Goal: Contribute content: Contribute content

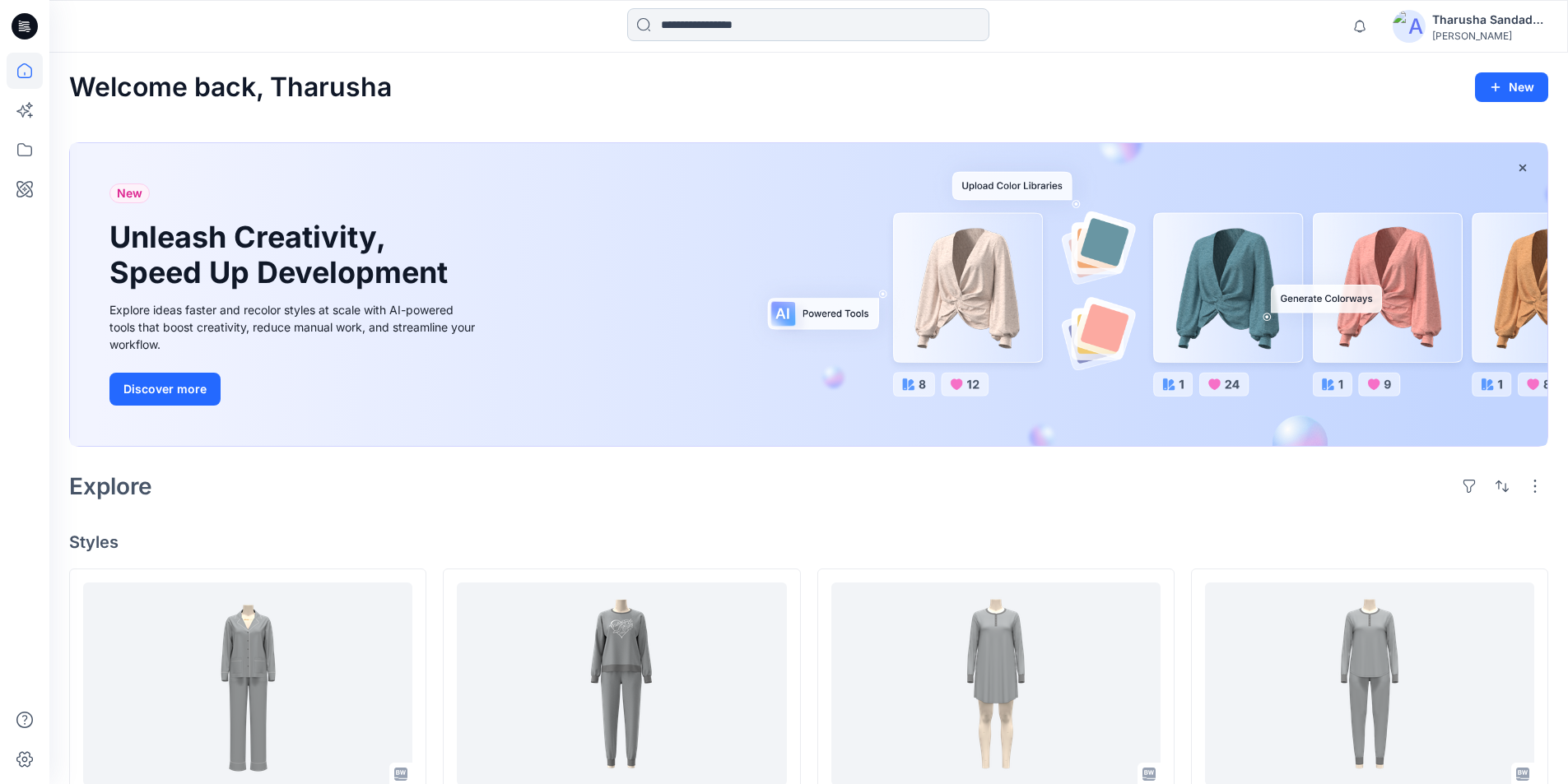
click at [791, 32] on input at bounding box center [808, 24] width 362 height 32
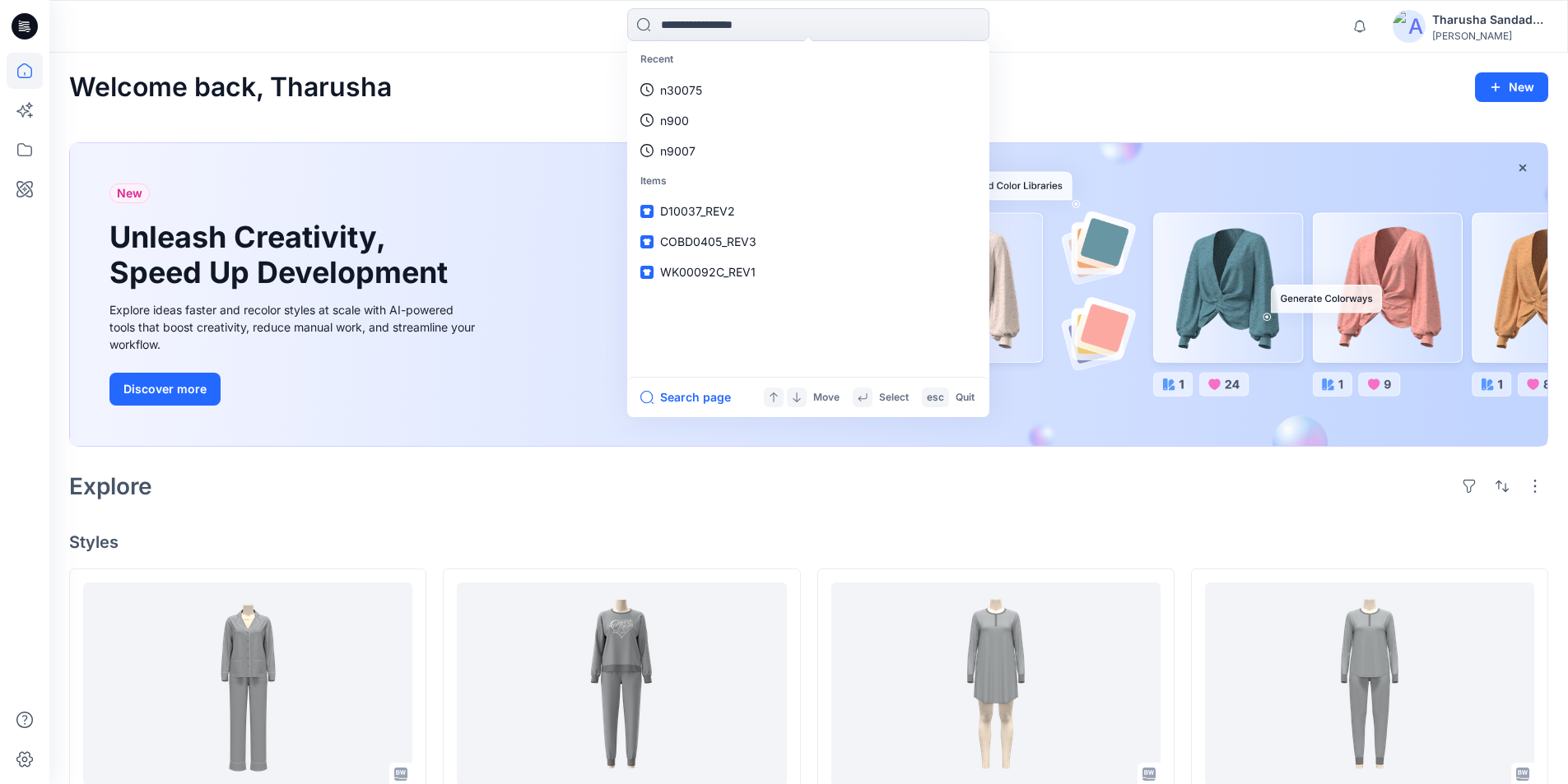
click at [1254, 69] on div "Welcome back, Tharusha New New Unleash Creativity, Speed Up Development Explore…" at bounding box center [808, 798] width 1519 height 1490
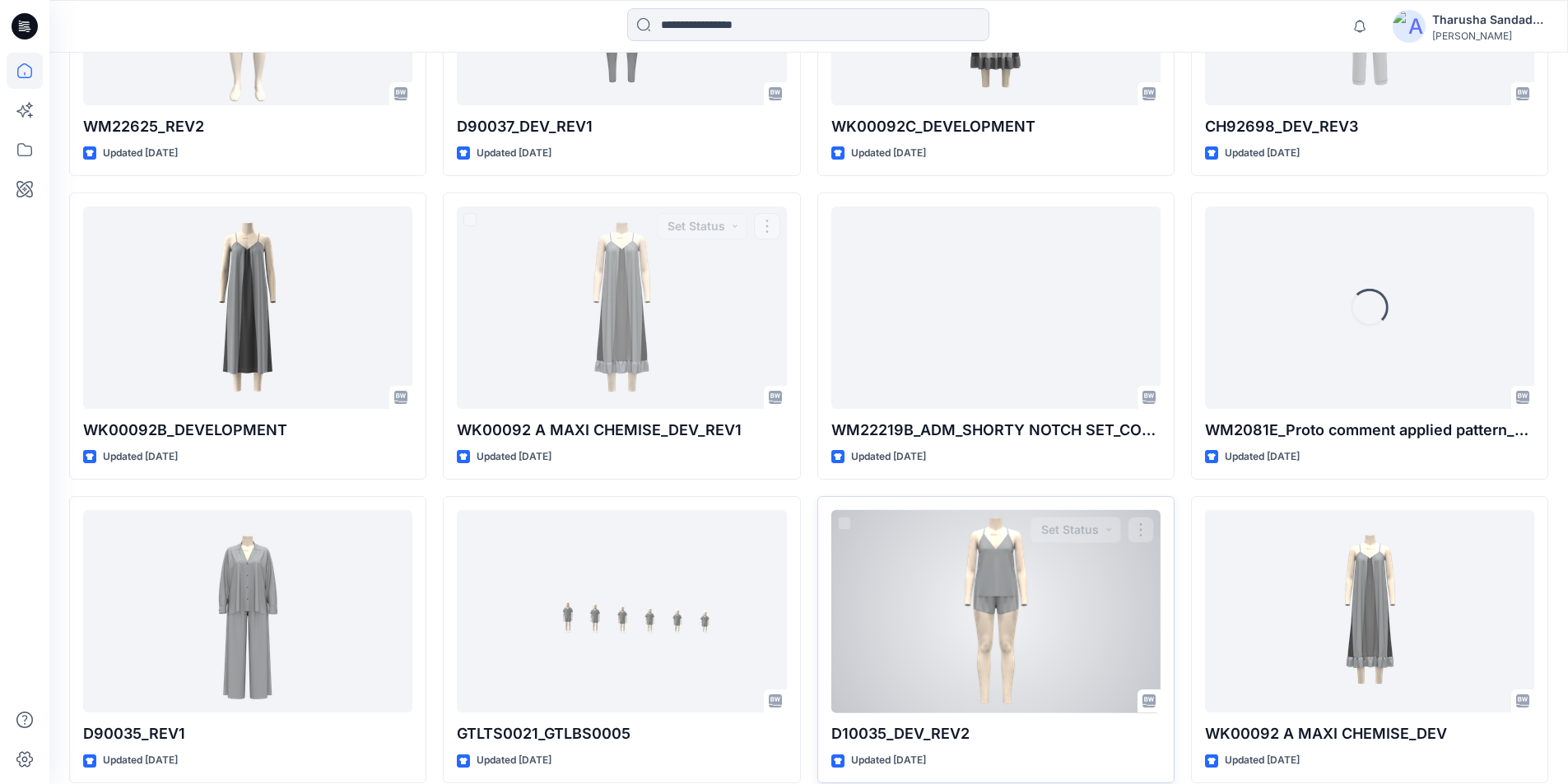
scroll to position [2581, 0]
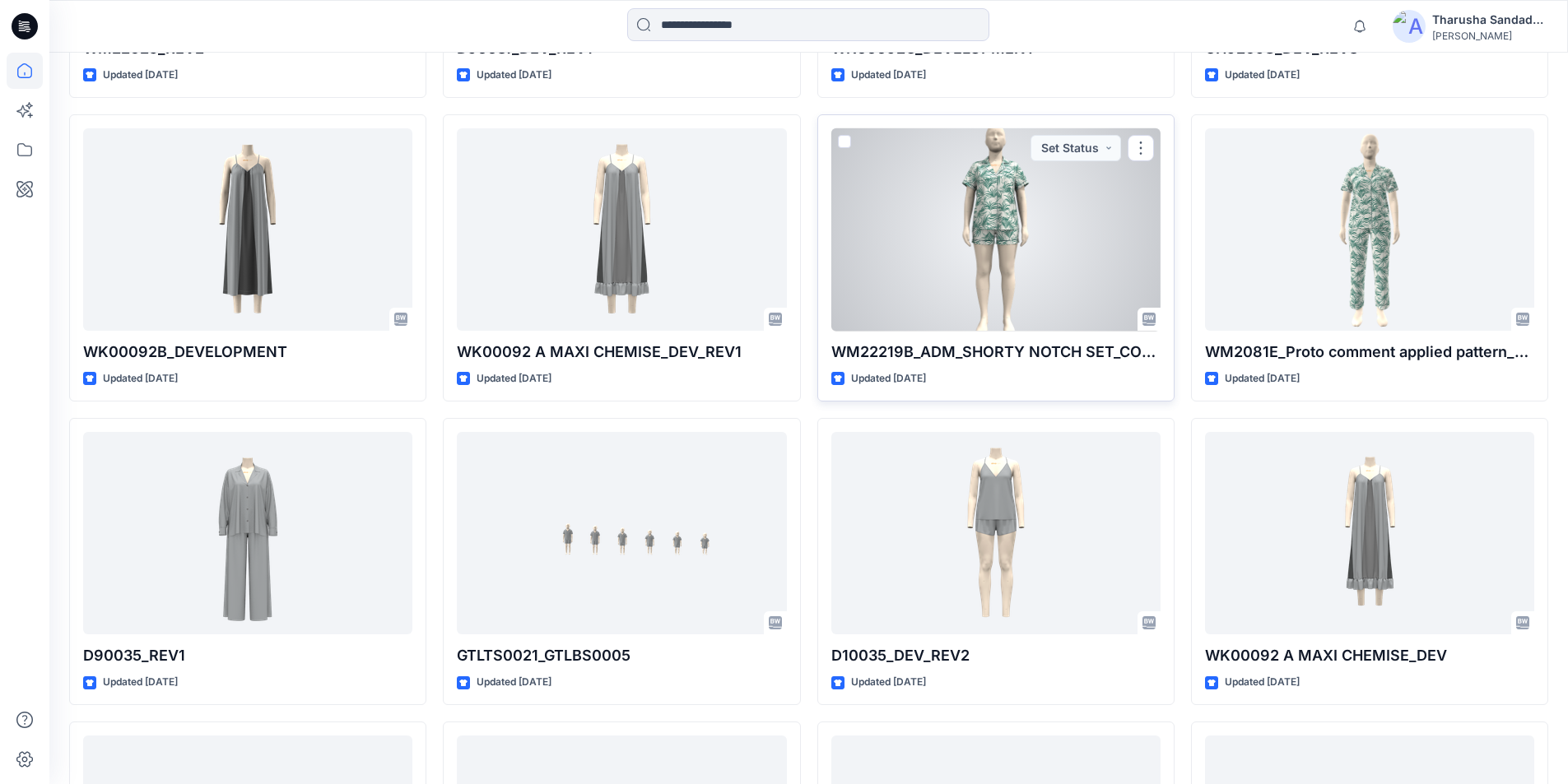
click at [973, 274] on div at bounding box center [996, 229] width 330 height 204
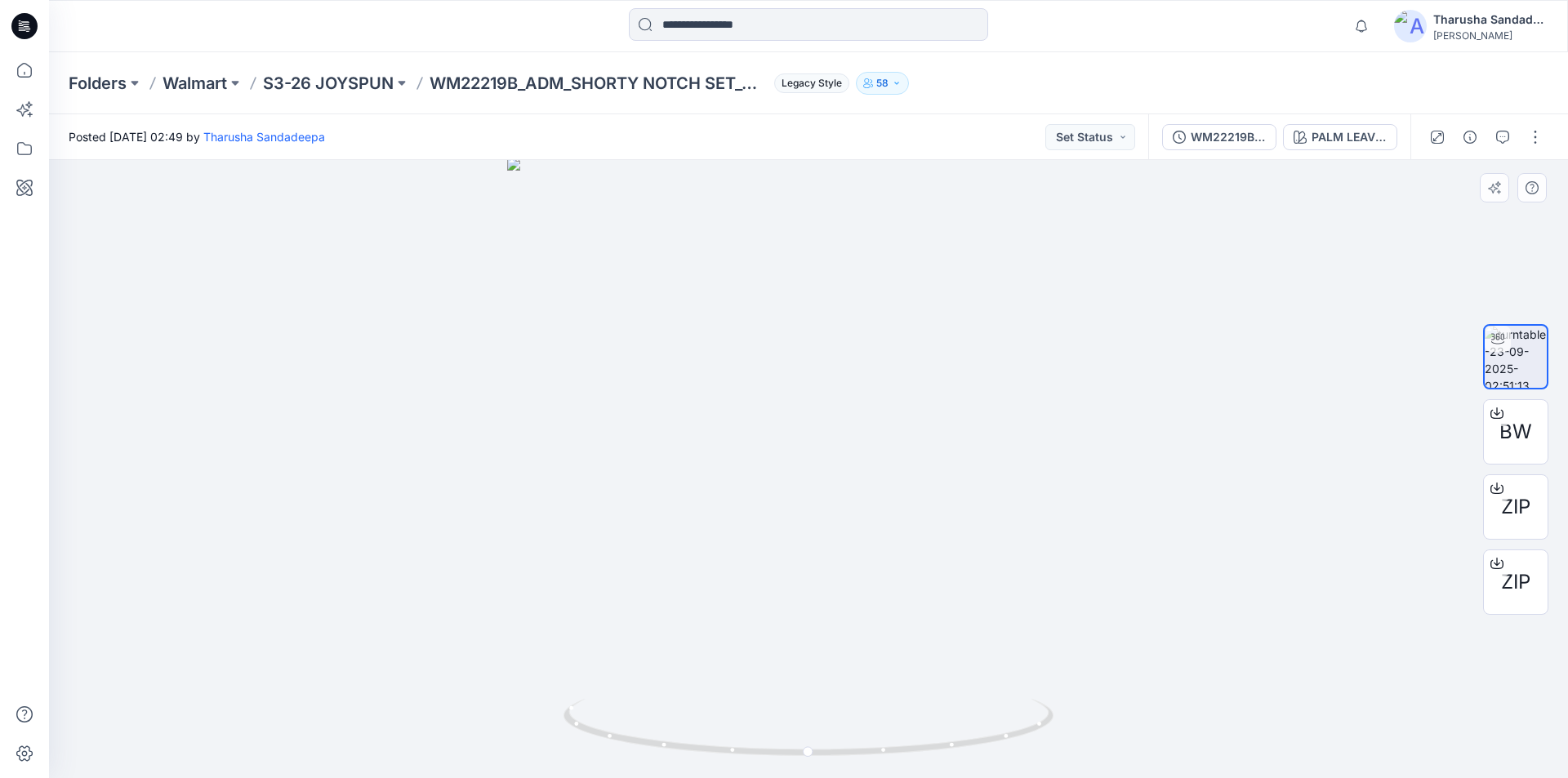
drag, startPoint x: 811, startPoint y: 292, endPoint x: 759, endPoint y: 776, distance: 486.8
drag, startPoint x: 781, startPoint y: 762, endPoint x: 855, endPoint y: 476, distance: 295.4
drag, startPoint x: 844, startPoint y: 524, endPoint x: 801, endPoint y: 375, distance: 155.1
click at [16, 35] on icon at bounding box center [24, 25] width 26 height 26
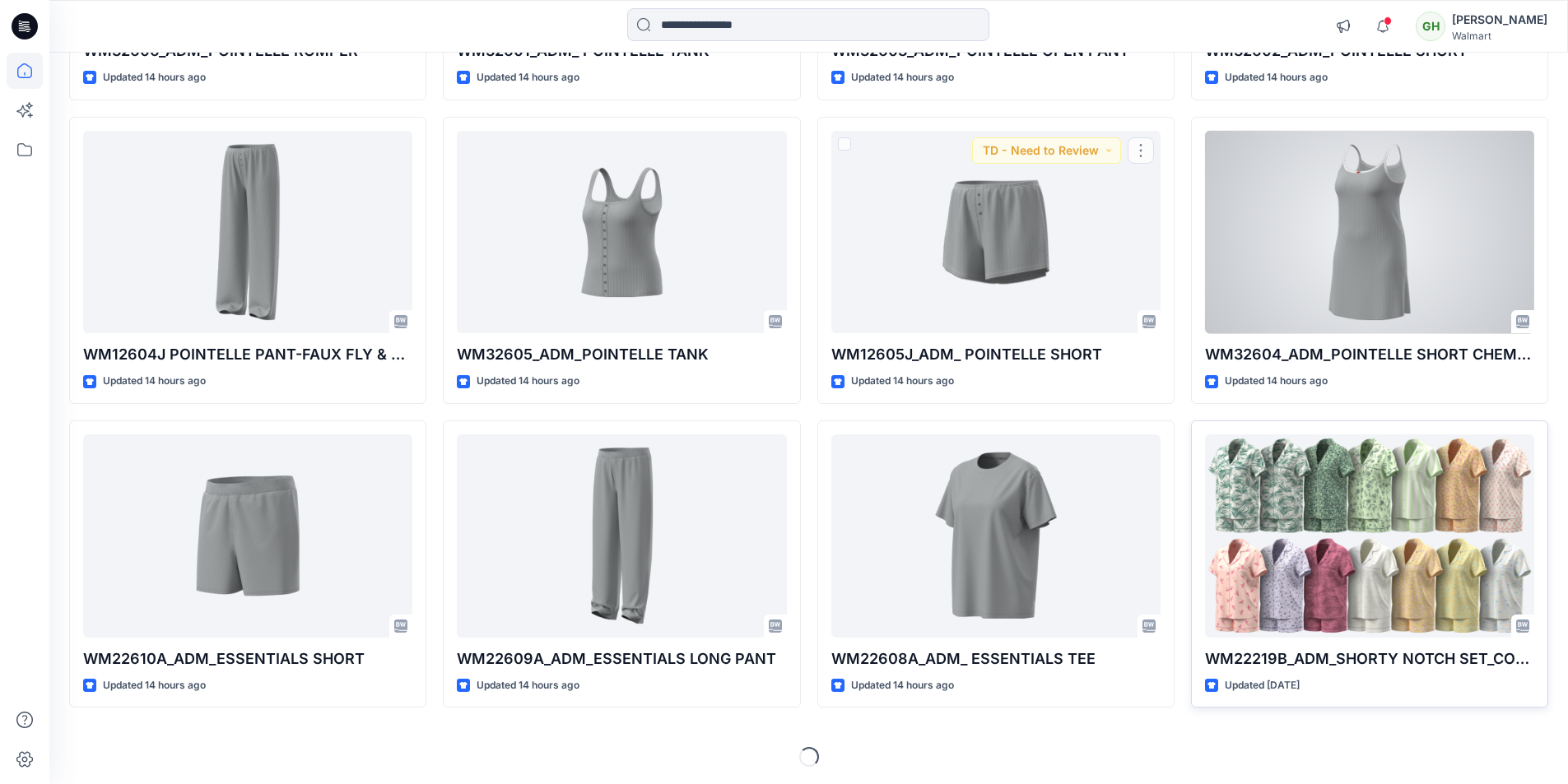
scroll to position [420, 0]
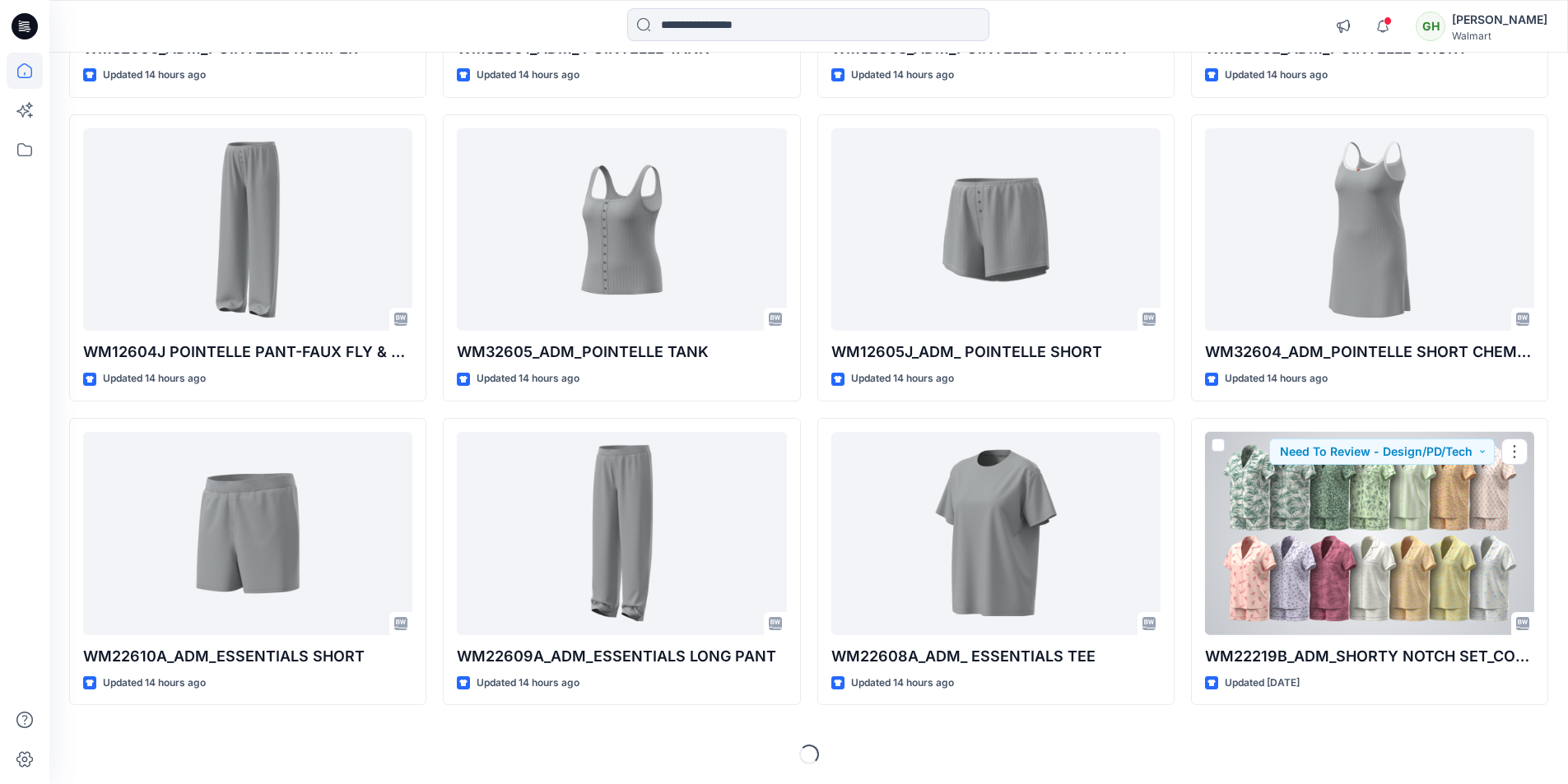
click at [1310, 542] on div at bounding box center [1369, 533] width 330 height 204
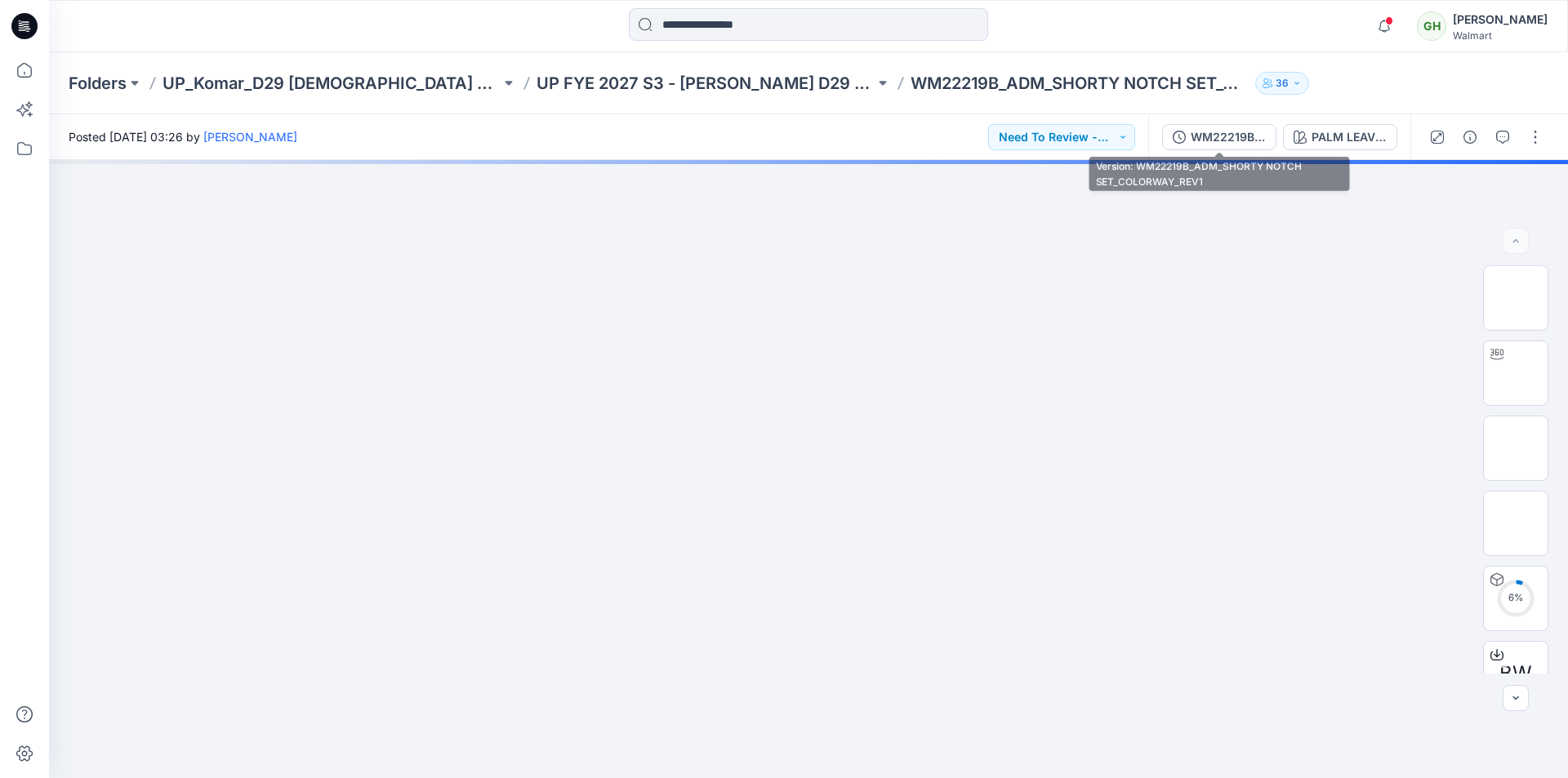
click at [1232, 143] on div "WM22219B_ADM_SHORTY NOTCH SET_COLORWAY_REV1" at bounding box center [1227, 137] width 75 height 18
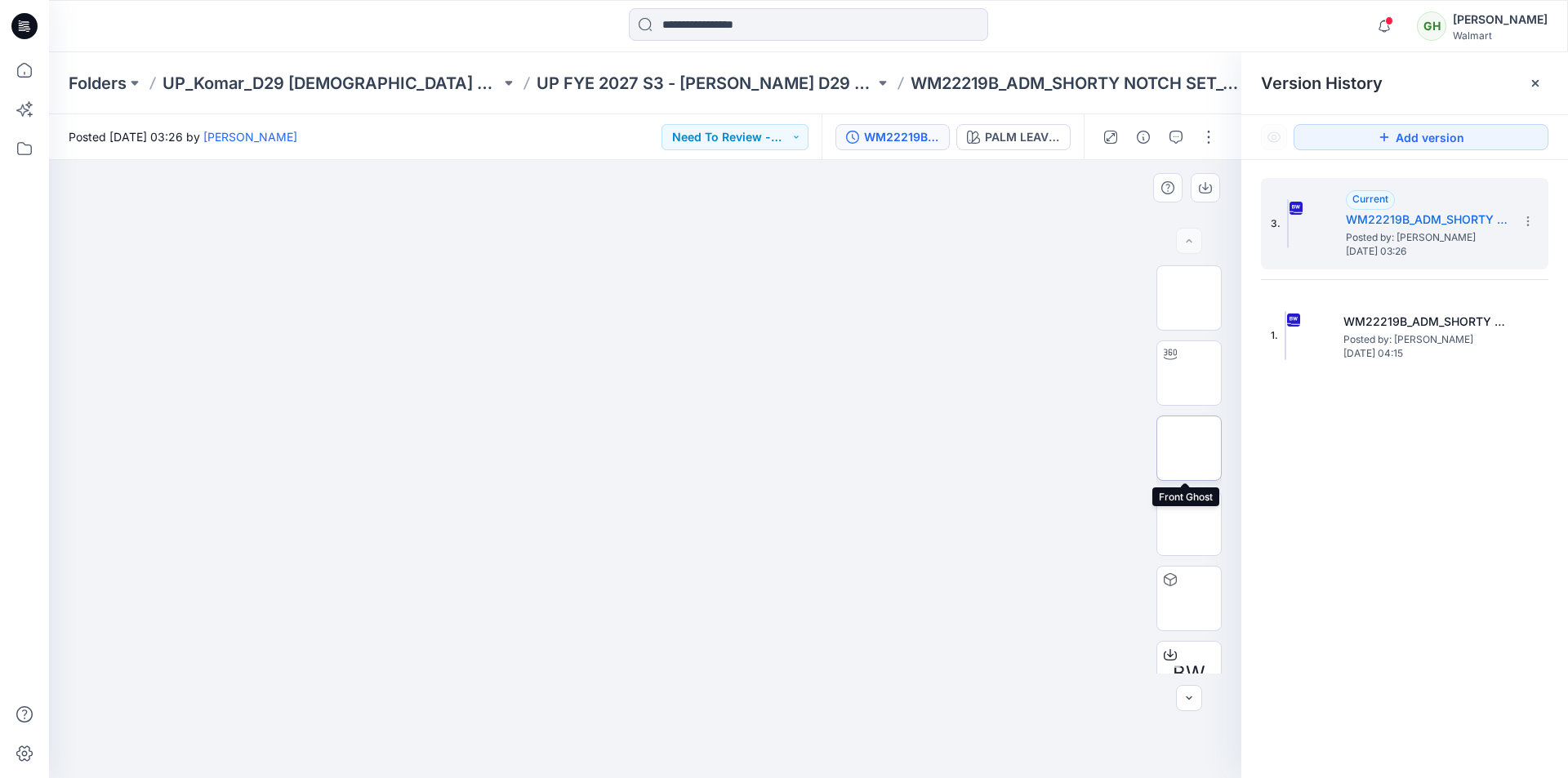
click at [1189, 448] on img at bounding box center [1189, 448] width 0 height 0
click at [1189, 373] on img at bounding box center [1189, 373] width 0 height 0
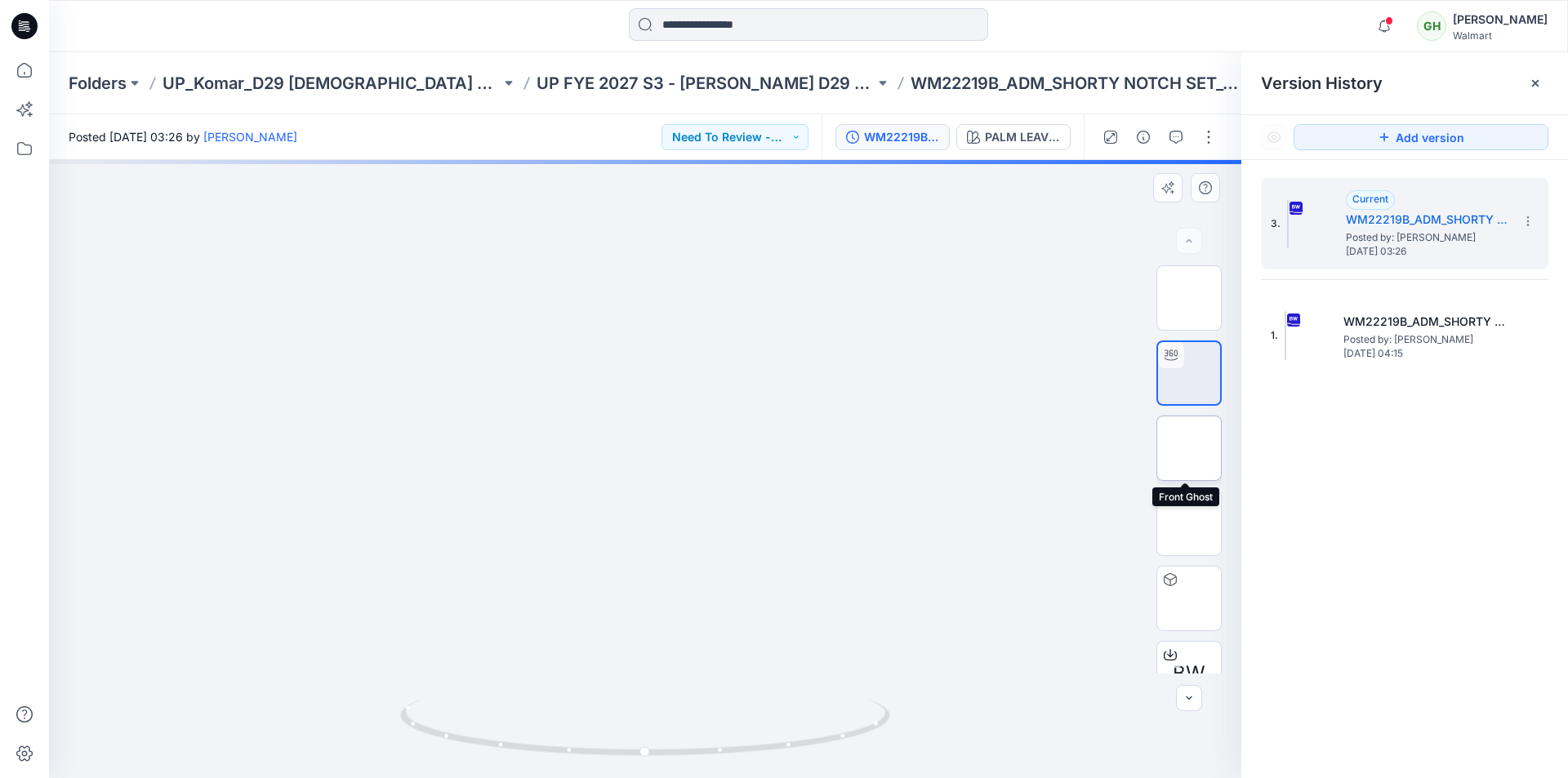
click at [1189, 448] on img at bounding box center [1189, 448] width 0 height 0
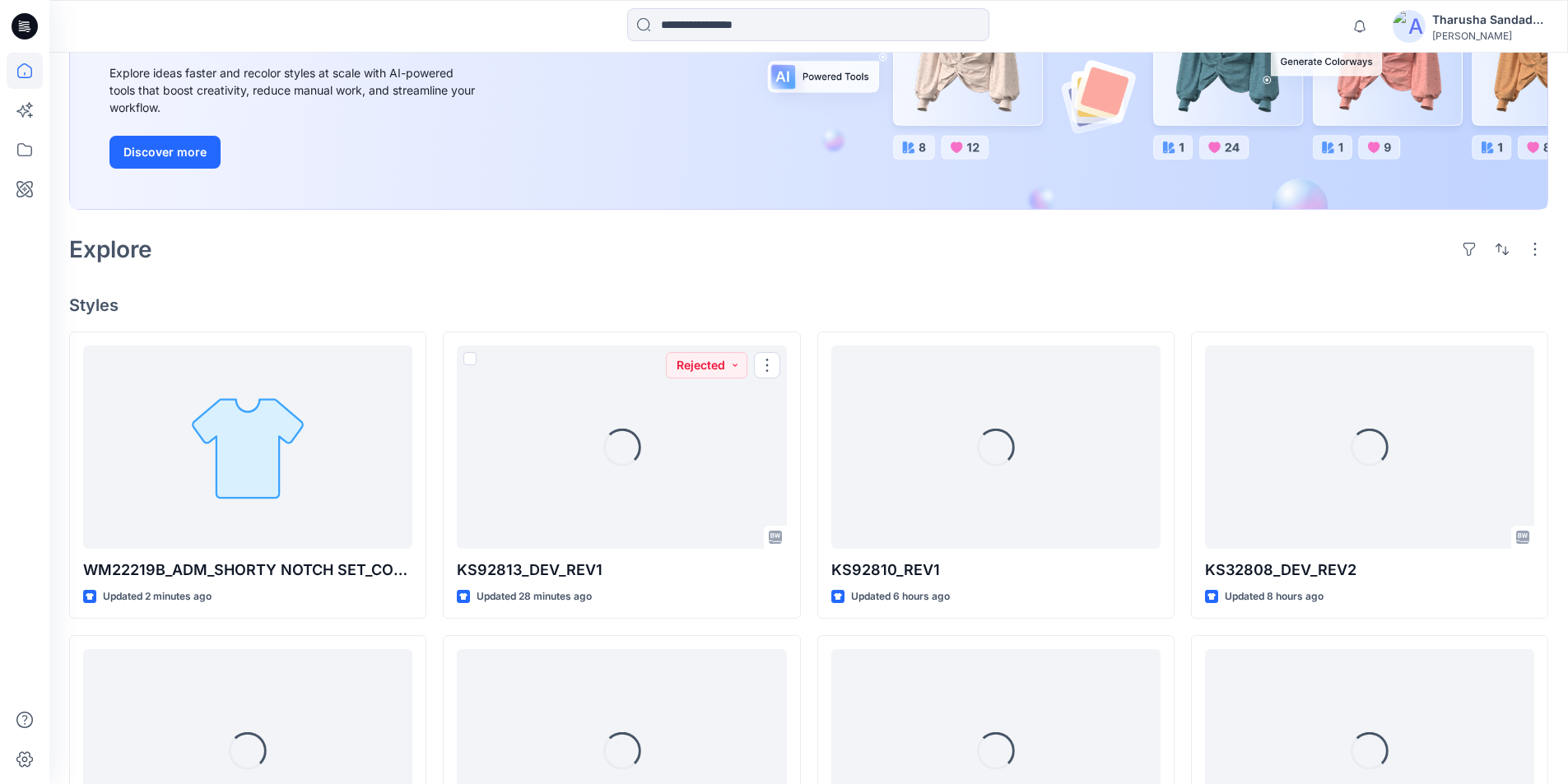
scroll to position [278, 0]
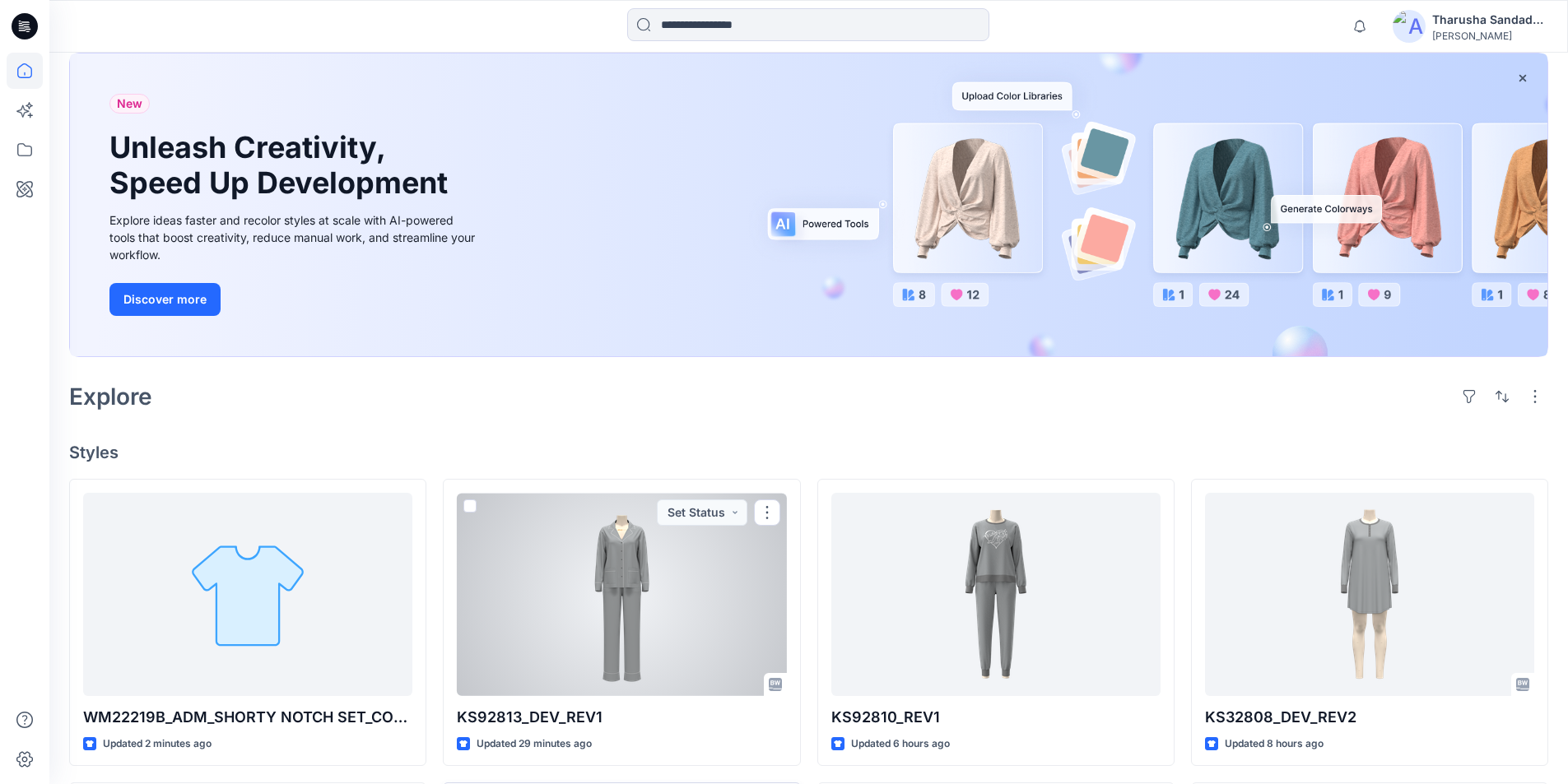
scroll to position [247, 0]
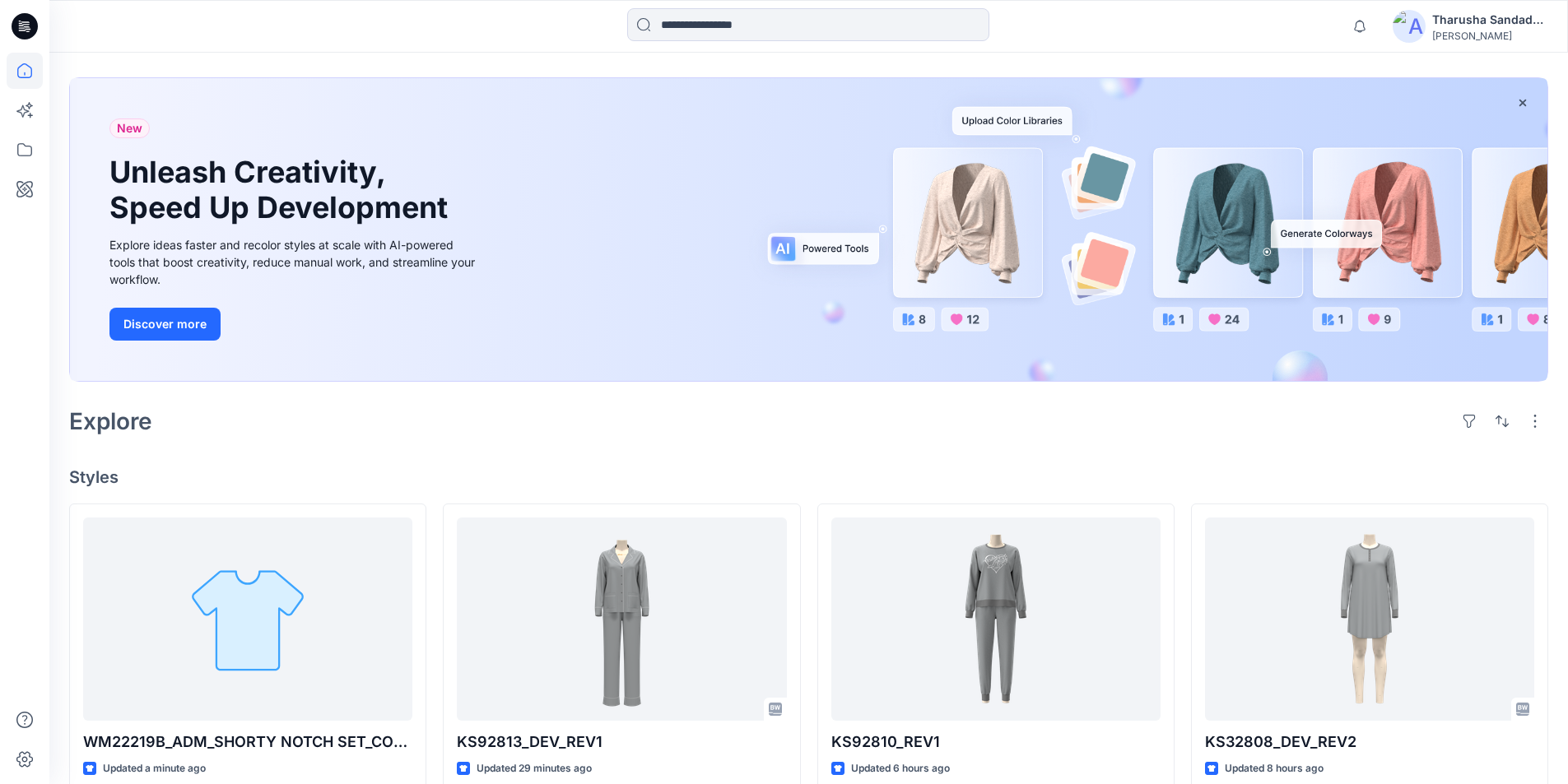
scroll to position [164, 0]
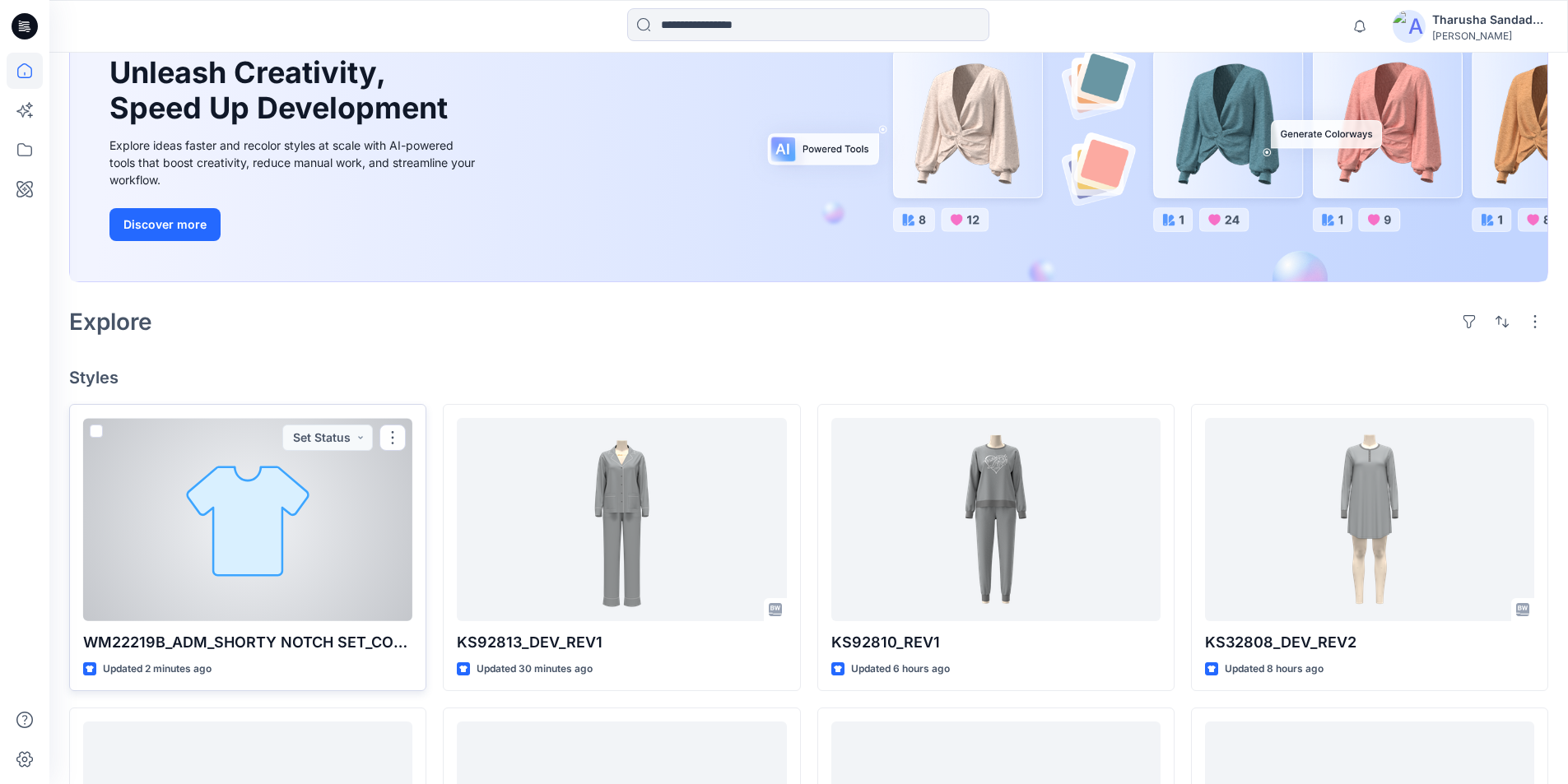
click at [325, 522] on div at bounding box center [247, 519] width 330 height 204
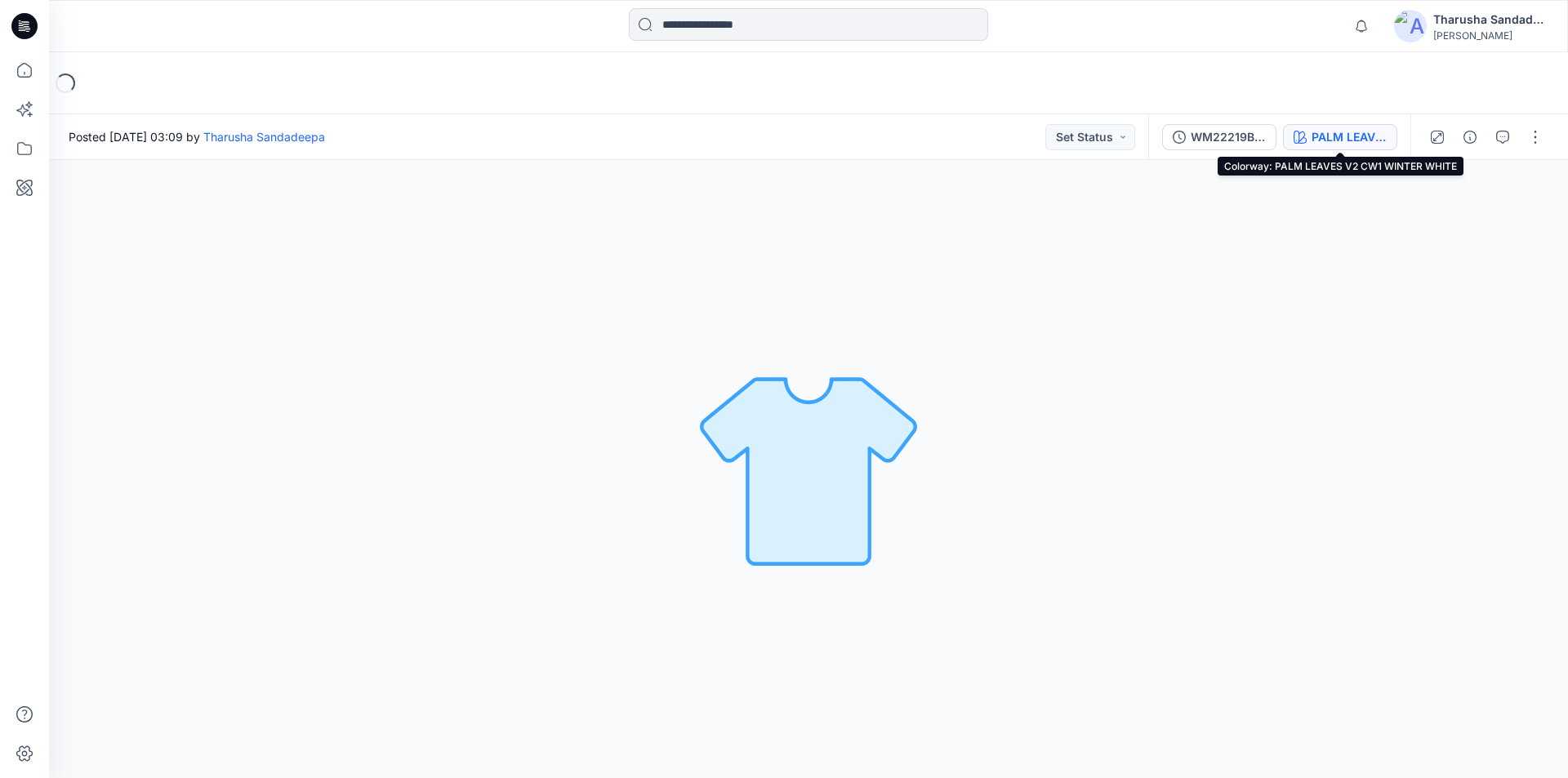
click at [1344, 141] on div "PALM LEAVES V2 CW1 WINTER WHITE" at bounding box center [1348, 137] width 75 height 18
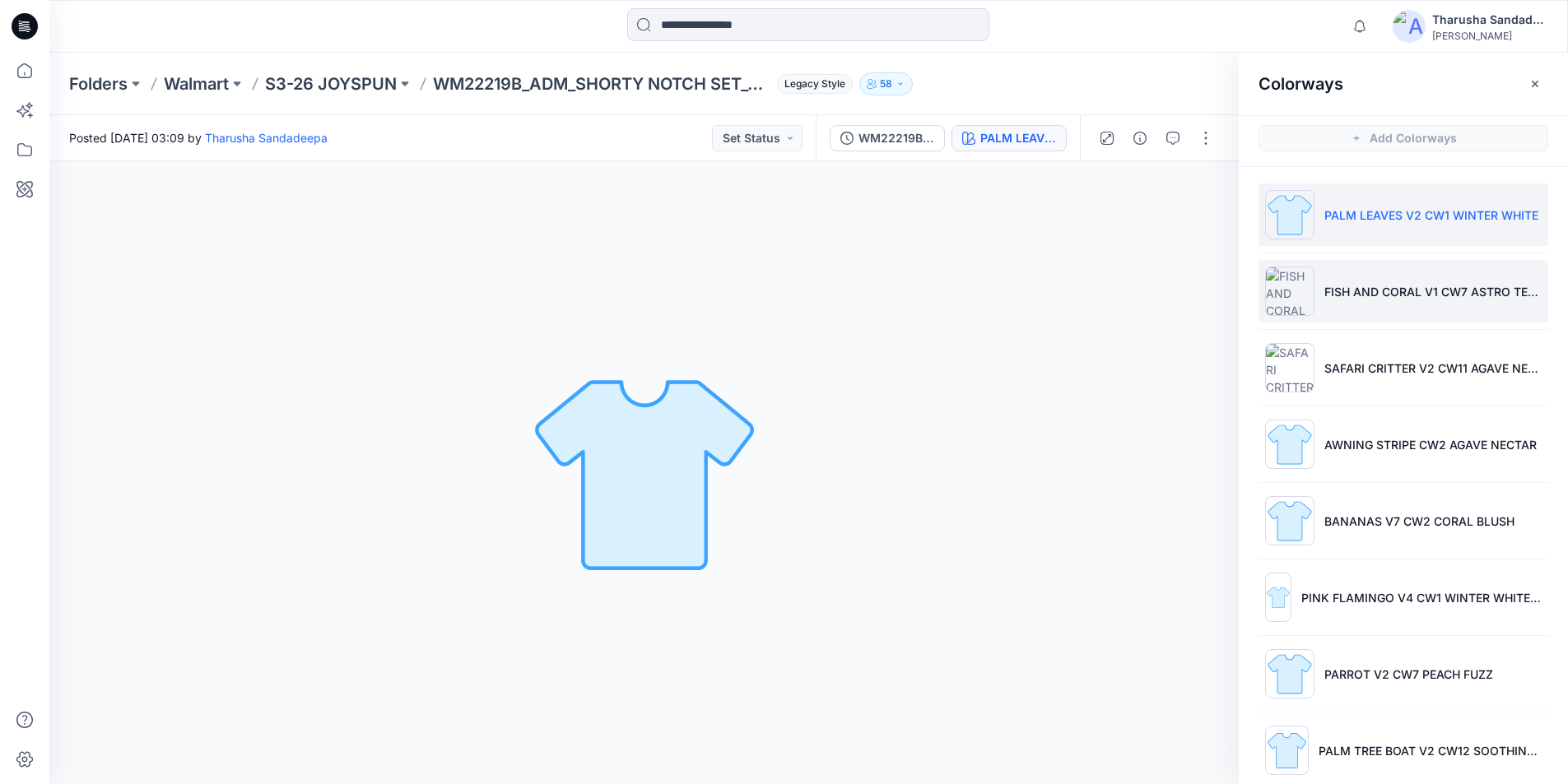
click at [1341, 293] on p "FISH AND CORAL V1 CW7 ASTRO TEAL" at bounding box center [1433, 292] width 218 height 18
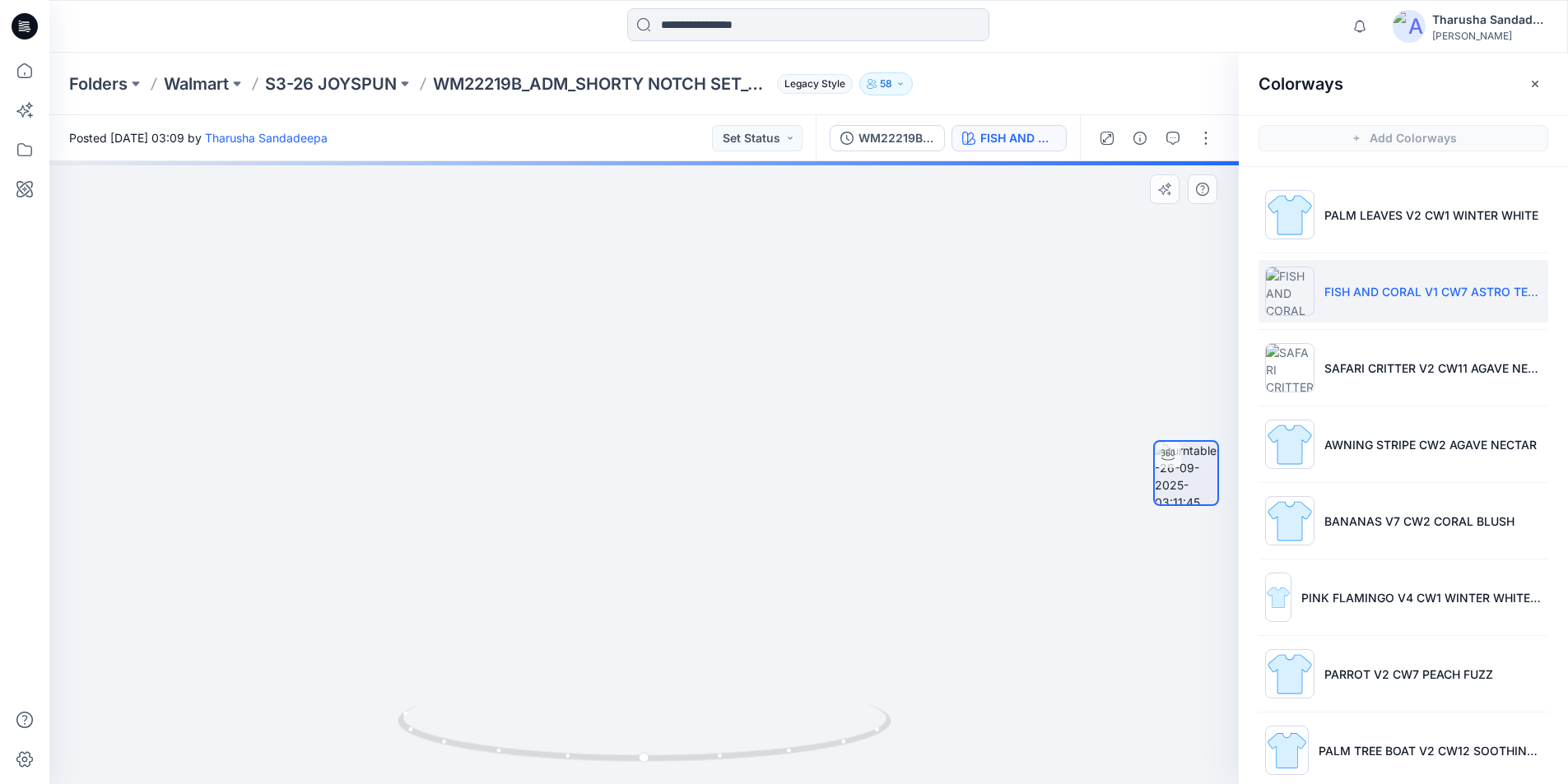
drag, startPoint x: 647, startPoint y: 331, endPoint x: 719, endPoint y: 654, distance: 330.9
drag, startPoint x: 772, startPoint y: 751, endPoint x: 541, endPoint y: 782, distance: 233.1
click at [541, 782] on div at bounding box center [645, 743] width 494 height 83
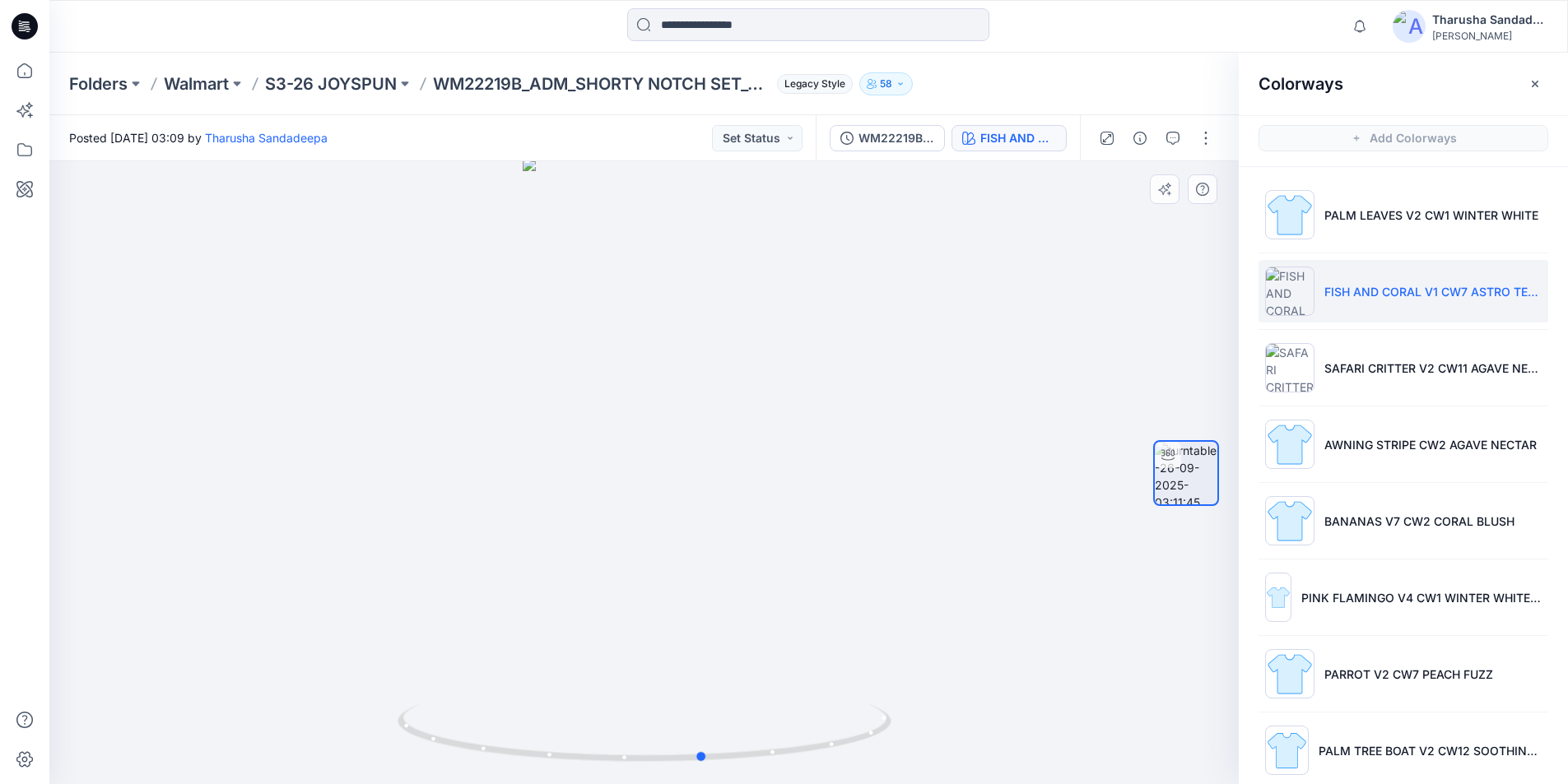
drag, startPoint x: 651, startPoint y: 765, endPoint x: 944, endPoint y: 755, distance: 293.2
click at [944, 755] on div at bounding box center [644, 472] width 1190 height 623
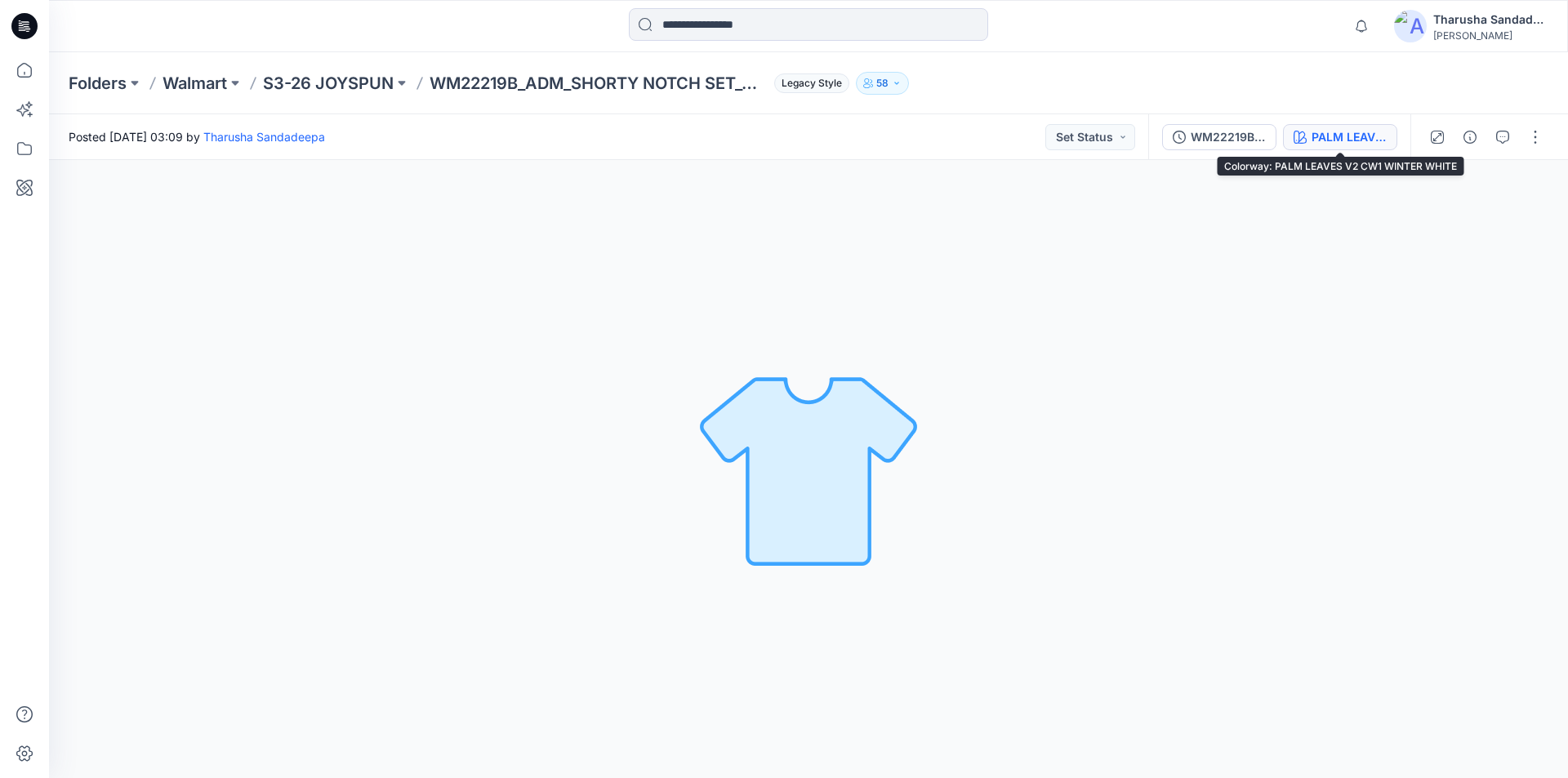
click at [1349, 140] on div "PALM LEAVES V2 CW1 WINTER WHITE" at bounding box center [1348, 137] width 75 height 18
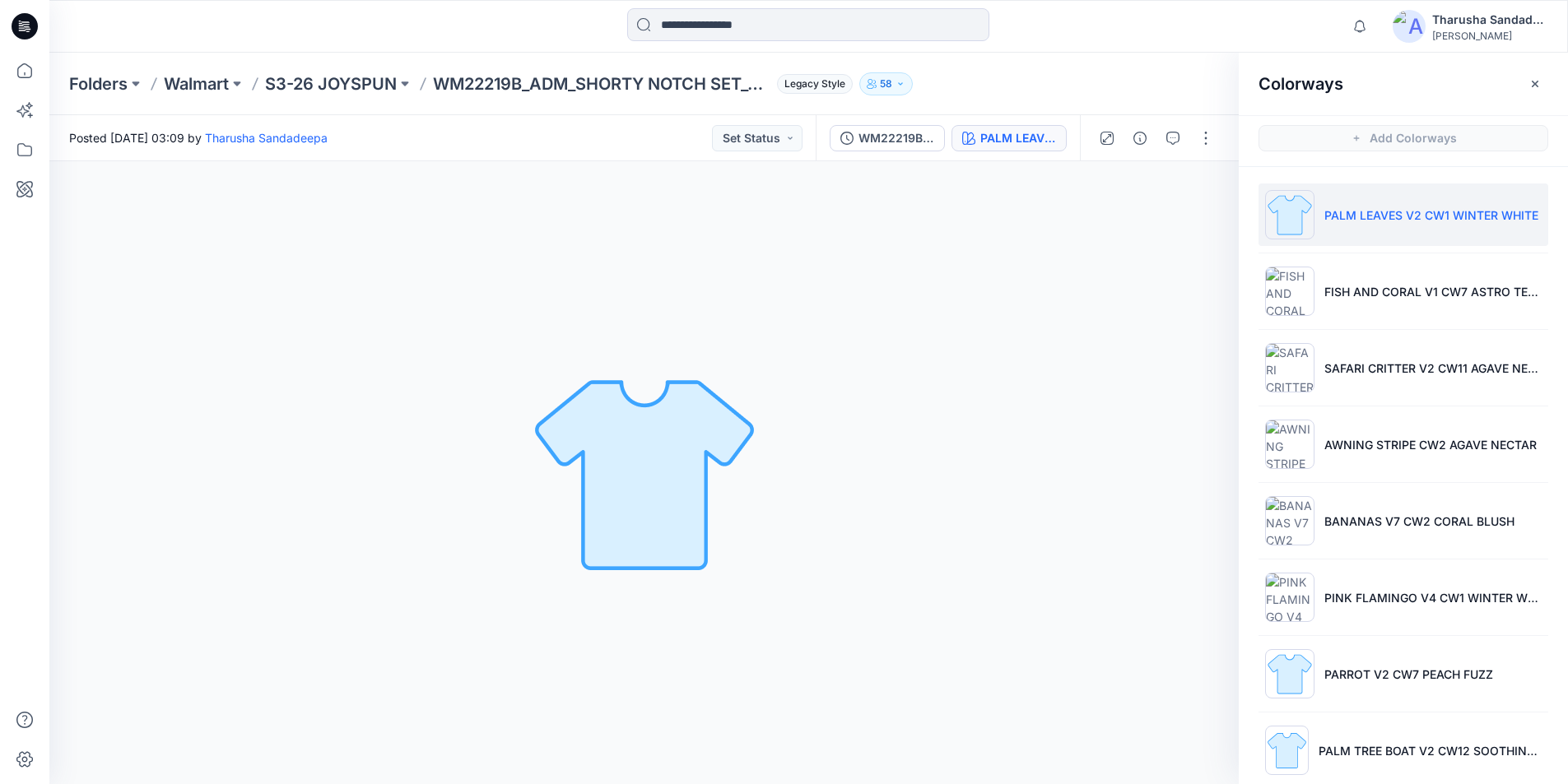
click at [32, 27] on icon at bounding box center [25, 26] width 27 height 27
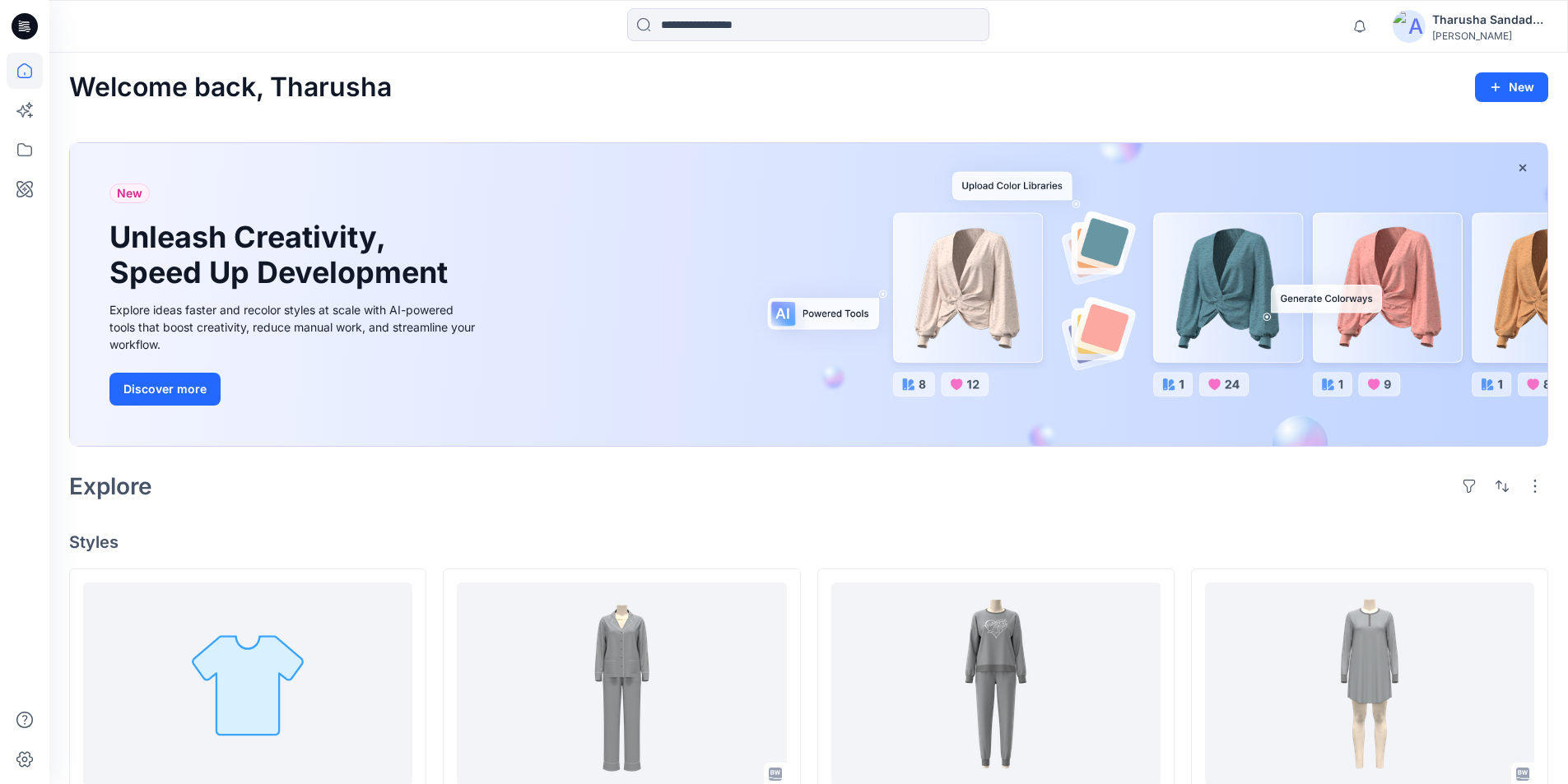
click at [459, 80] on div "Welcome back, Tharusha New" at bounding box center [808, 88] width 1479 height 30
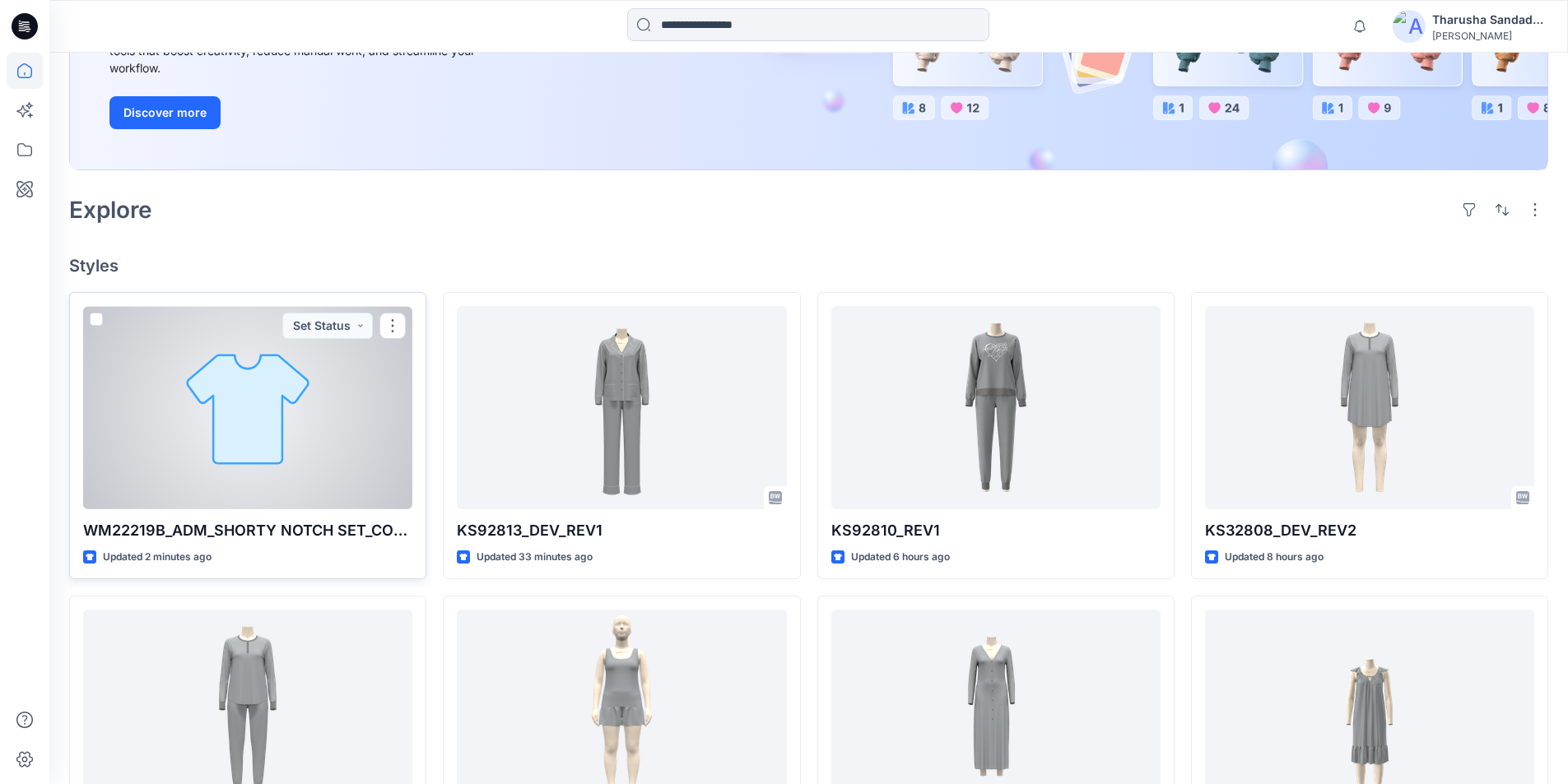
scroll to position [247, 0]
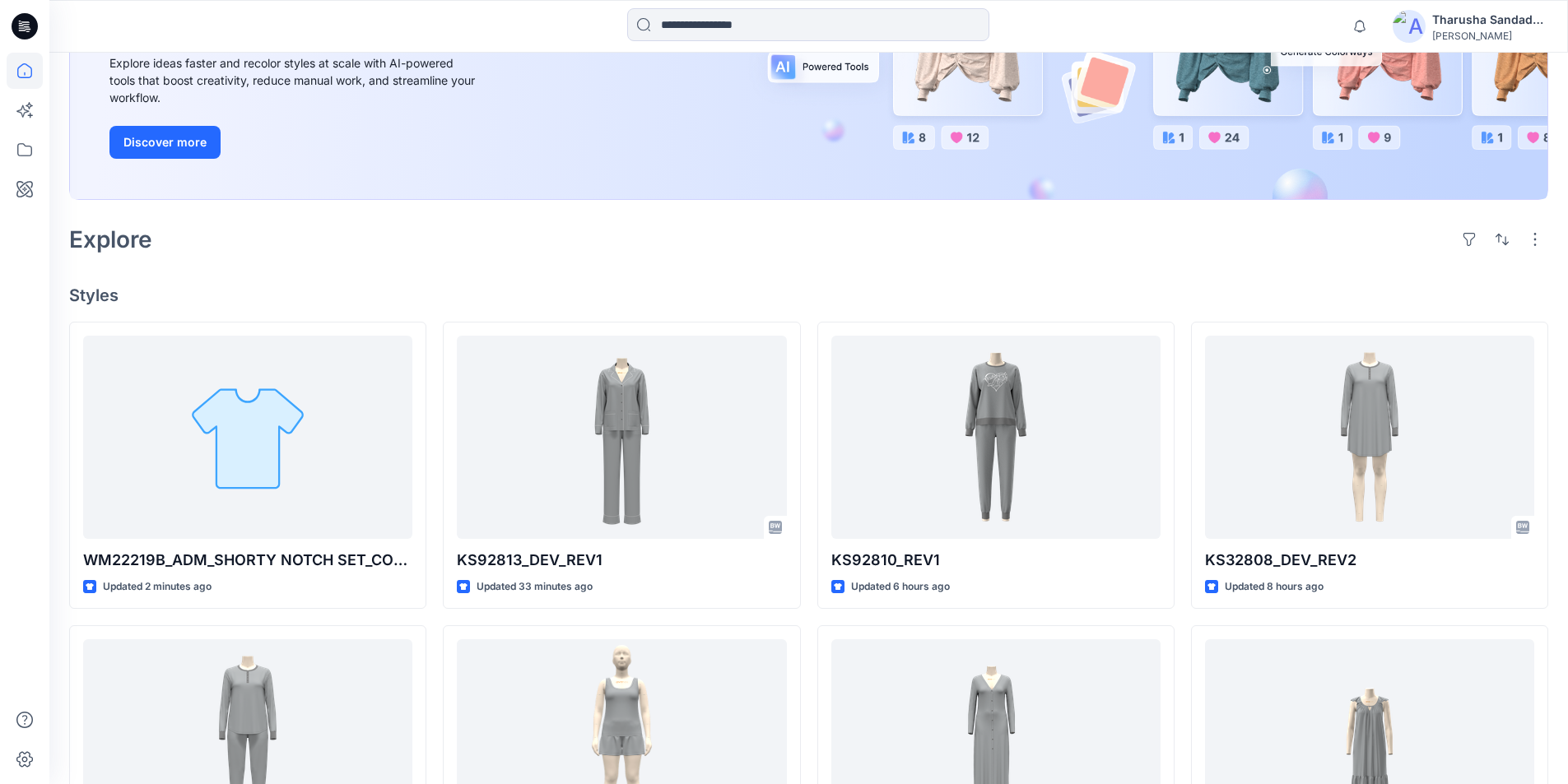
click at [30, 22] on icon at bounding box center [25, 26] width 27 height 27
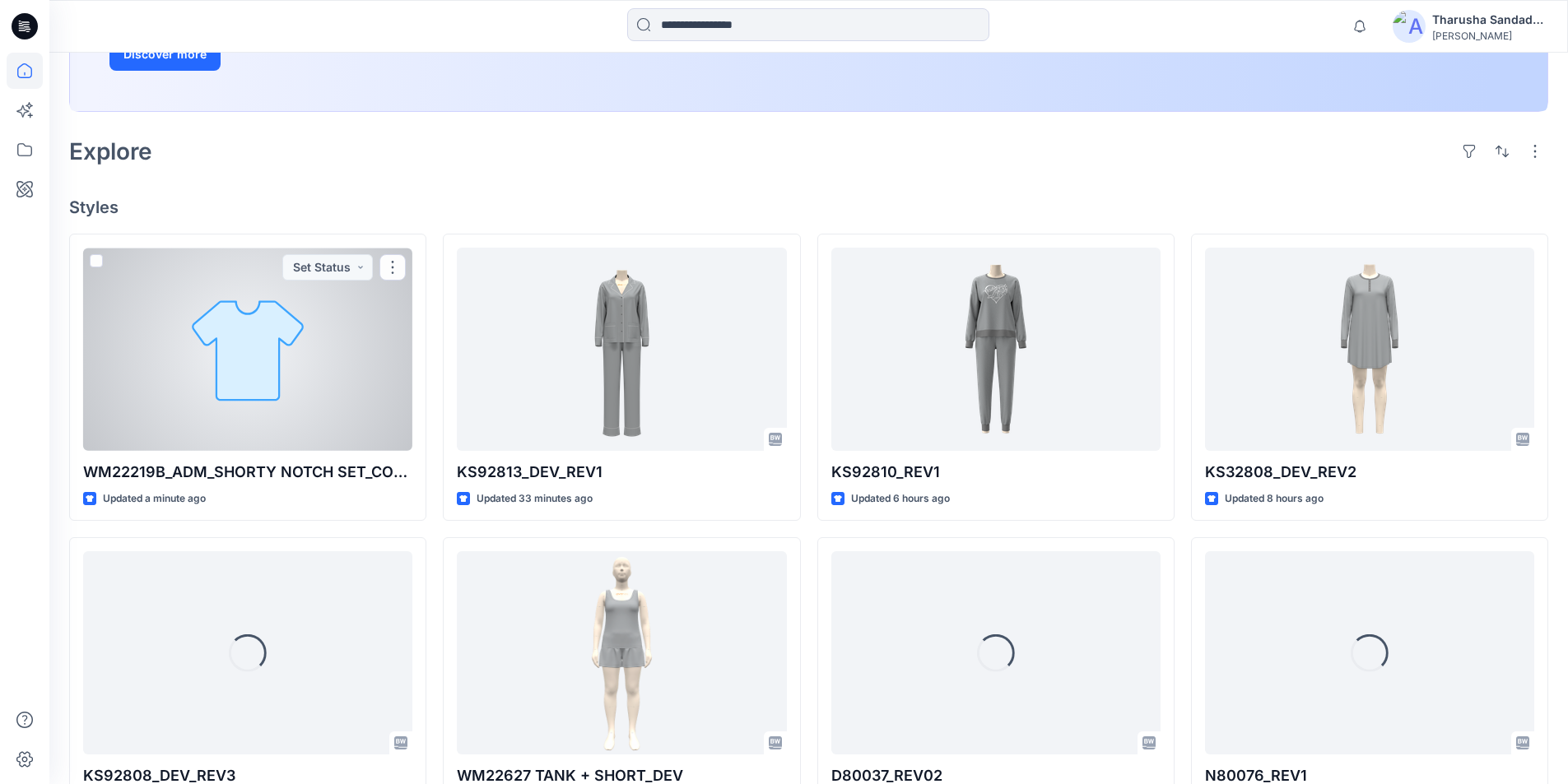
scroll to position [278, 0]
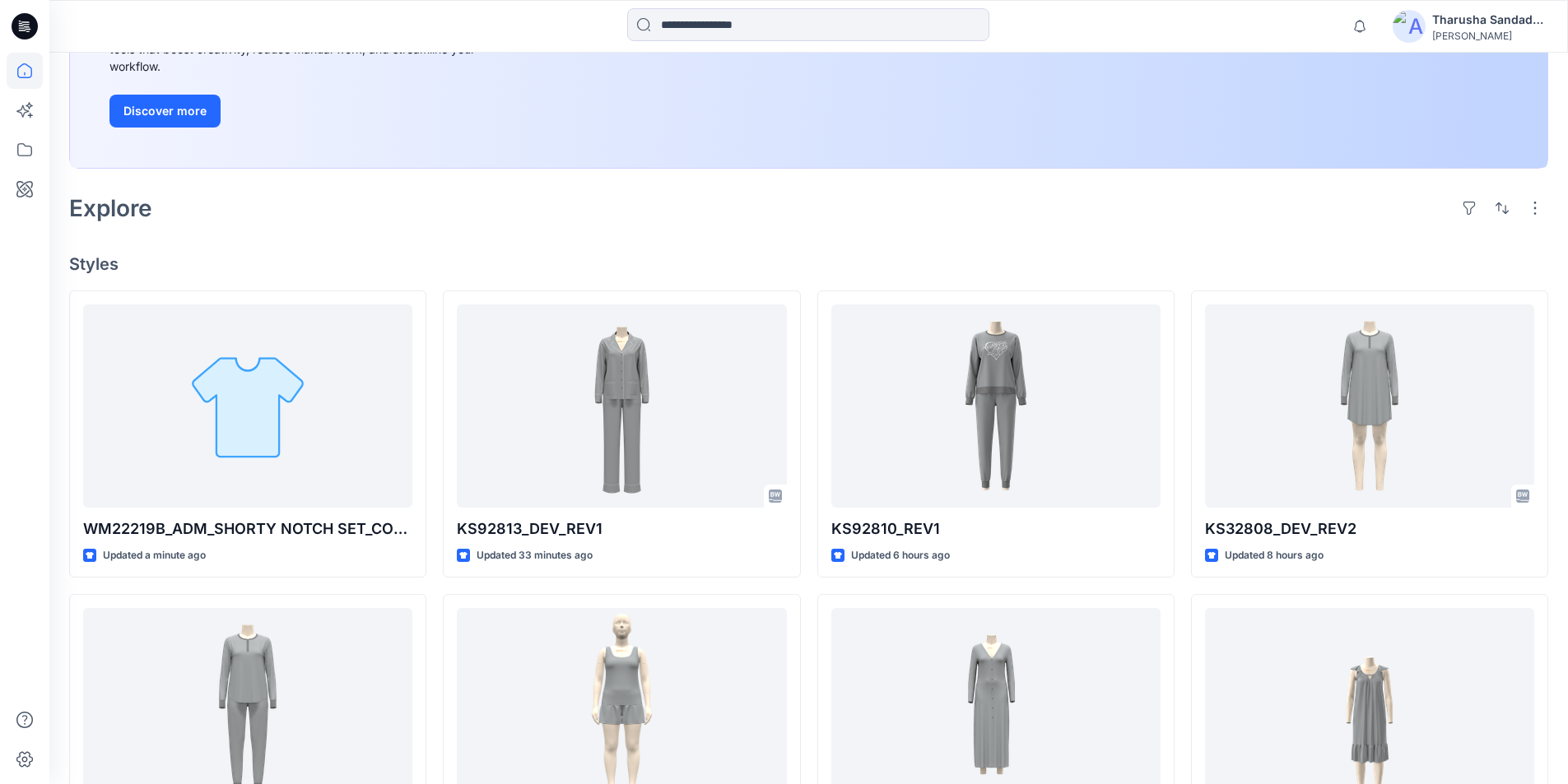
click at [375, 237] on div "Welcome back, Tharusha New New Unleash Creativity, Speed Up Development Explore…" at bounding box center [808, 519] width 1519 height 1490
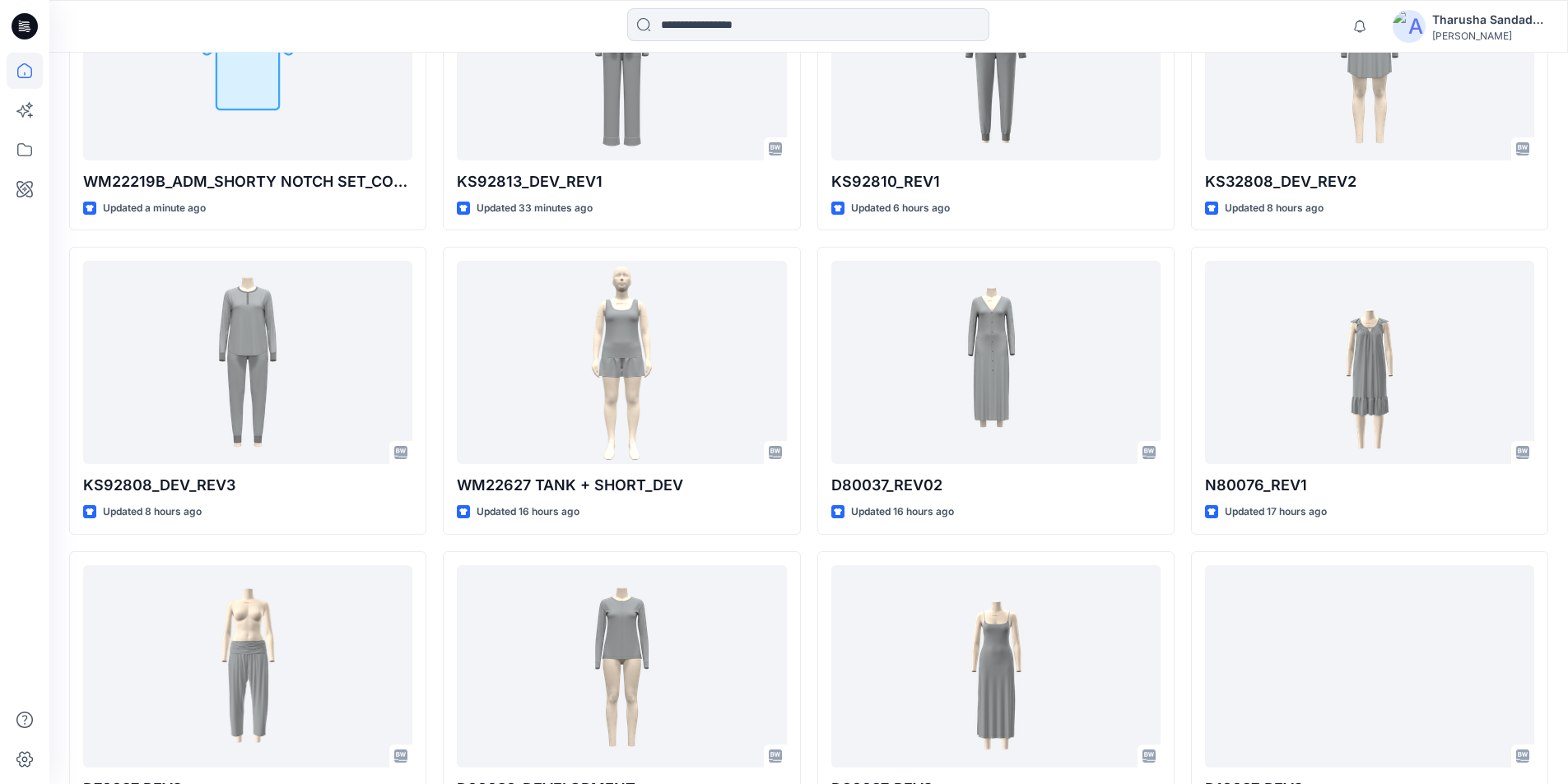
scroll to position [0, 0]
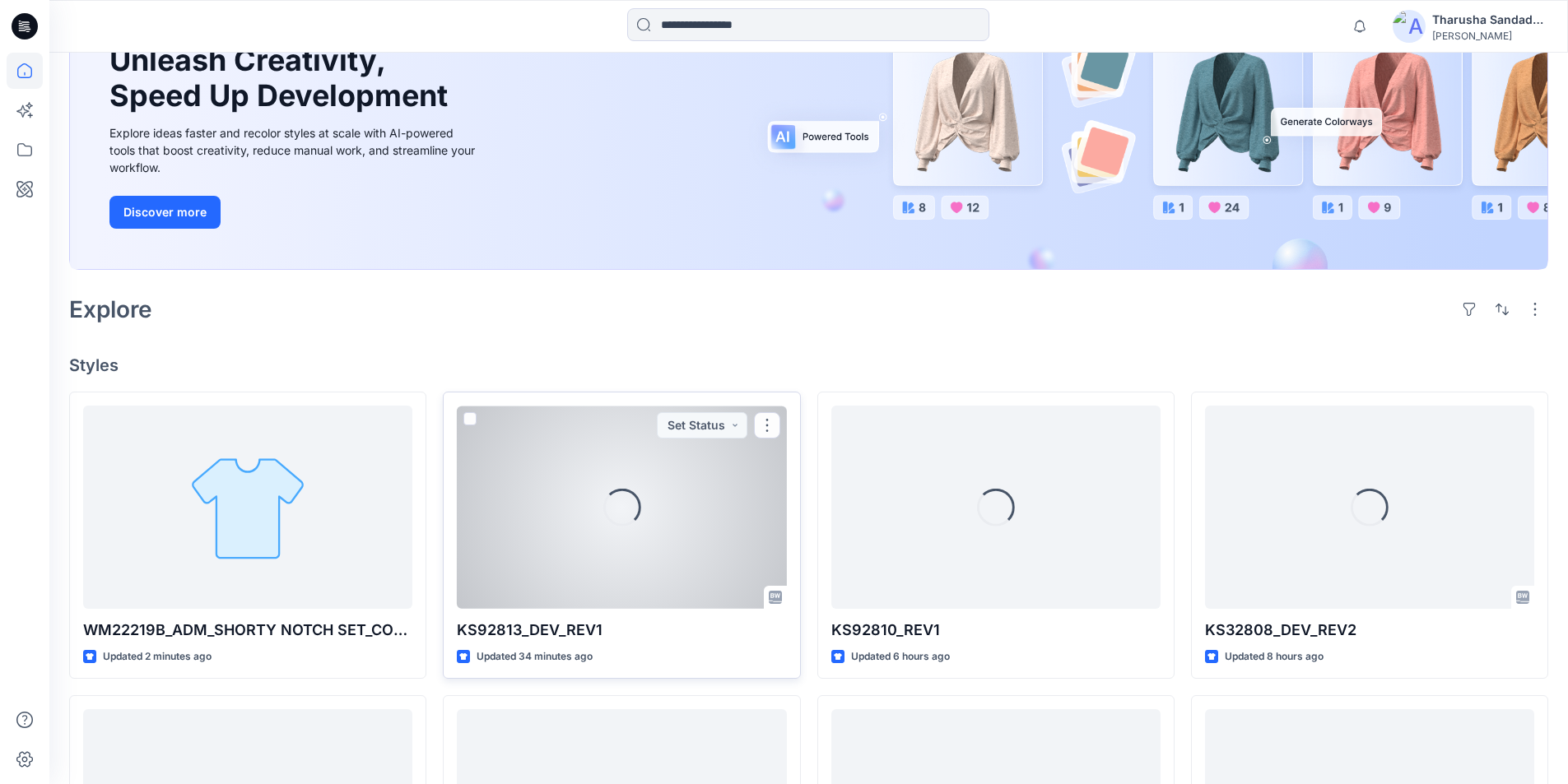
scroll to position [196, 0]
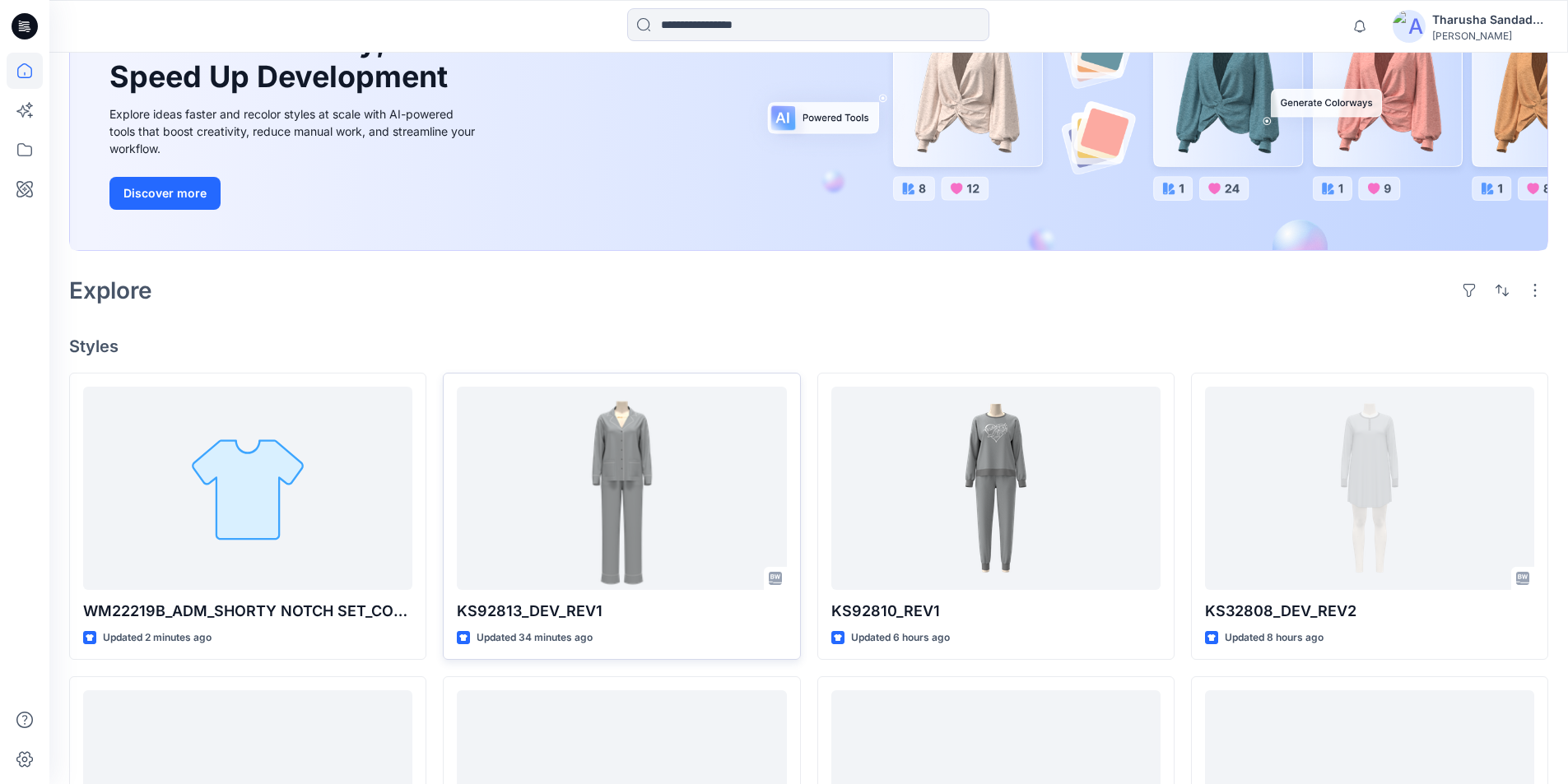
click at [613, 319] on div "Welcome back, Tharusha New New Unleash Creativity, Speed Up Development Explore…" at bounding box center [808, 601] width 1519 height 1490
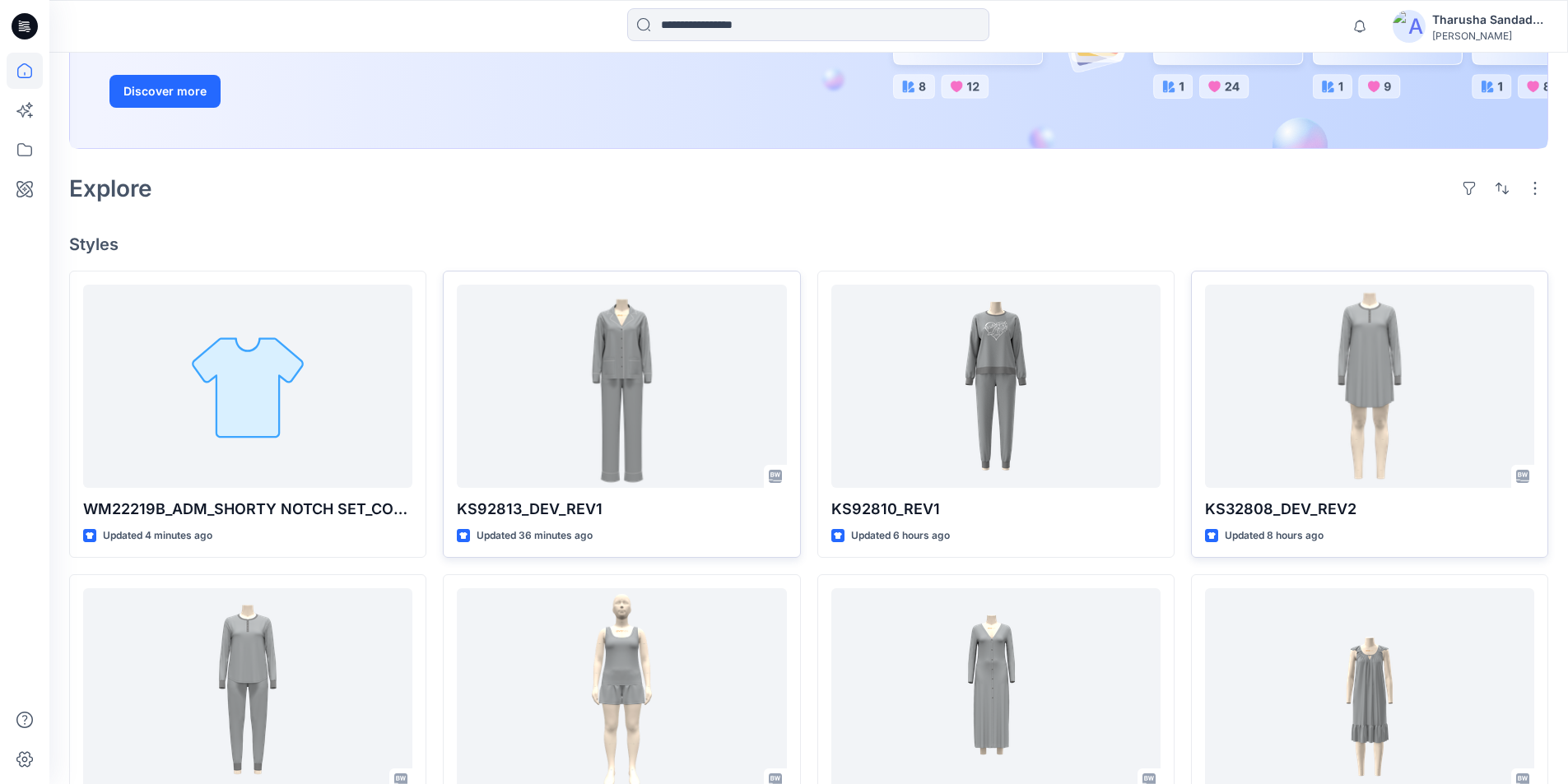
scroll to position [330, 0]
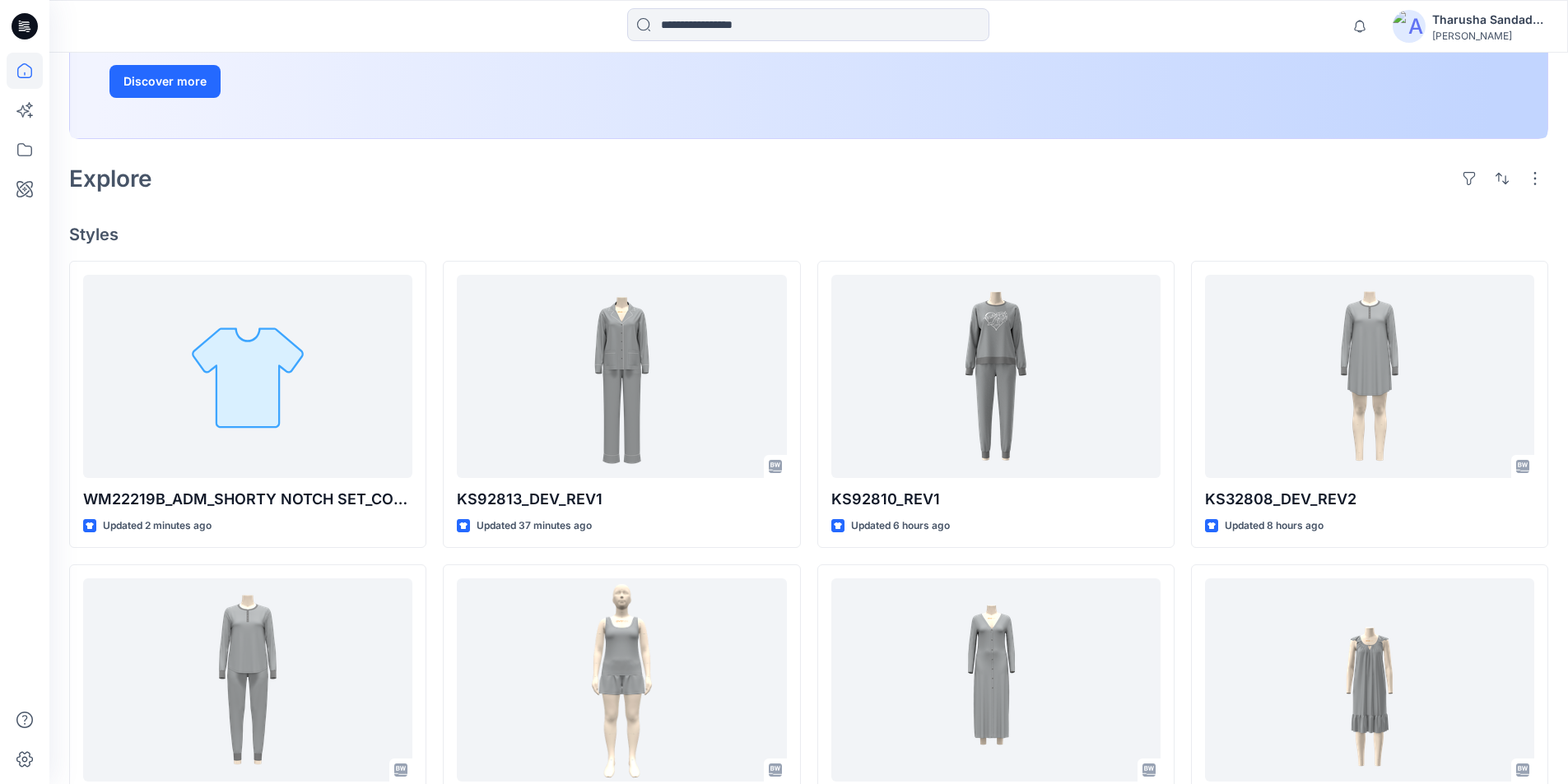
scroll to position [330, 0]
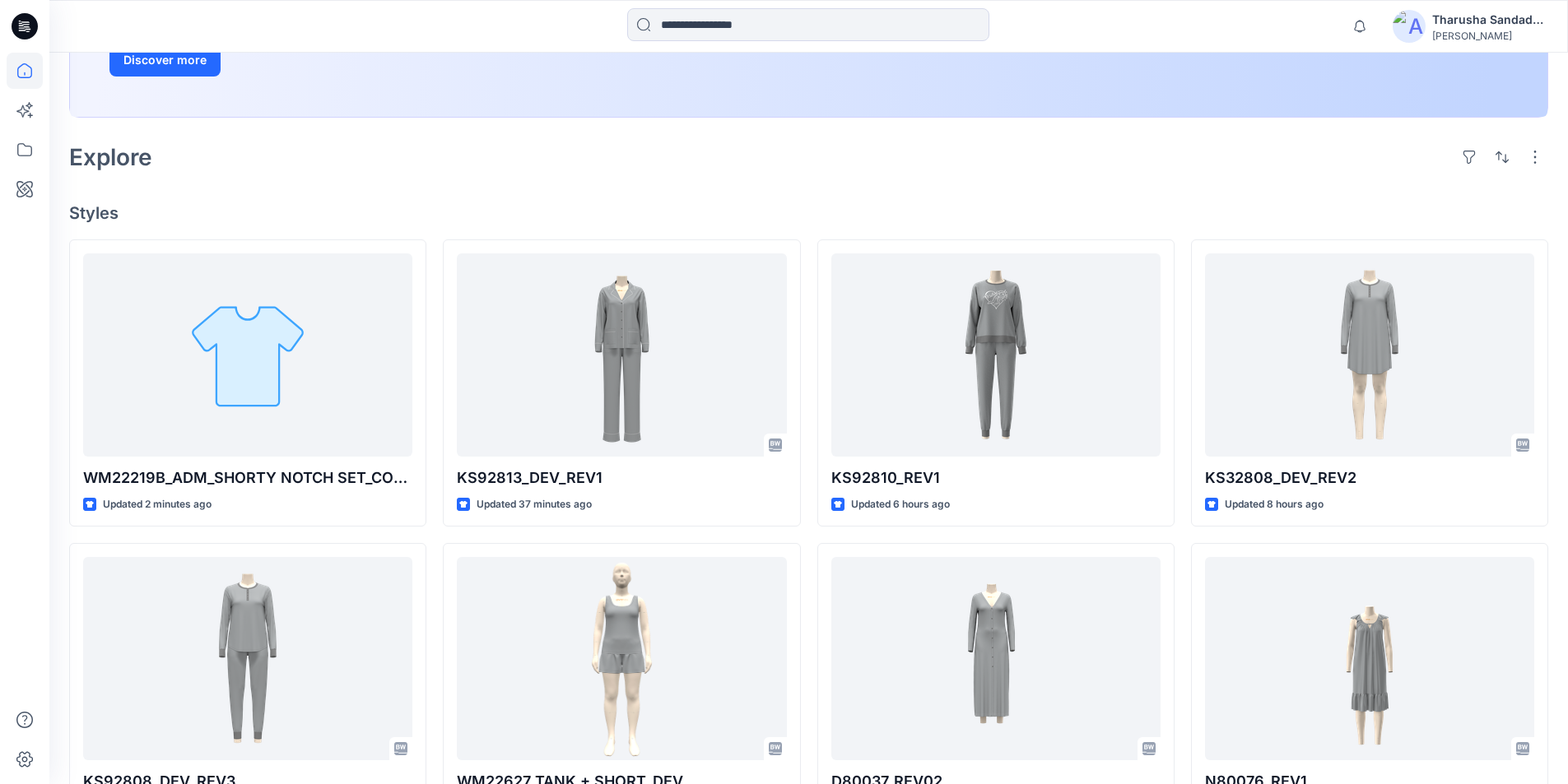
click at [431, 527] on div "WM22219B_ADM_SHORTY NOTCH SET_COLORWAY_REV2 Updated 2 minutes ago KS92808_DEV_R…" at bounding box center [808, 687] width 1479 height 895
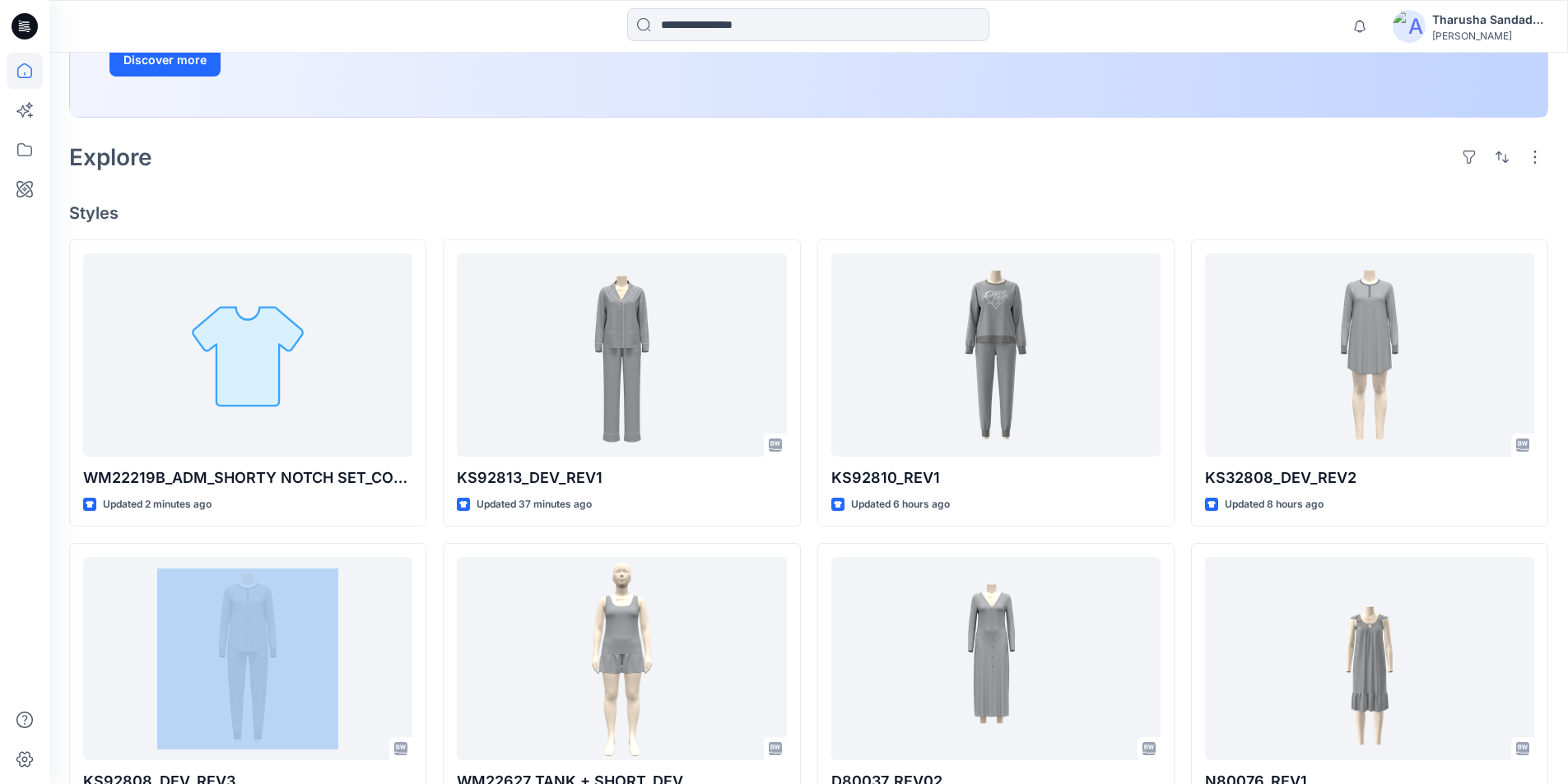
click at [431, 527] on div "WM22219B_ADM_SHORTY NOTCH SET_COLORWAY_REV2 Updated 2 minutes ago KS92808_DEV_R…" at bounding box center [808, 687] width 1479 height 895
click at [431, 529] on div "WM22219B_ADM_SHORTY NOTCH SET_COLORWAY_REV2 Updated 2 minutes ago KS92808_DEV_R…" at bounding box center [808, 687] width 1479 height 895
click at [430, 530] on div "WM22219B_ADM_SHORTY NOTCH SET_COLORWAY_REV2 Updated 2 minutes ago KS92808_DEV_R…" at bounding box center [808, 687] width 1479 height 895
click at [432, 532] on div "WM22219B_ADM_SHORTY NOTCH SET_COLORWAY_REV2 Updated 2 minutes ago KS92808_DEV_R…" at bounding box center [808, 687] width 1479 height 895
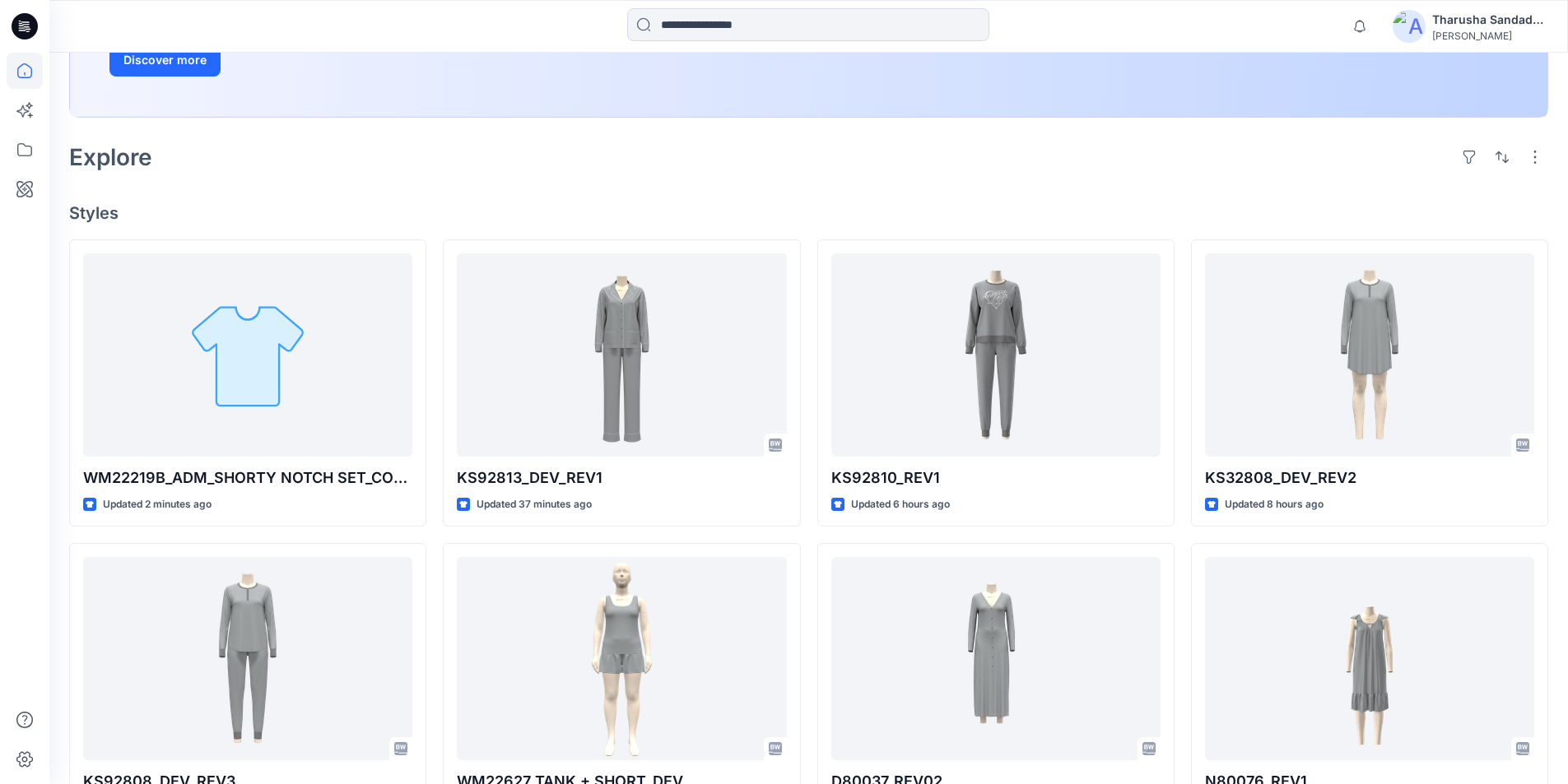
click at [414, 164] on div "Explore" at bounding box center [808, 157] width 1479 height 39
click at [1060, 189] on div "Welcome back, Tharusha New New Unleash Creativity, Speed Up Development Explore…" at bounding box center [808, 468] width 1519 height 1490
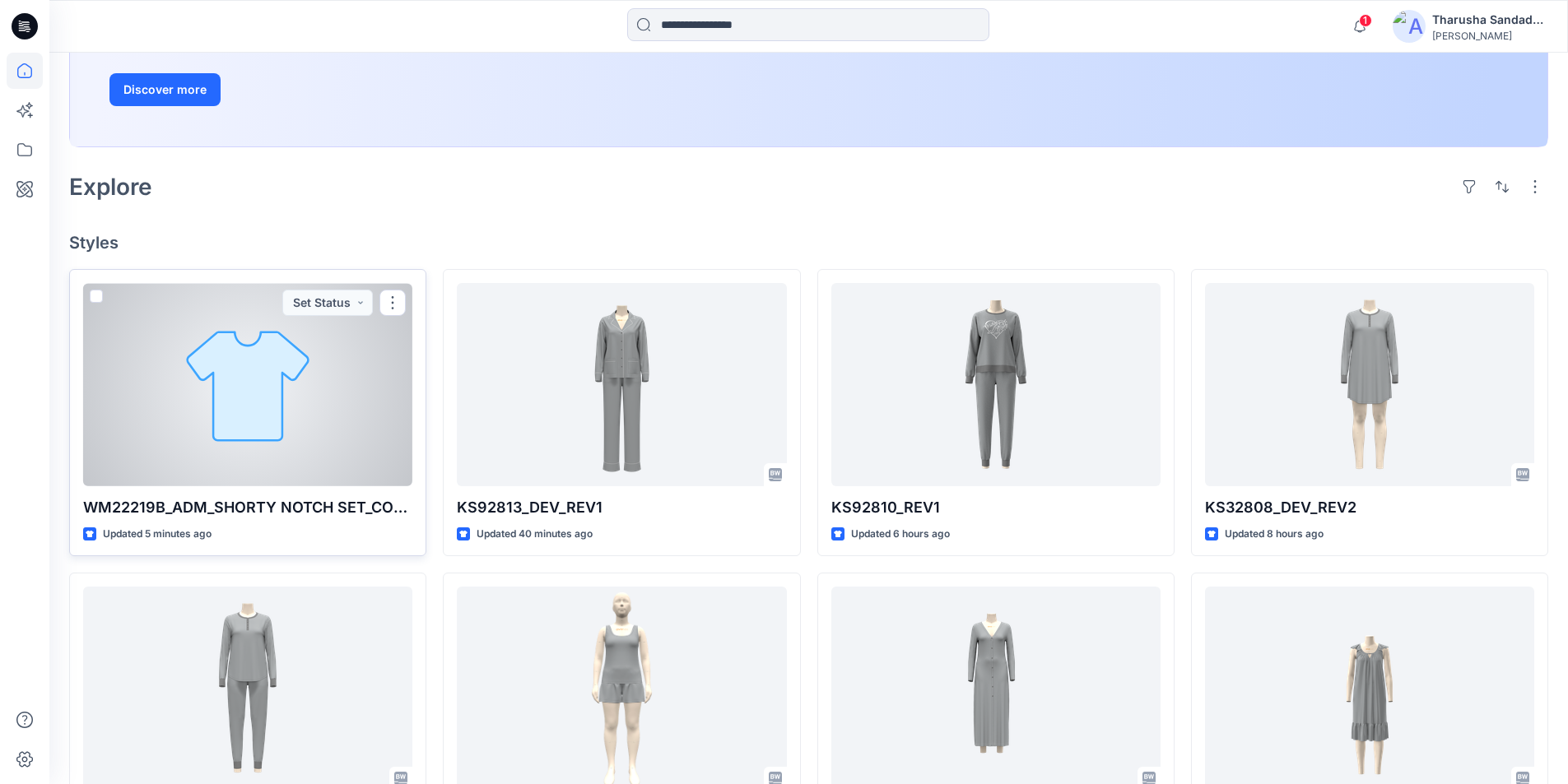
scroll to position [247, 0]
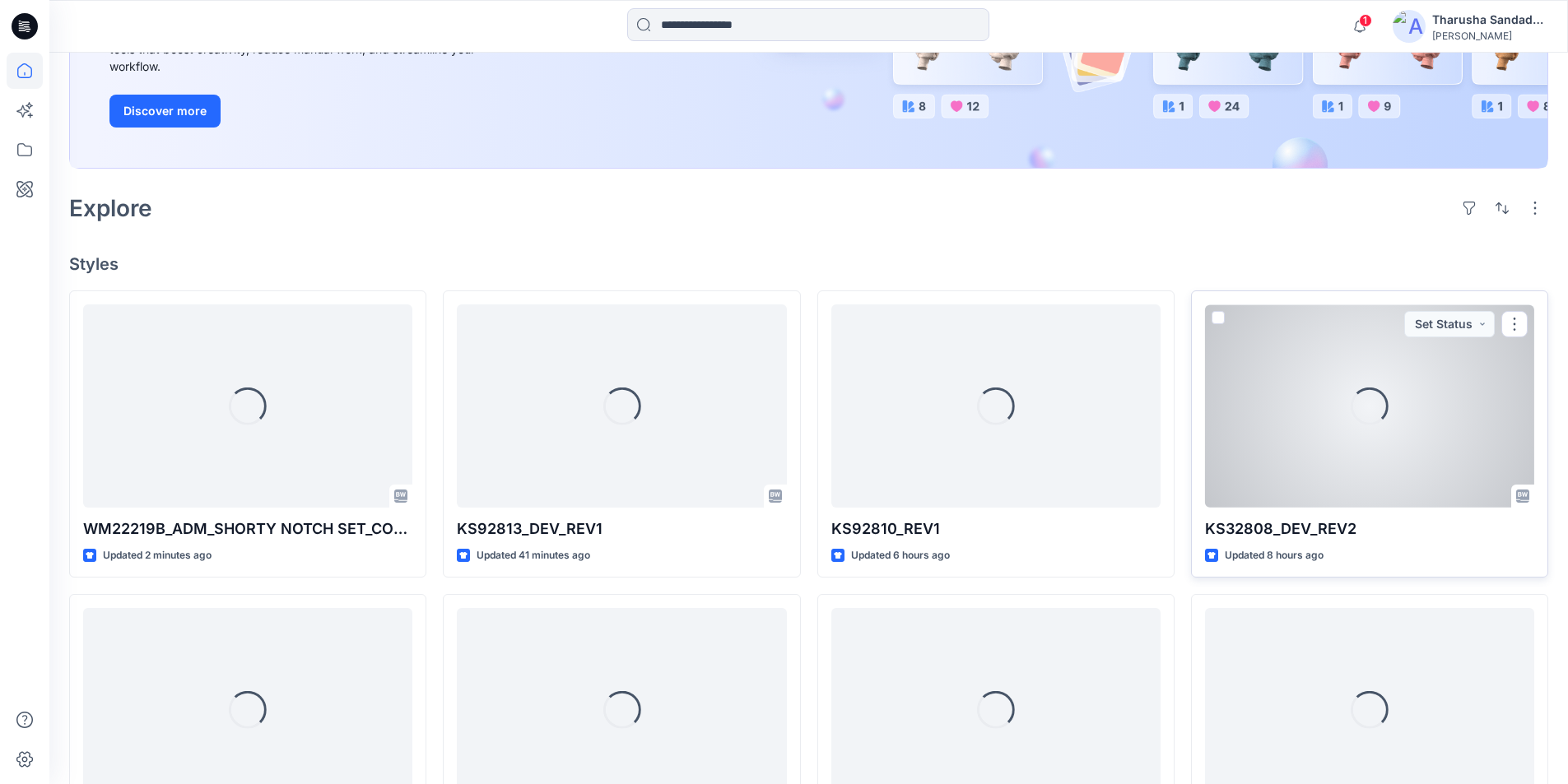
scroll to position [360, 0]
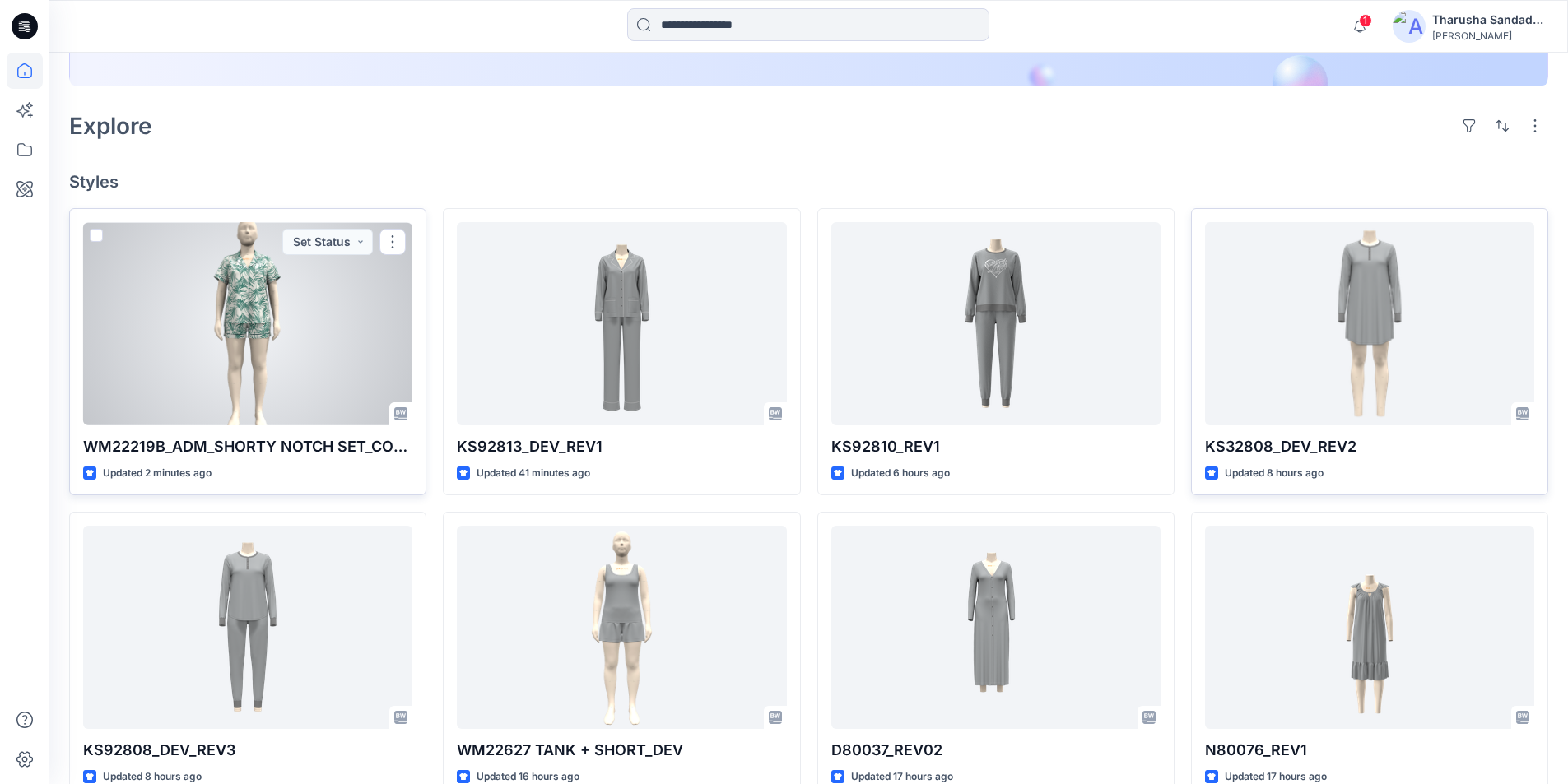
click at [280, 330] on div at bounding box center [247, 324] width 330 height 204
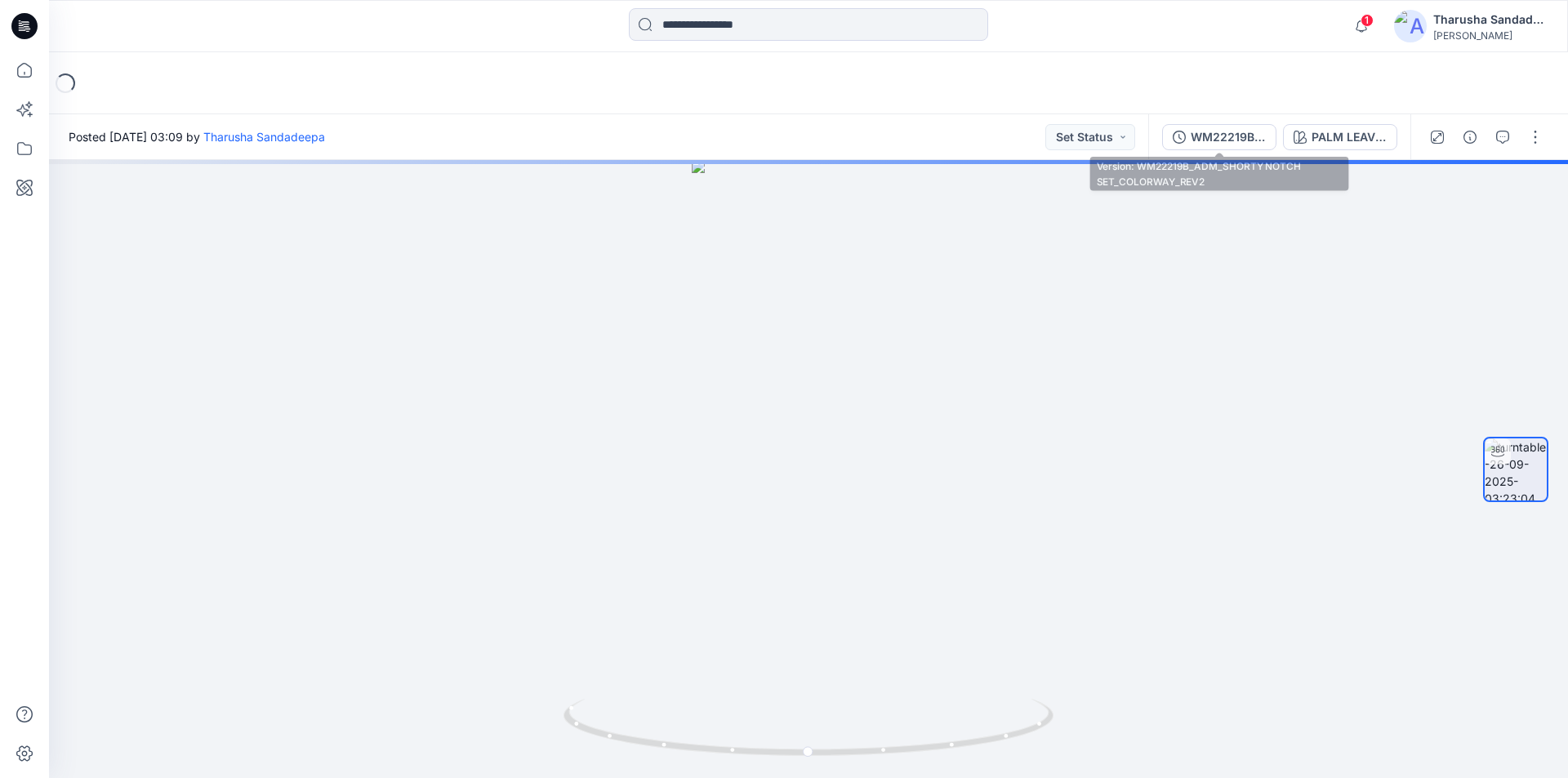
click at [1235, 146] on button "WM22219B_ADM_SHORTY NOTCH SET_COLORWAY_REV2" at bounding box center [1218, 137] width 114 height 26
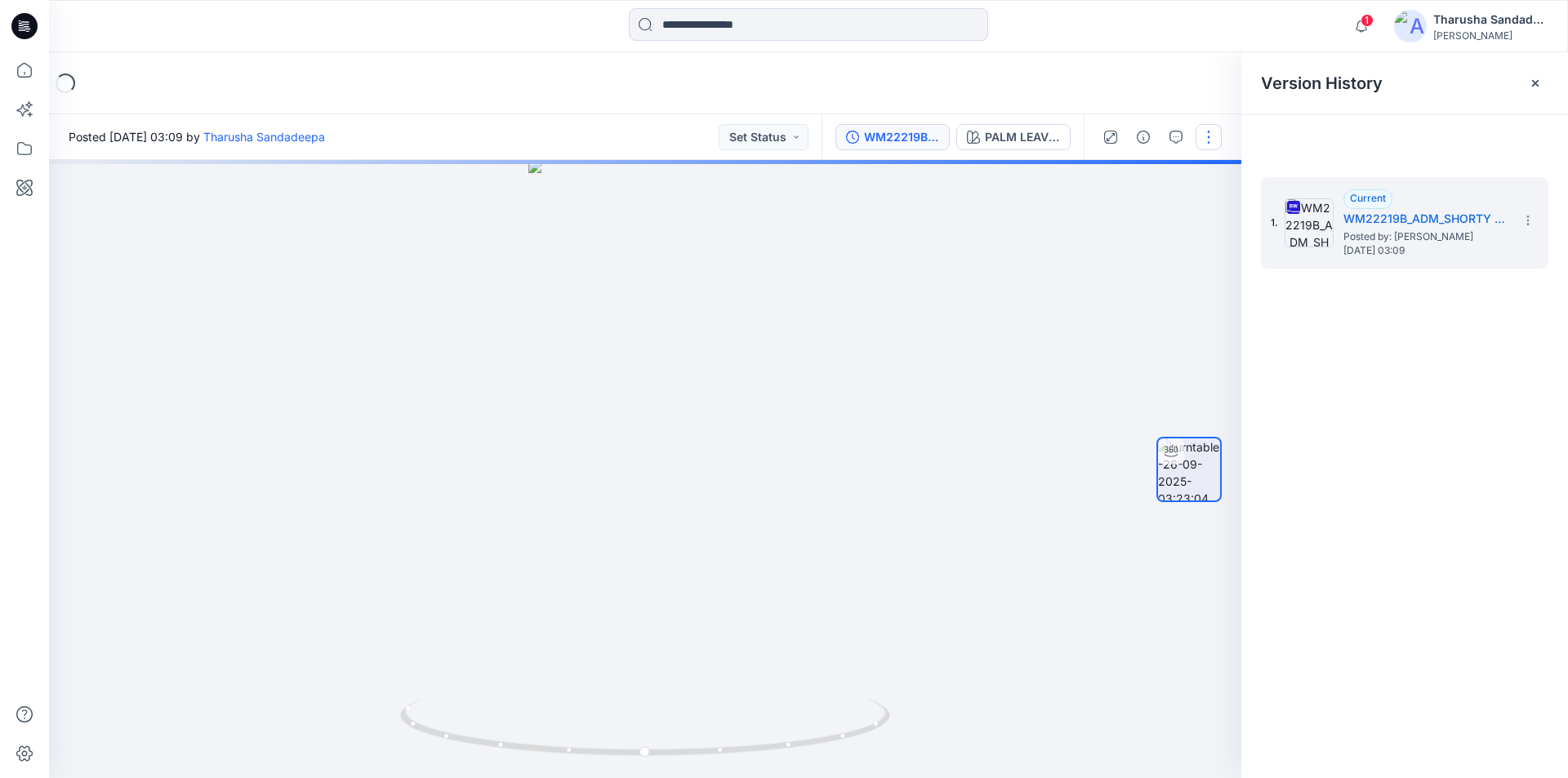
click at [1216, 143] on button "button" at bounding box center [1208, 137] width 26 height 26
click at [1081, 67] on div "Loading..." at bounding box center [808, 84] width 1519 height 62
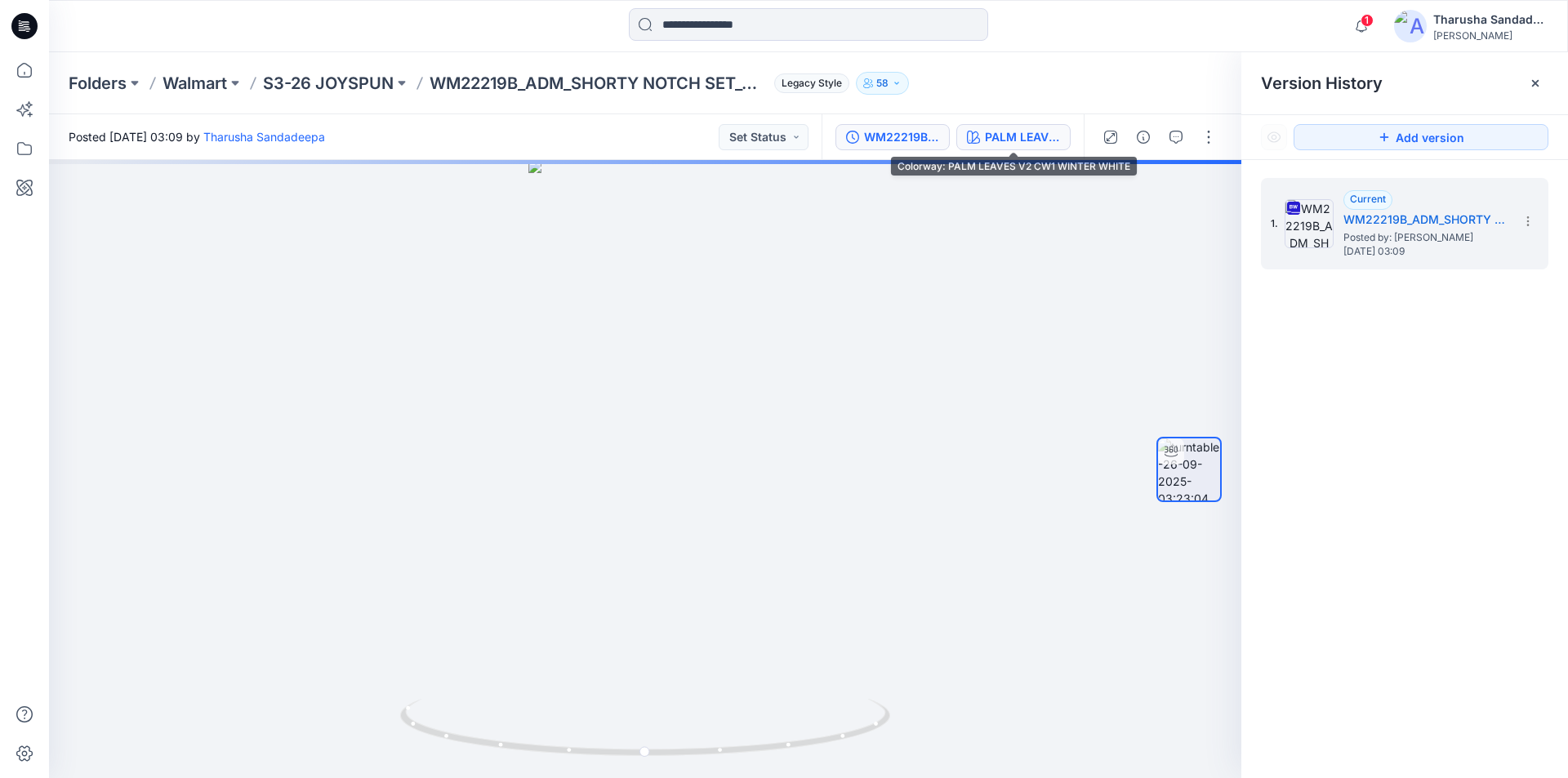
click at [1011, 141] on div "PALM LEAVES V2 CW1 WINTER WHITE" at bounding box center [1022, 137] width 75 height 18
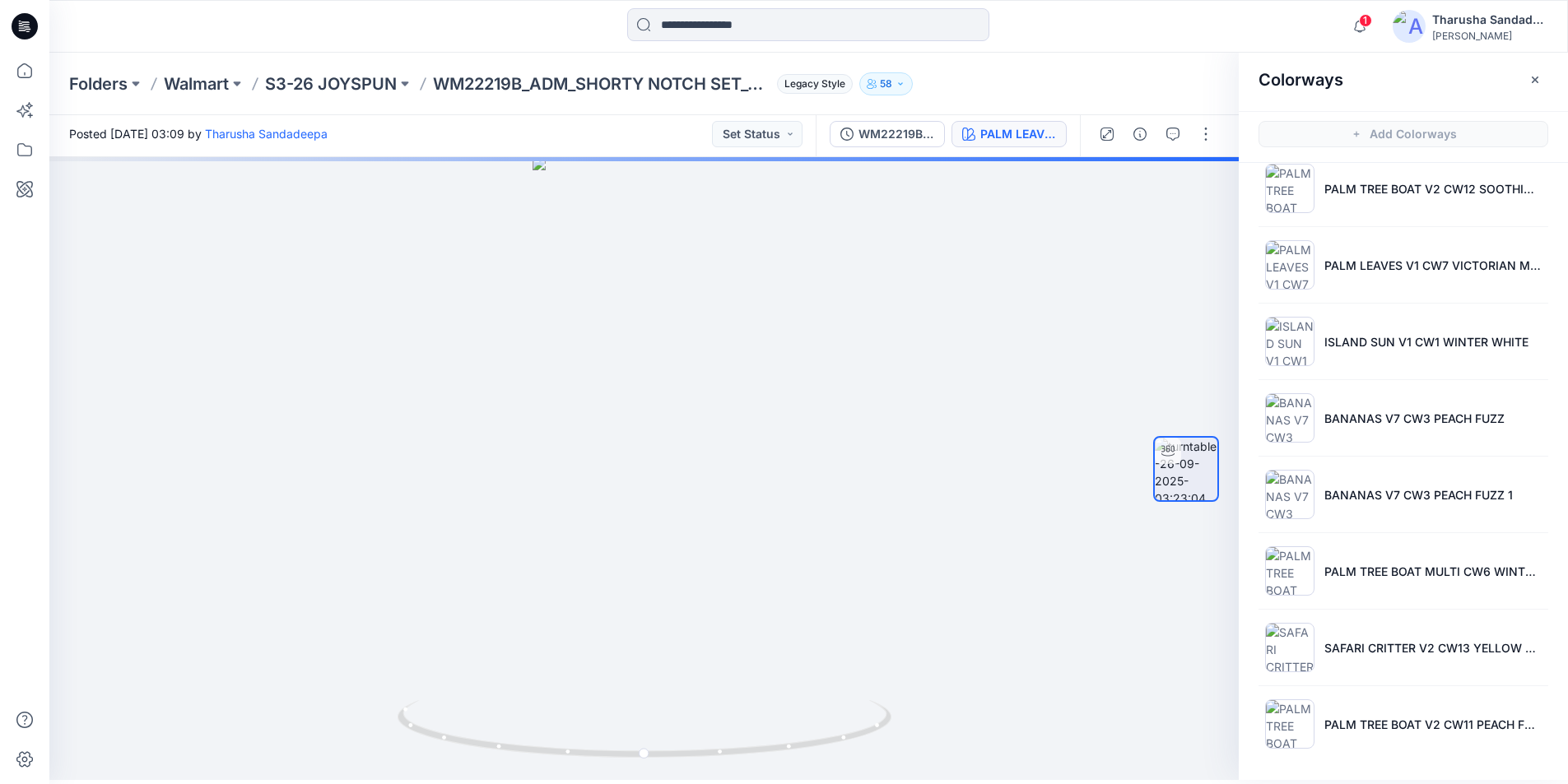
scroll to position [5, 0]
click at [1297, 731] on img at bounding box center [1290, 723] width 49 height 49
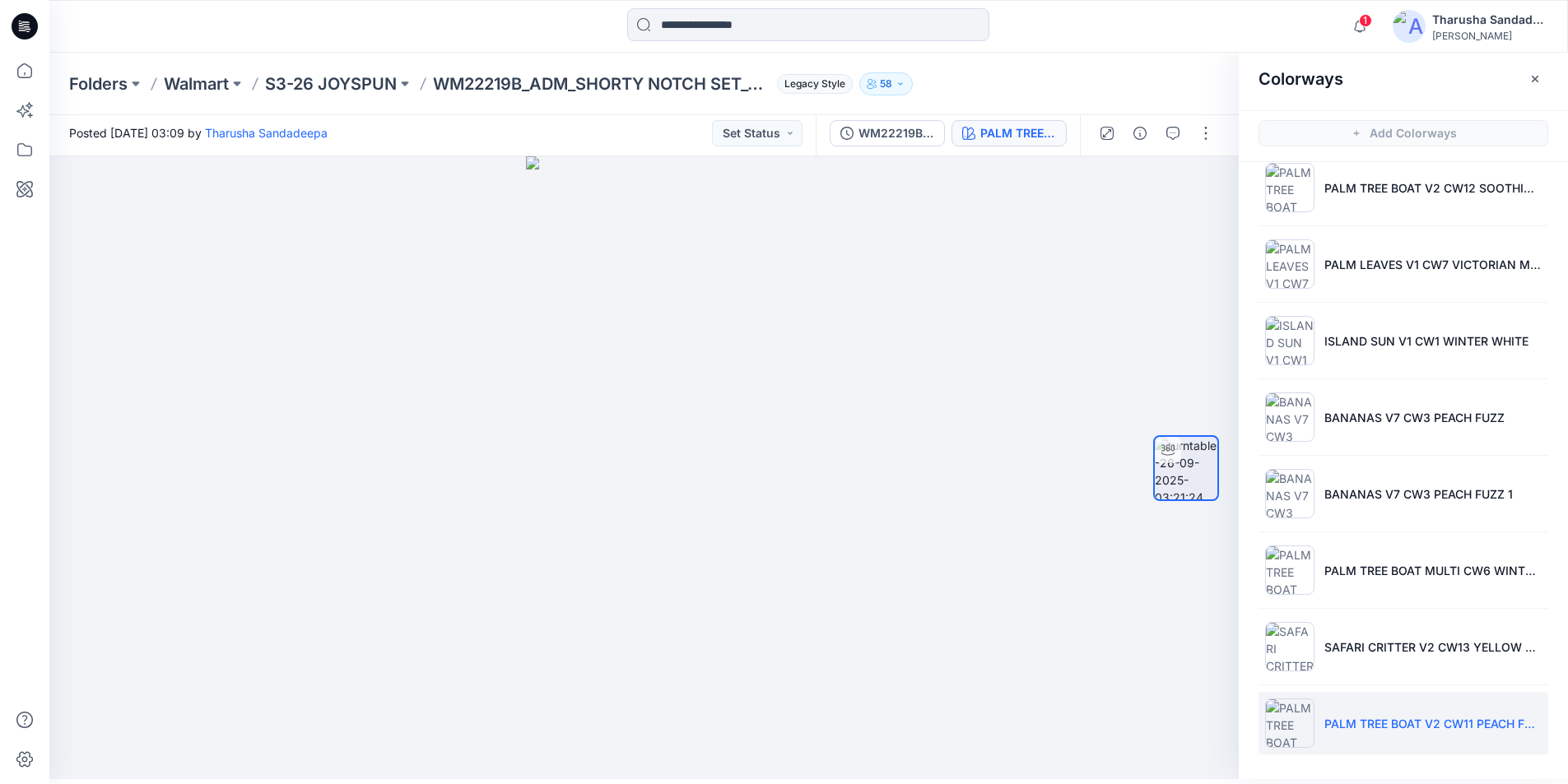
click at [1296, 727] on img at bounding box center [1290, 723] width 49 height 49
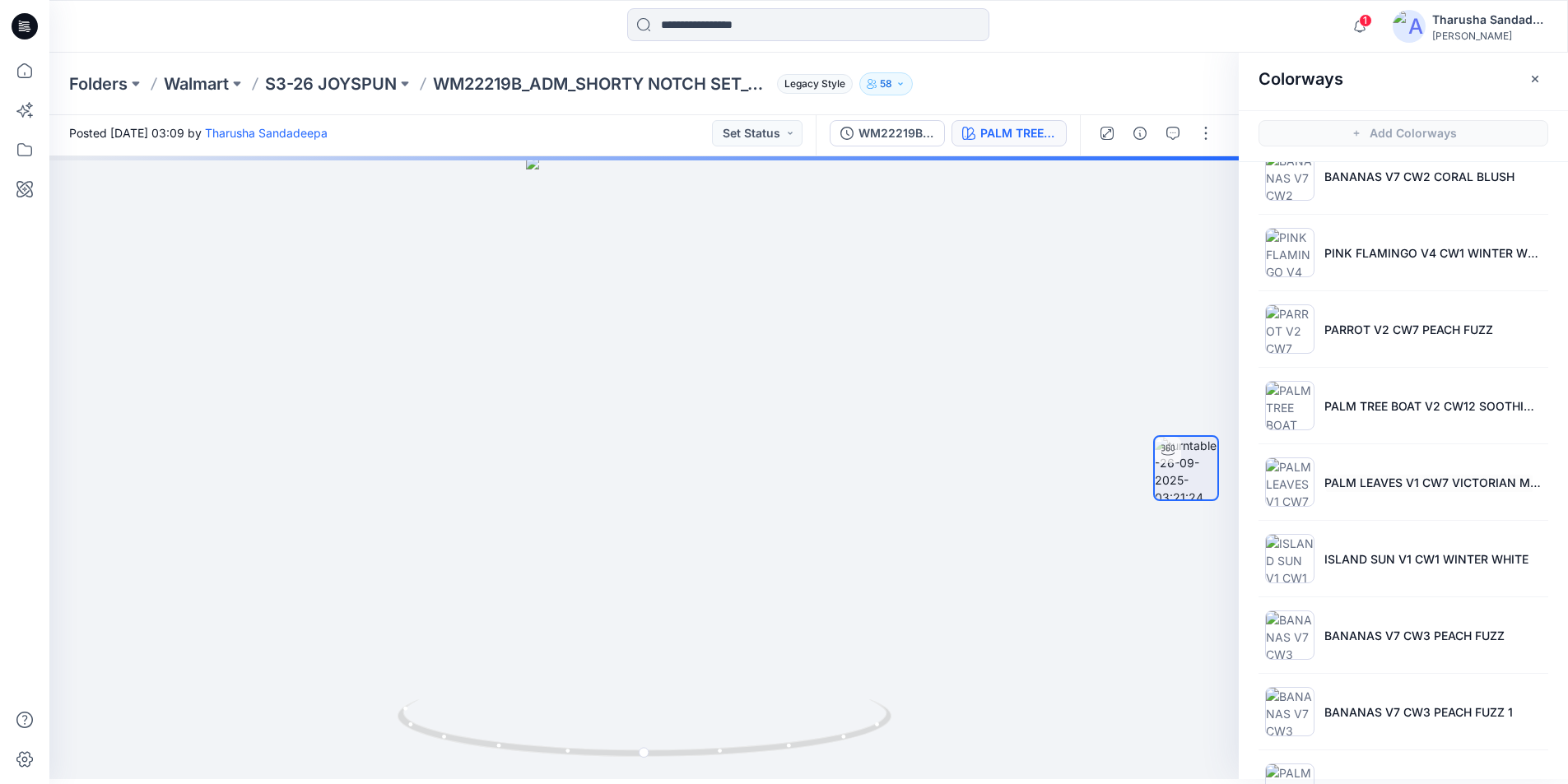
scroll to position [0, 0]
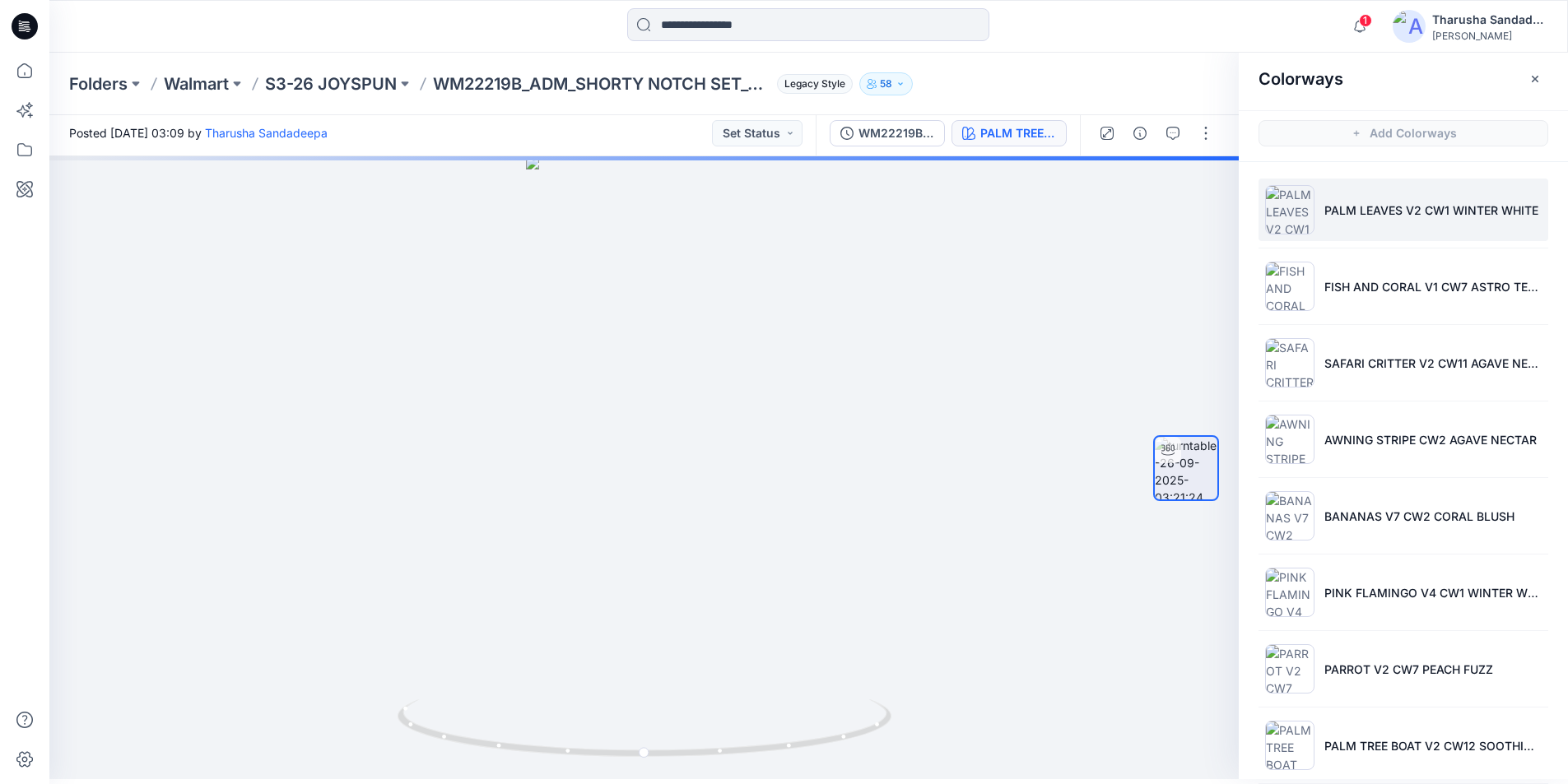
click at [1376, 221] on li "PALM LEAVES V2 CW1 WINTER WHITE" at bounding box center [1404, 210] width 289 height 63
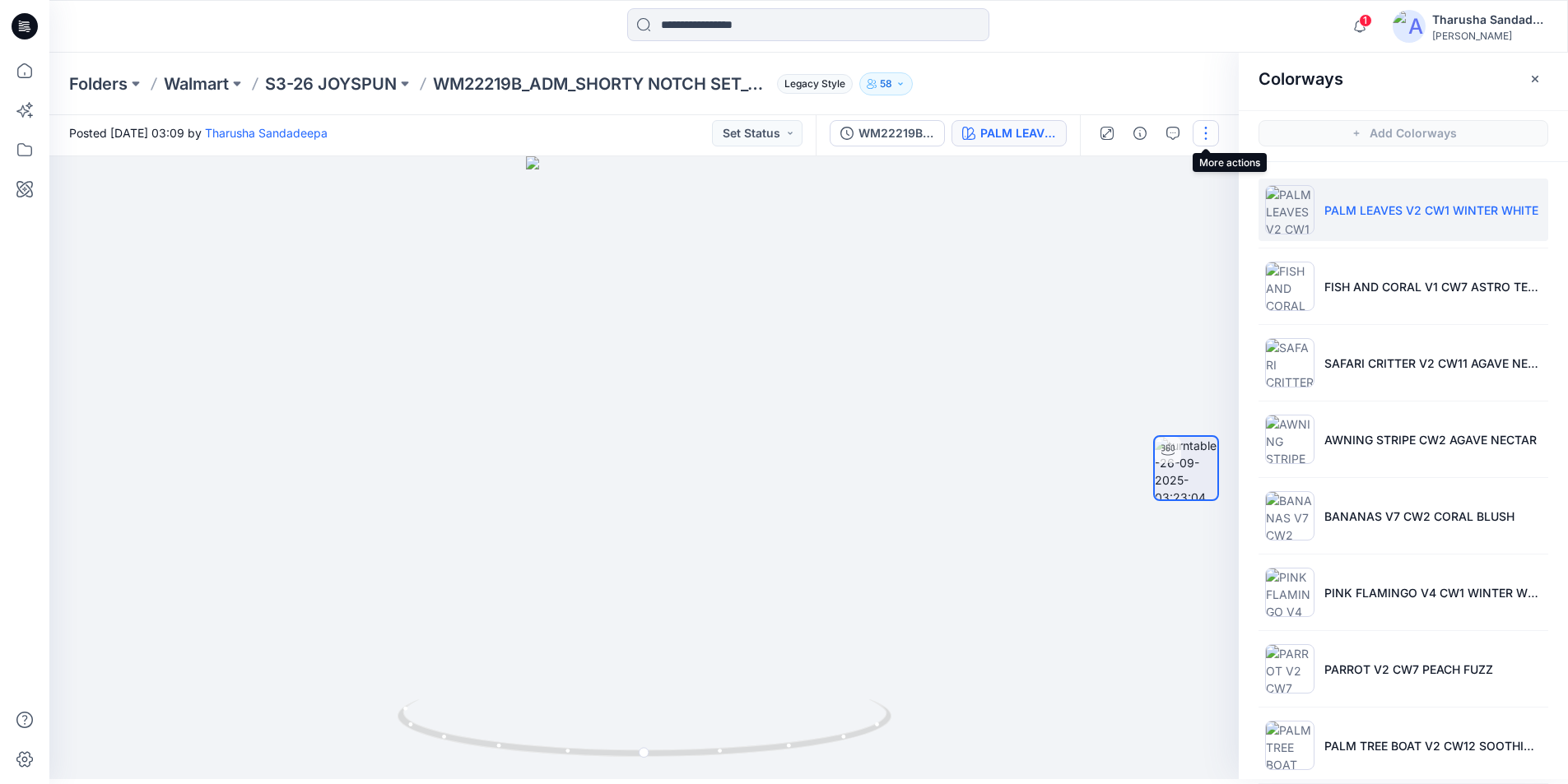
click at [1206, 134] on button "button" at bounding box center [1206, 133] width 27 height 27
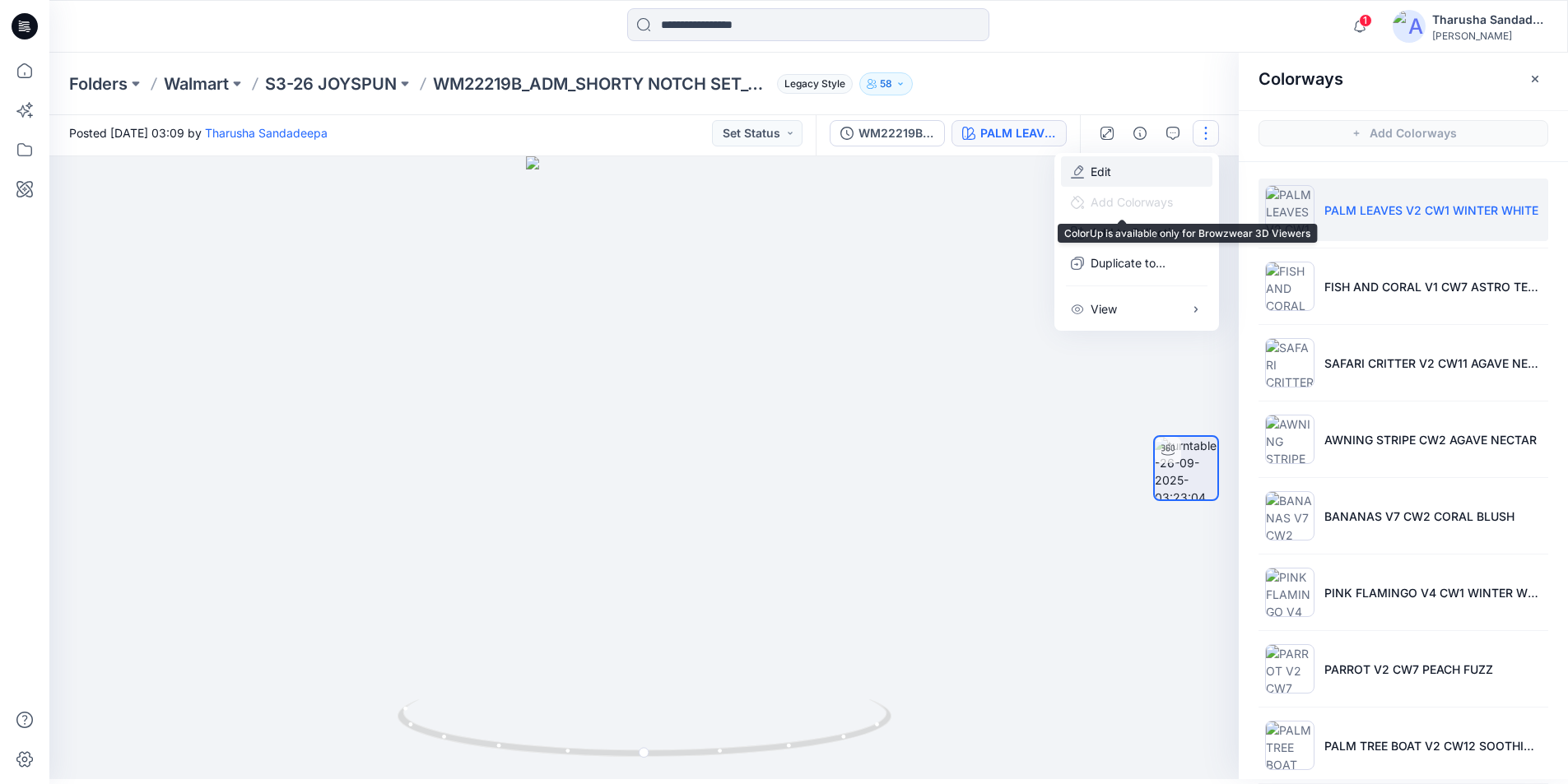
click at [1128, 168] on button "Edit" at bounding box center [1137, 171] width 152 height 30
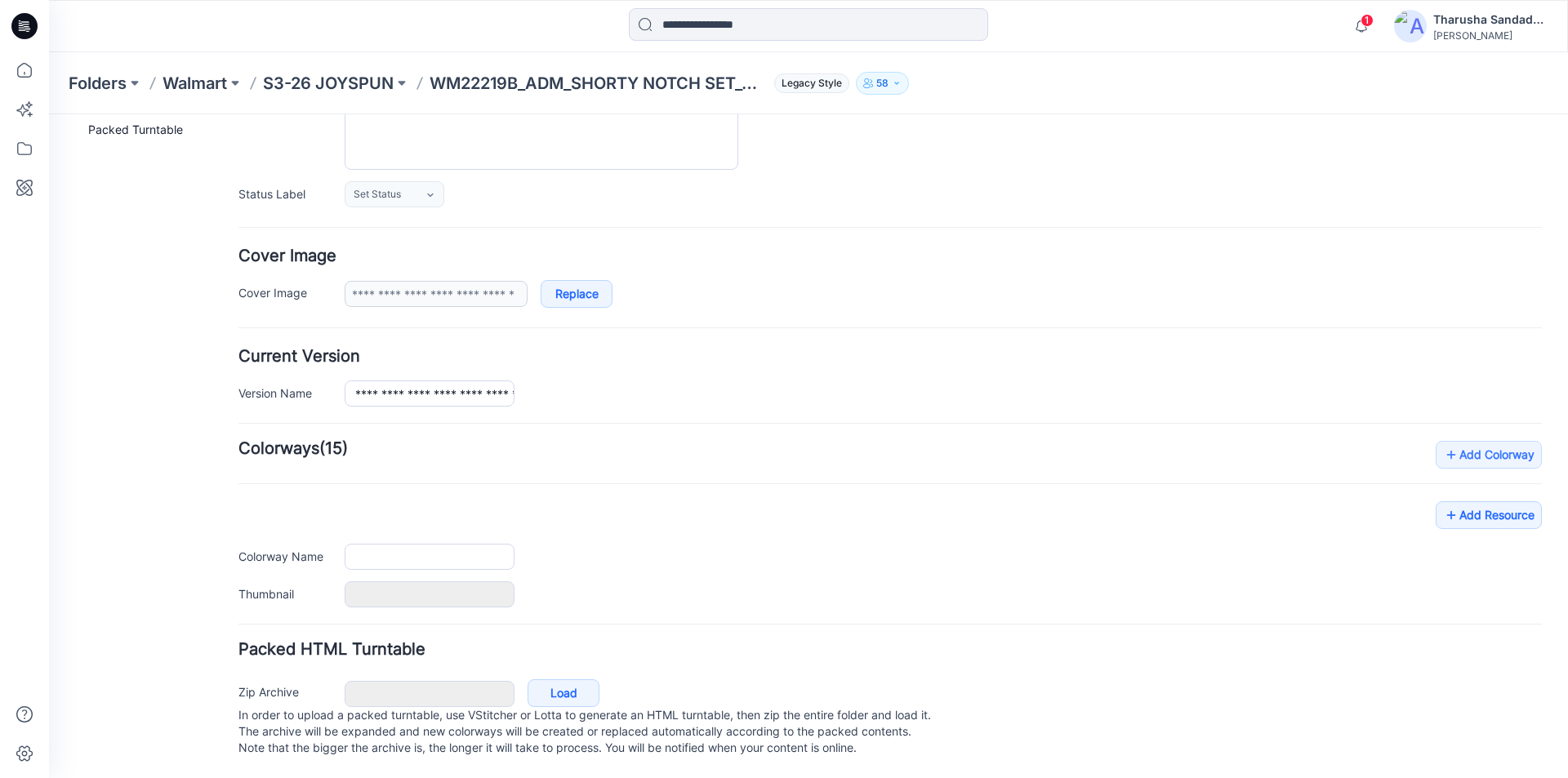
scroll to position [200, 0]
type input "**********"
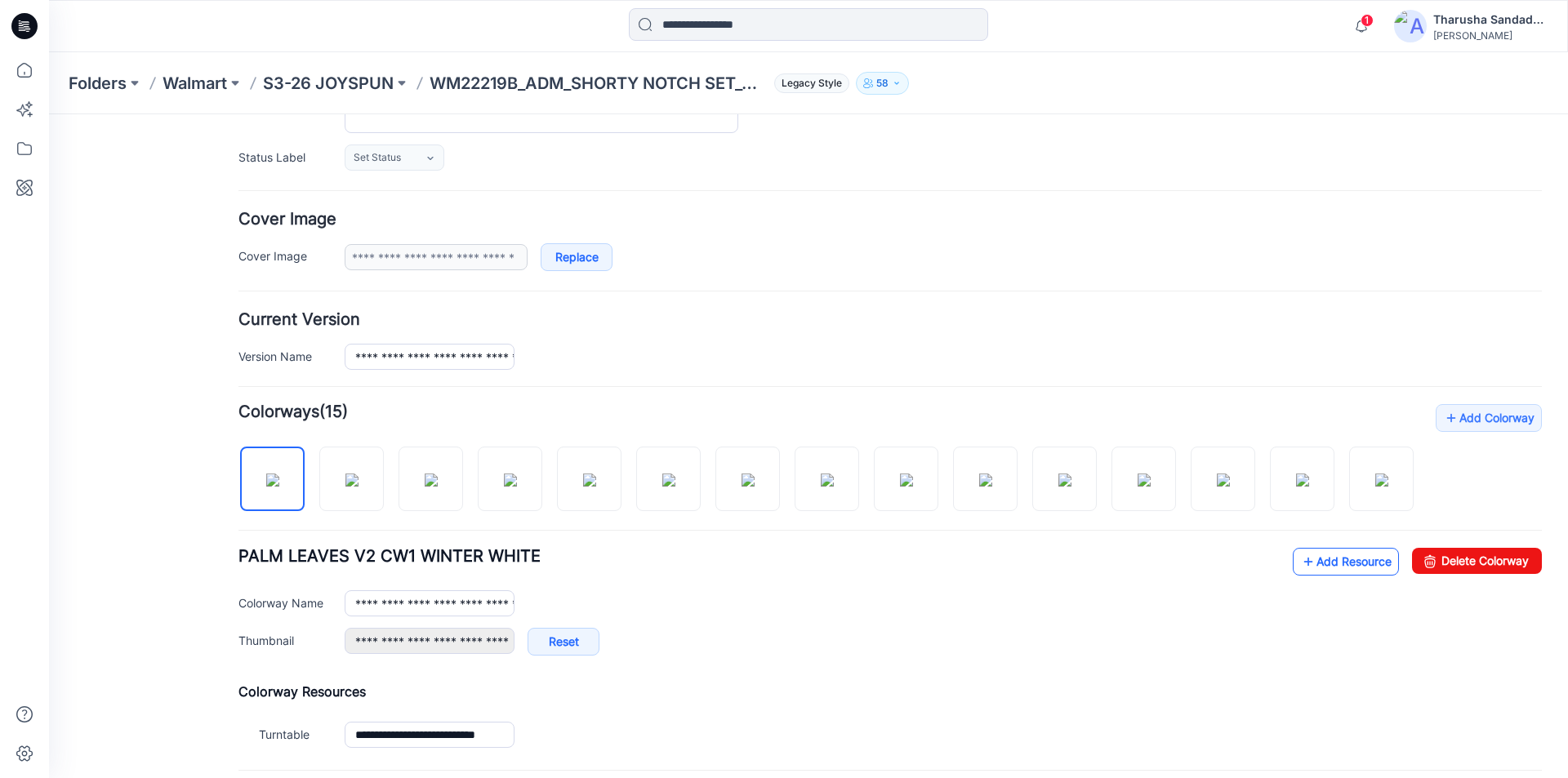
click at [1321, 576] on link "Add Resource" at bounding box center [1345, 561] width 106 height 27
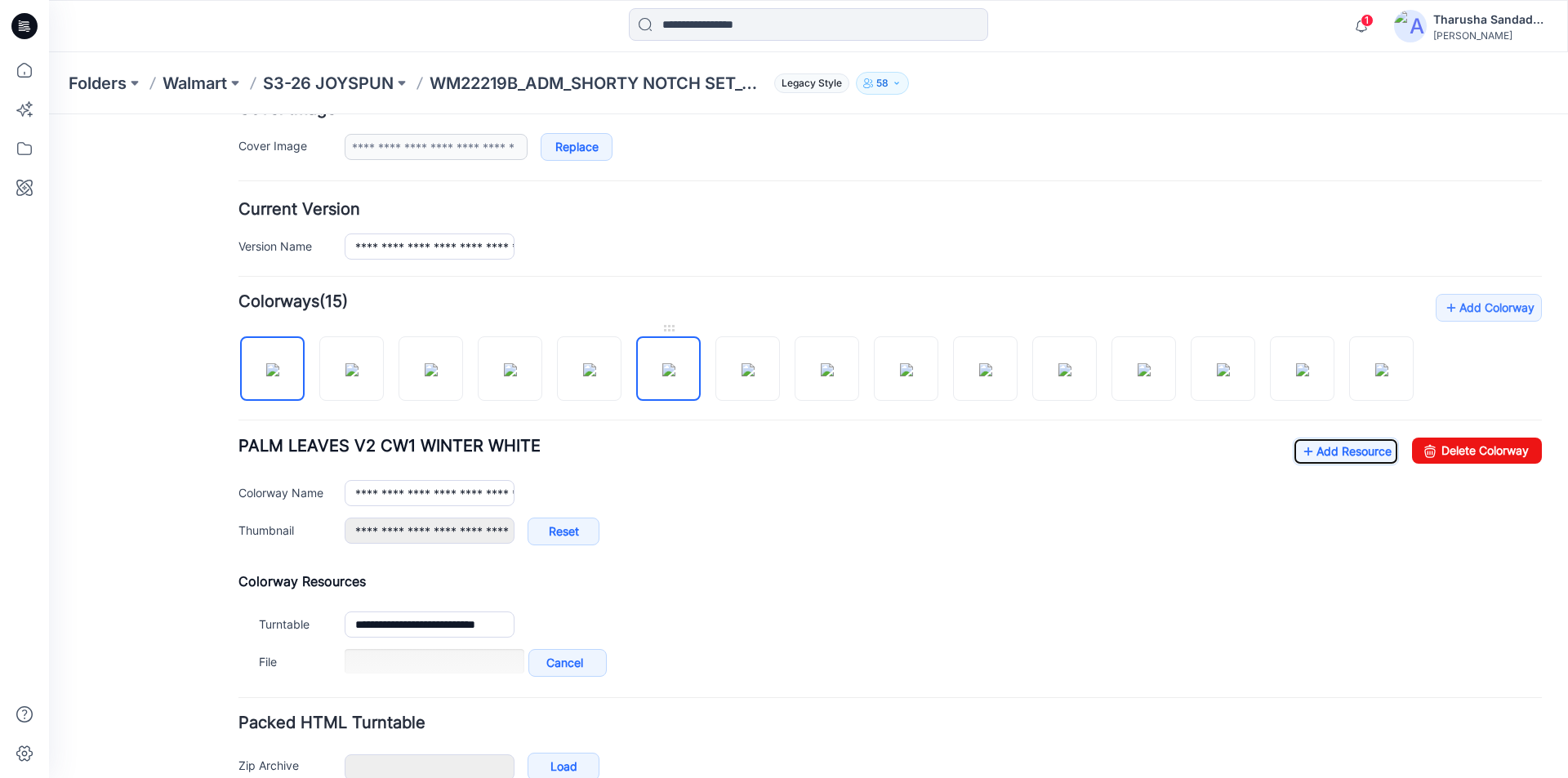
scroll to position [438, 0]
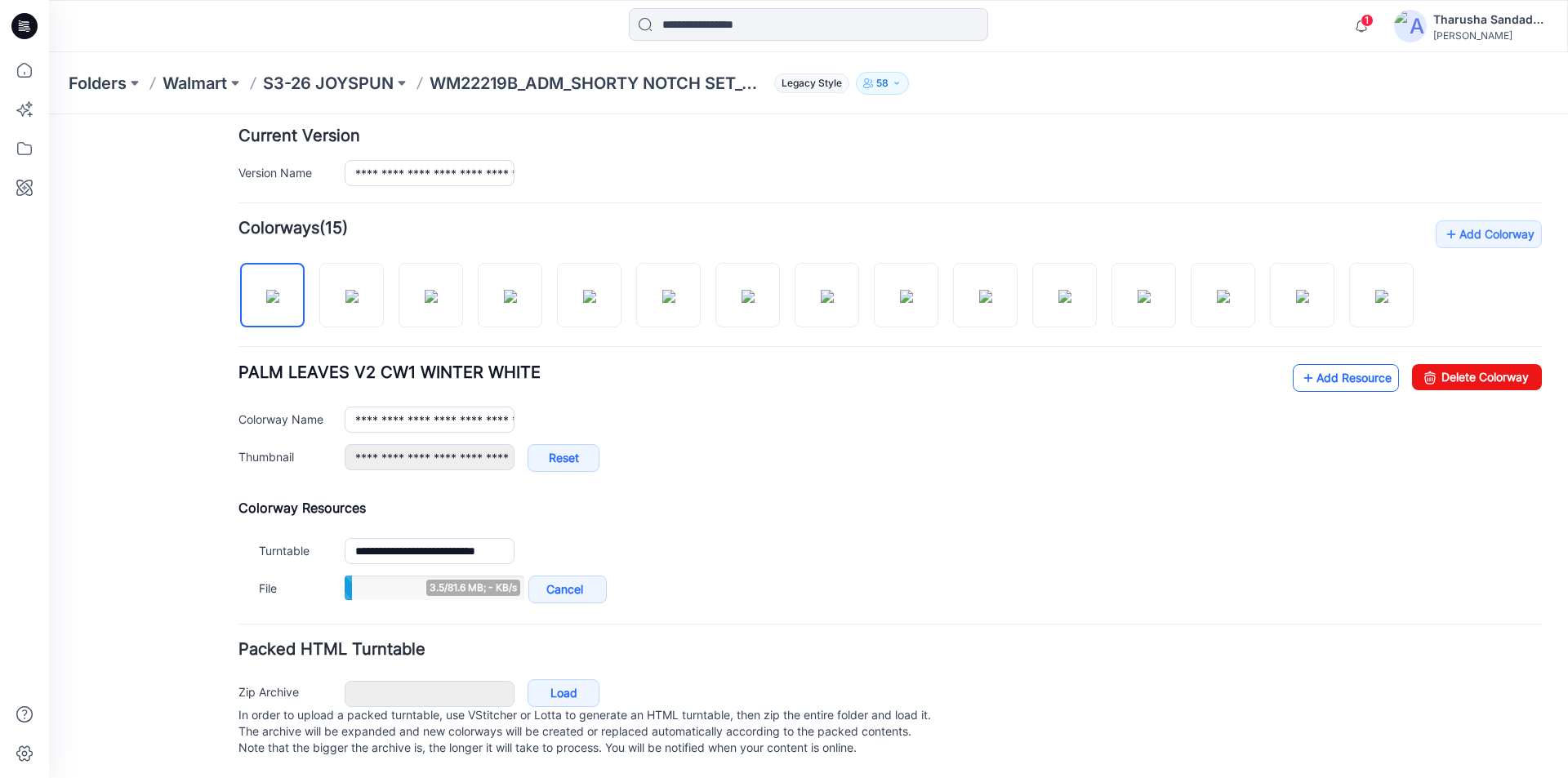
click at [1321, 364] on link "Add Resource" at bounding box center [1345, 378] width 106 height 27
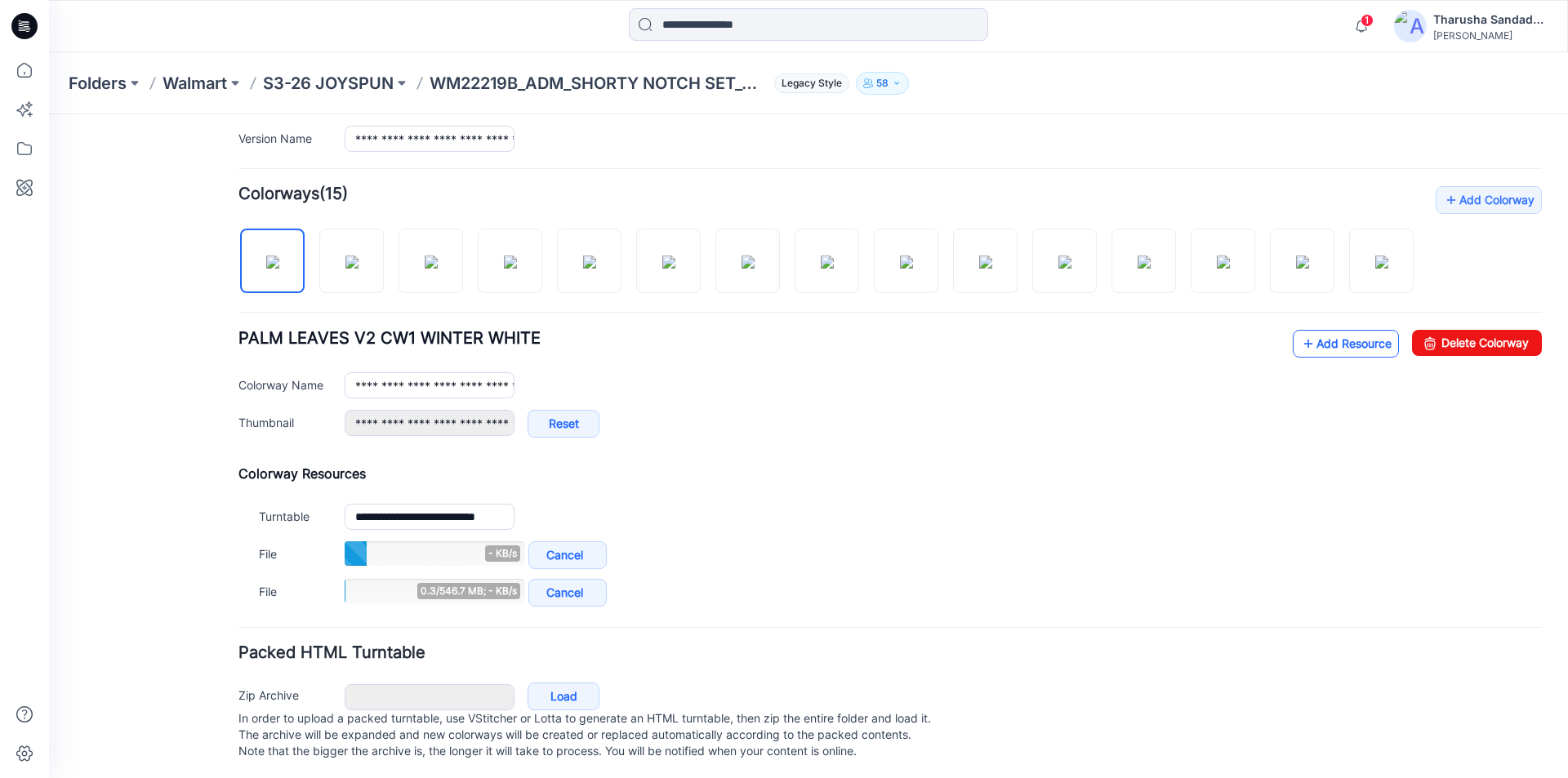
click at [1360, 357] on link "Add Resource" at bounding box center [1345, 344] width 106 height 27
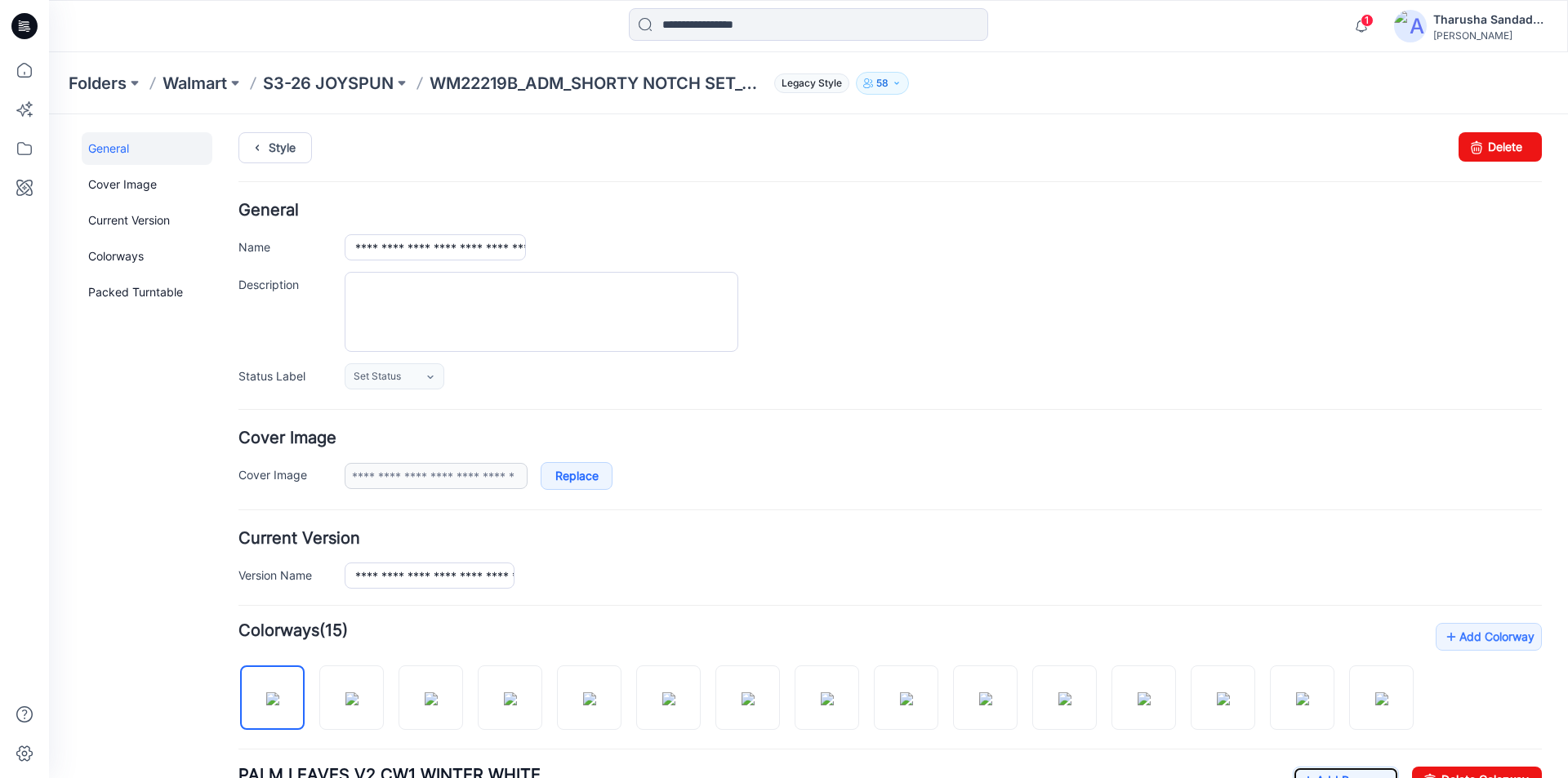
scroll to position [0, 0]
click at [279, 153] on link "Style" at bounding box center [274, 149] width 73 height 31
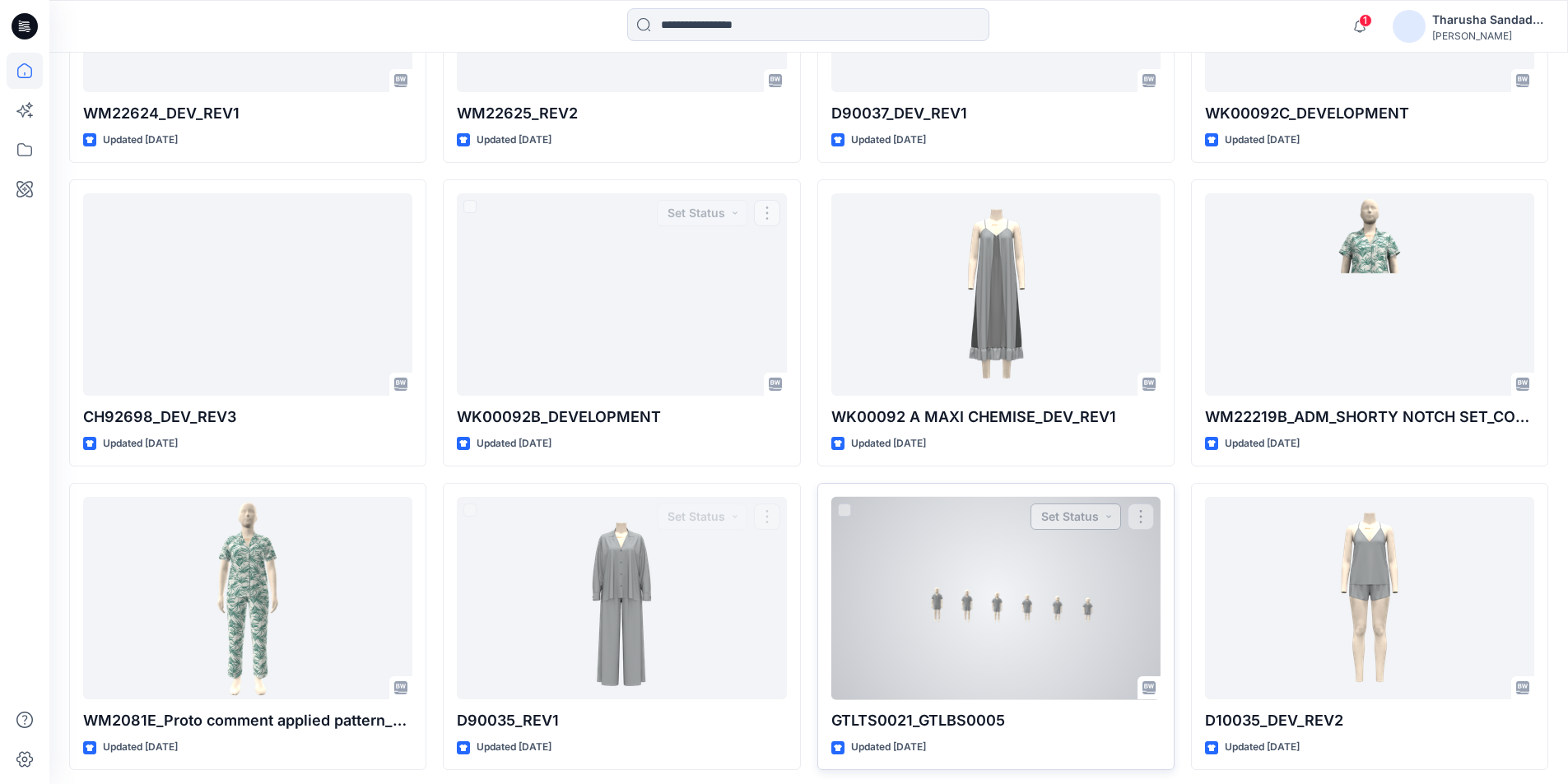
scroll to position [2574, 0]
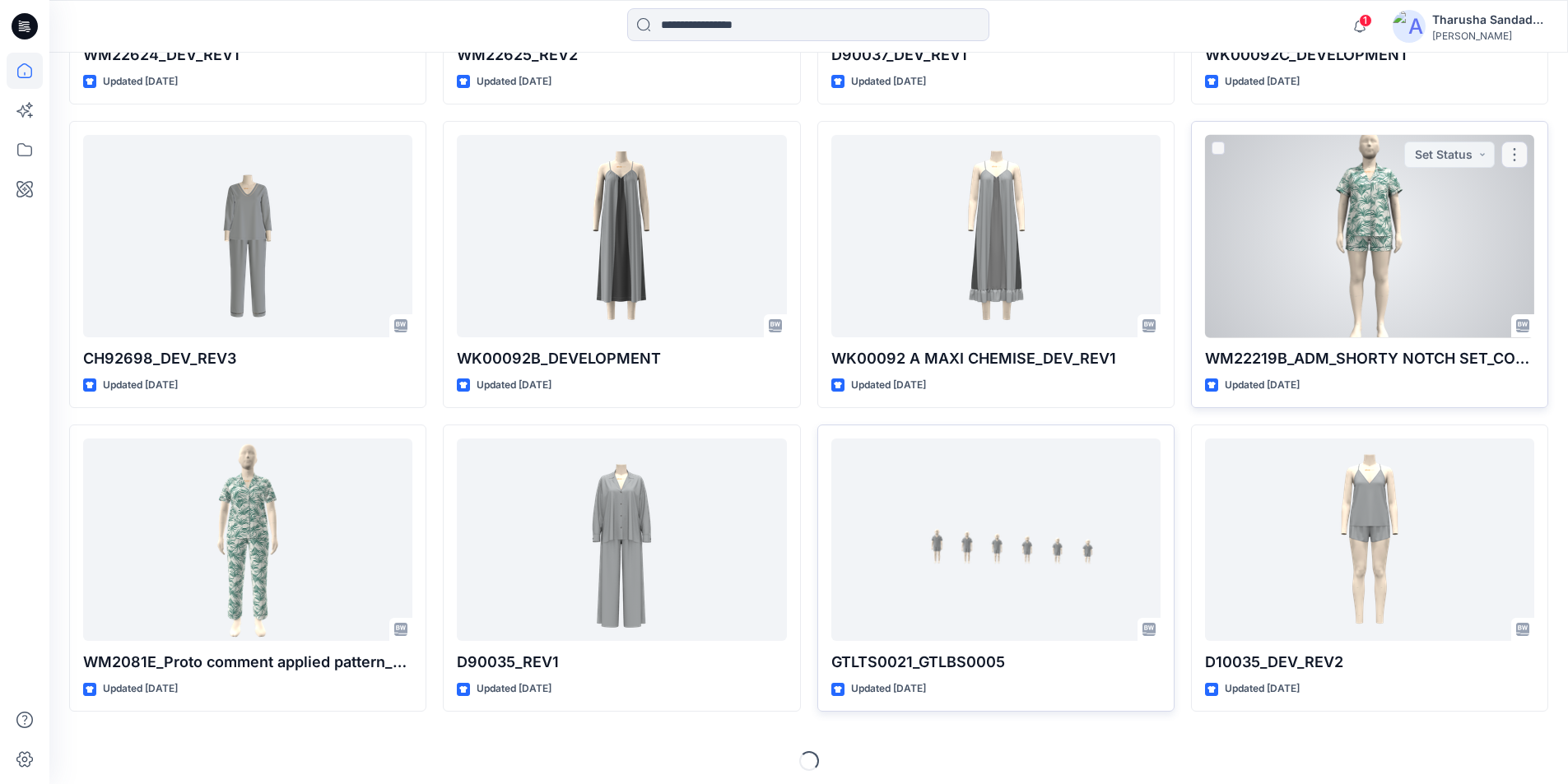
click at [1308, 249] on div at bounding box center [1369, 236] width 330 height 204
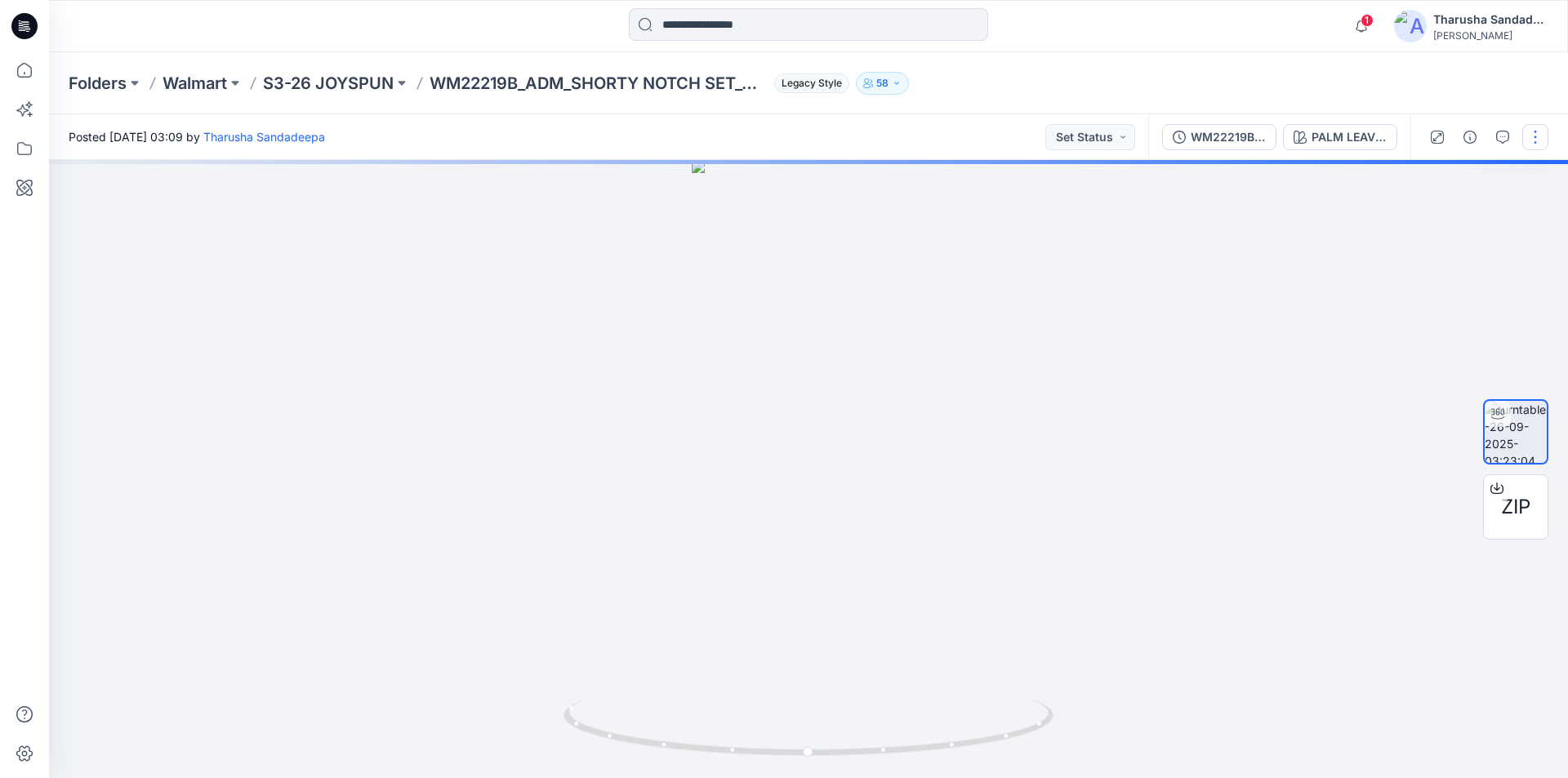
click at [1535, 145] on button "button" at bounding box center [1535, 137] width 26 height 26
click at [1467, 182] on button "Edit" at bounding box center [1466, 175] width 150 height 30
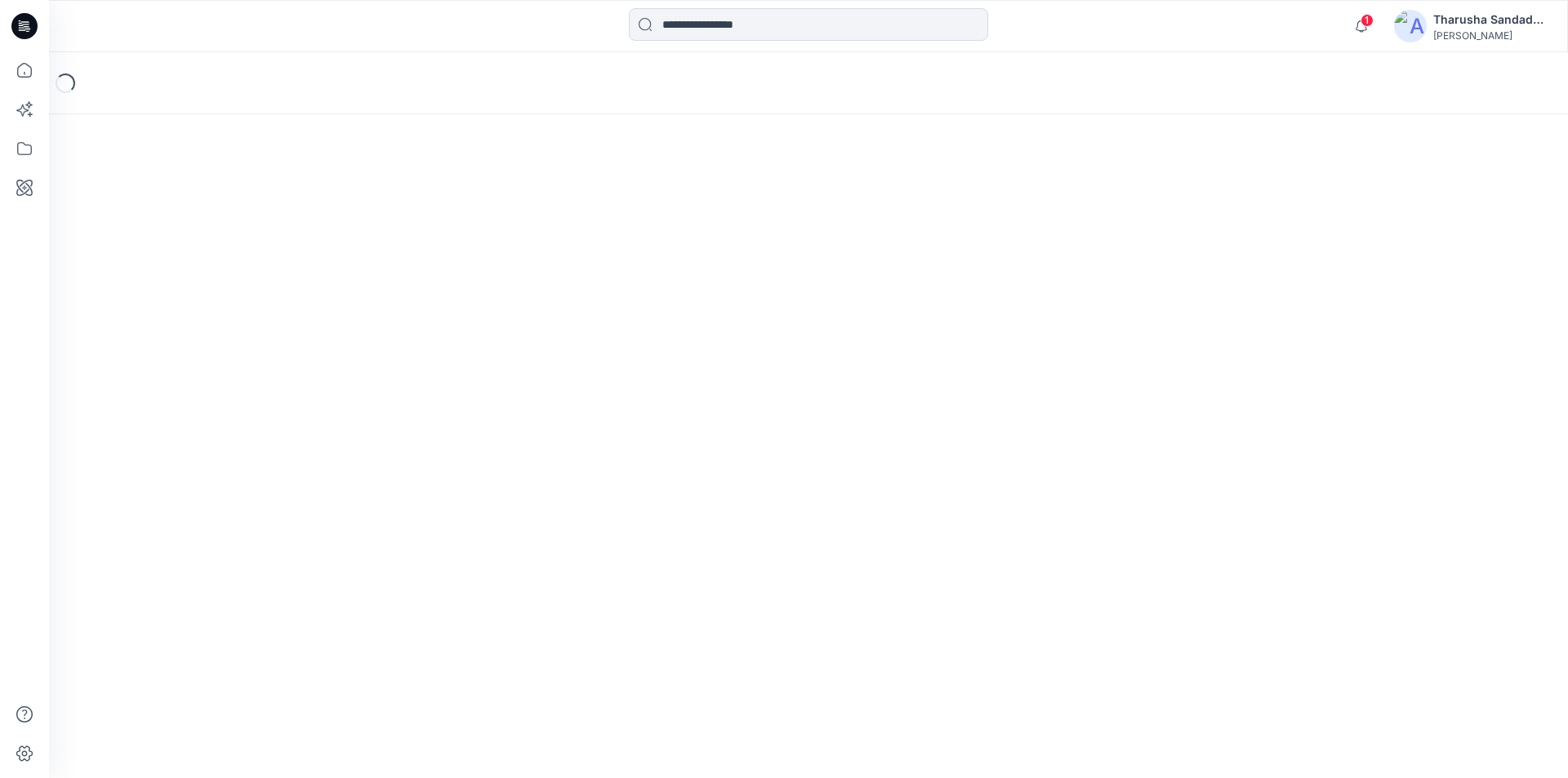
scroll to position [200, 0]
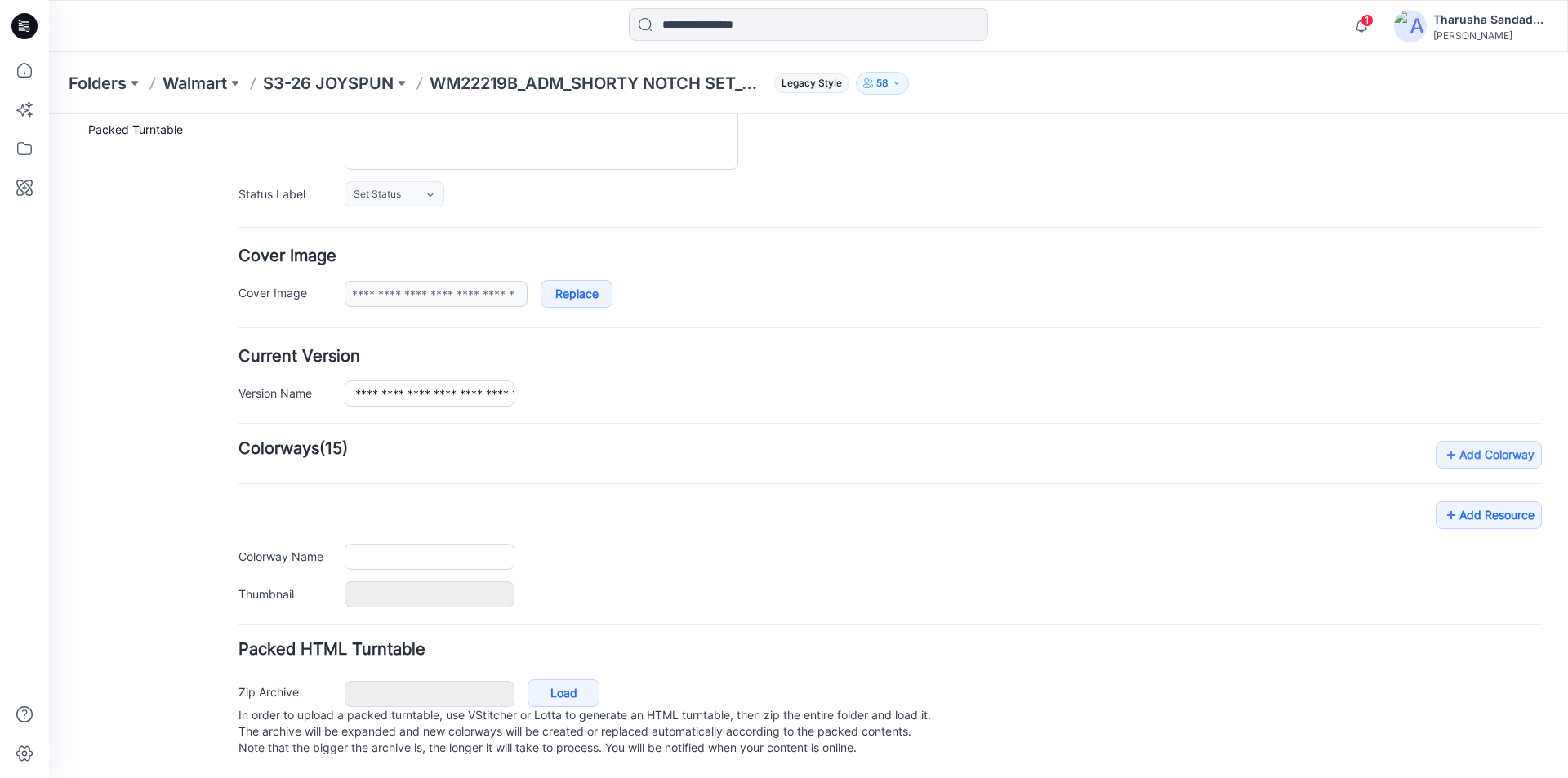
type input "**********"
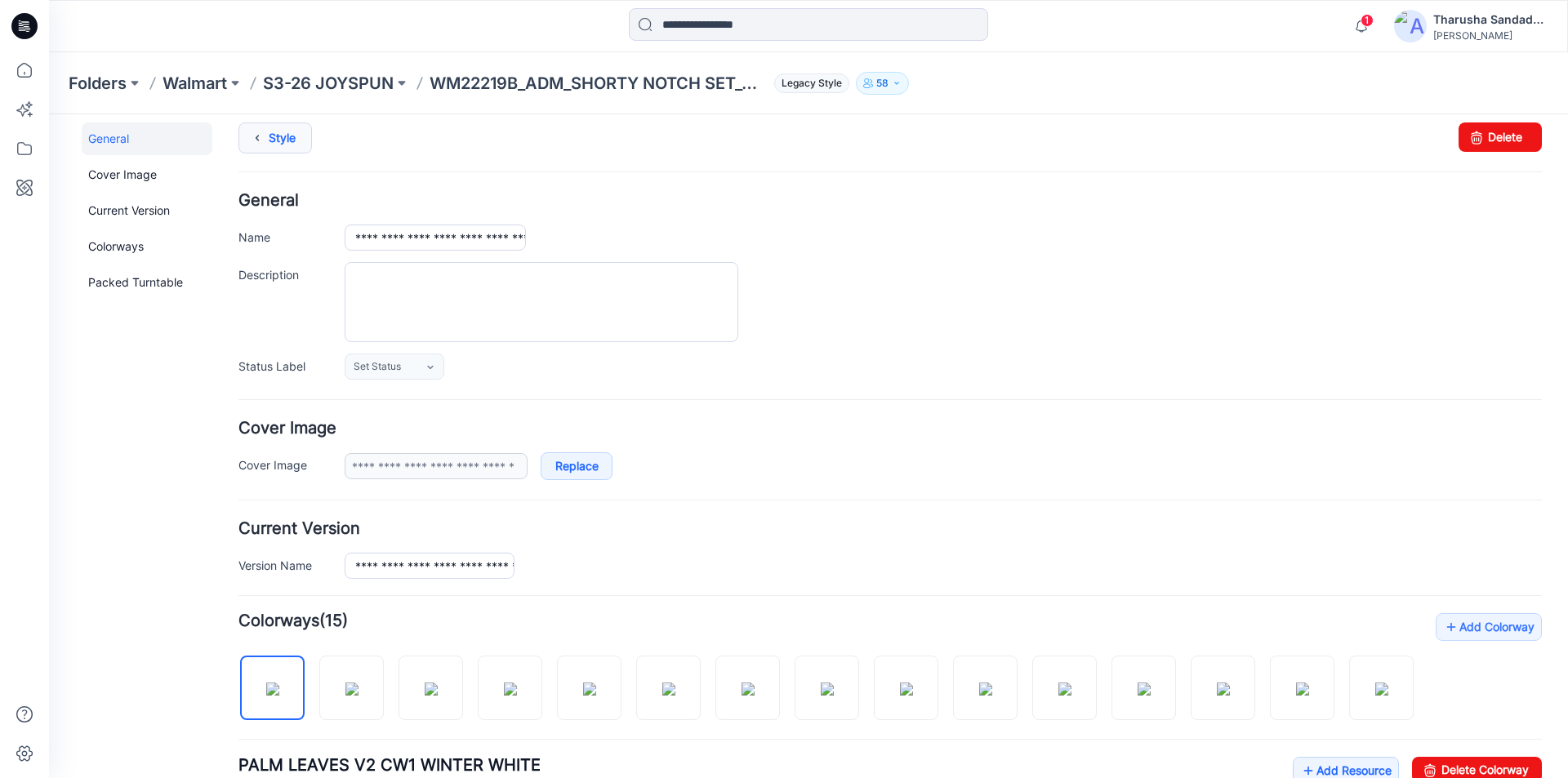
scroll to position [0, 0]
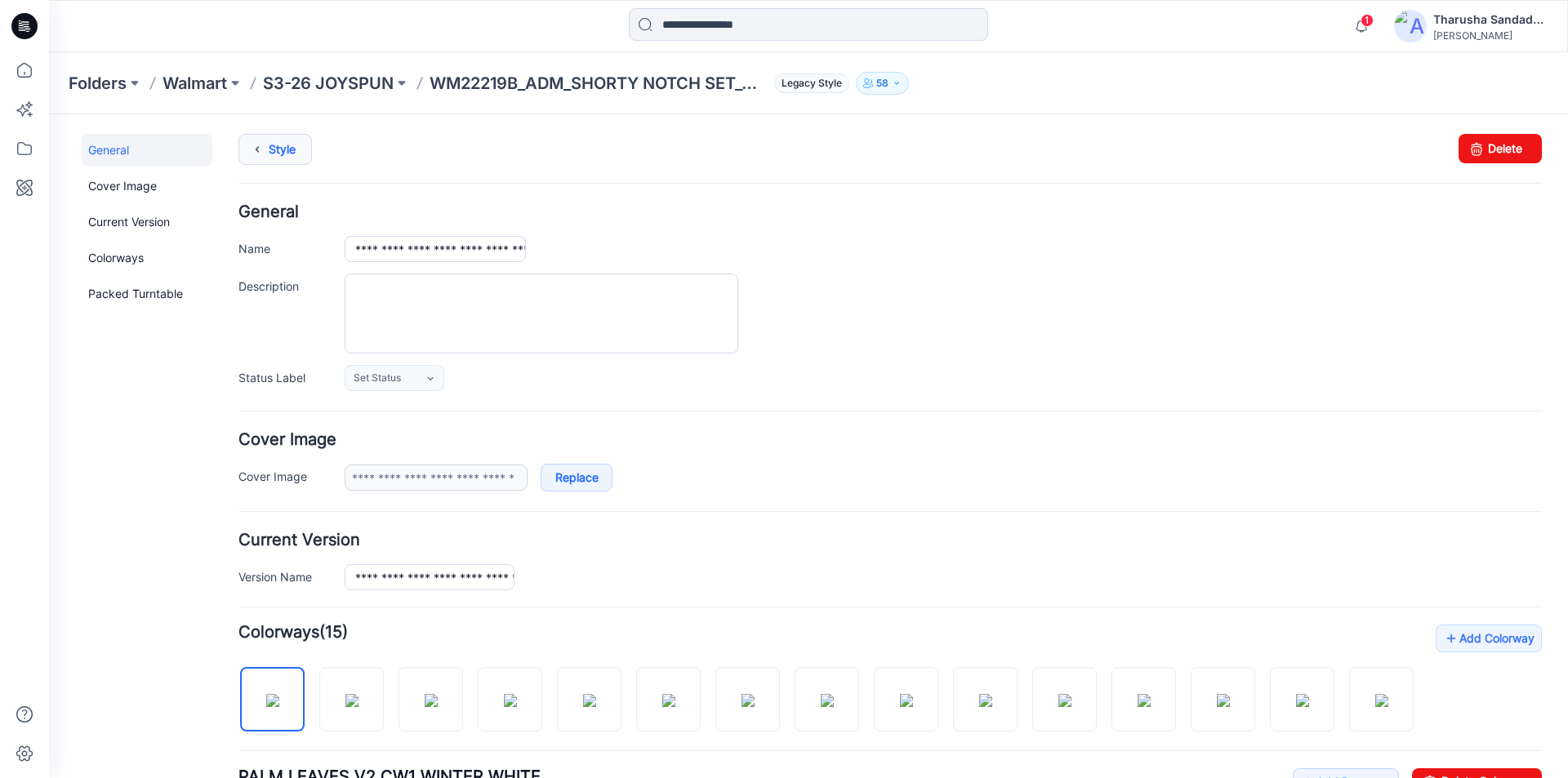
click at [266, 150] on icon at bounding box center [257, 149] width 22 height 29
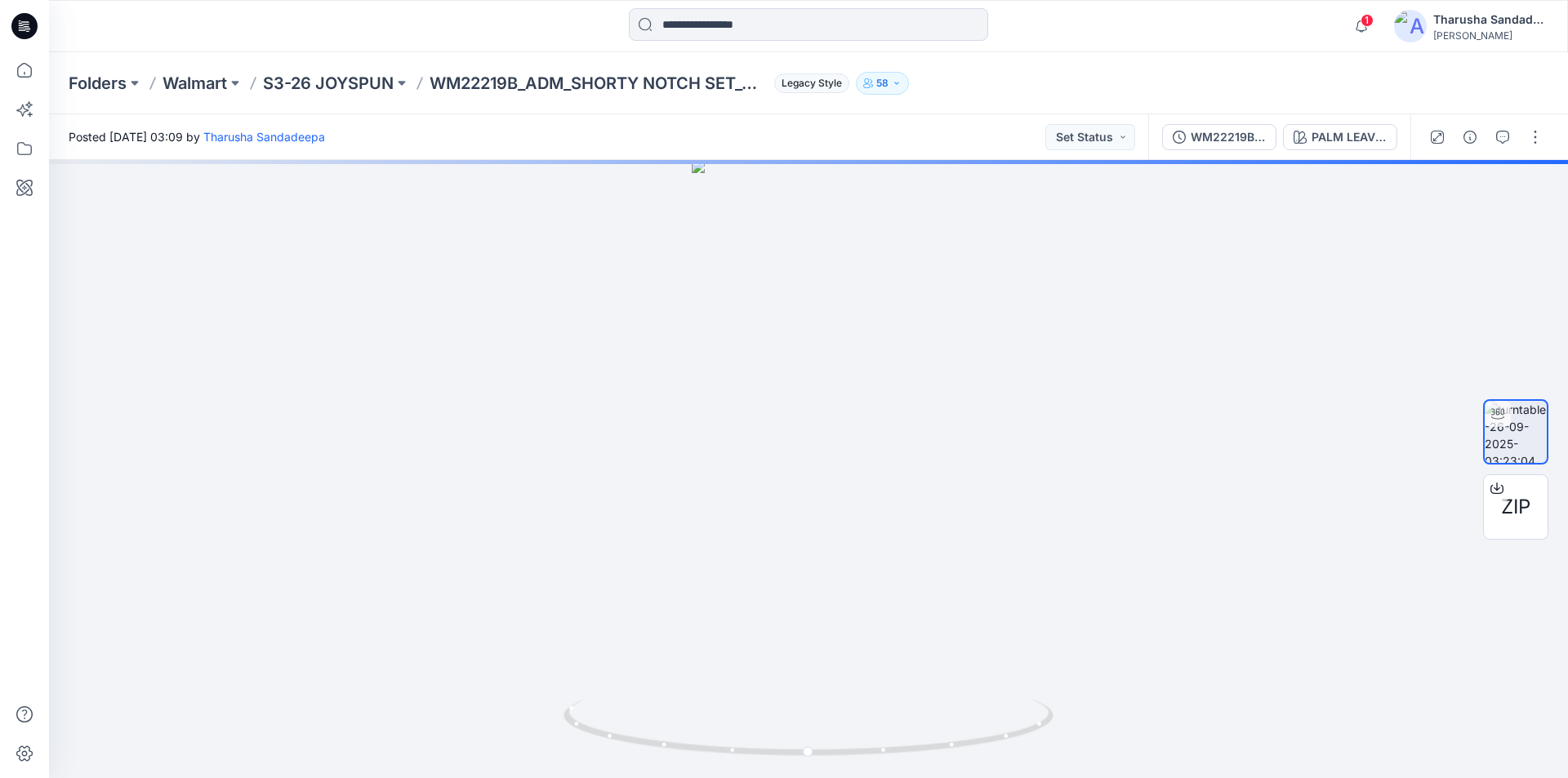
click at [521, 42] on div at bounding box center [808, 25] width 760 height 36
